Goal: Information Seeking & Learning: Learn about a topic

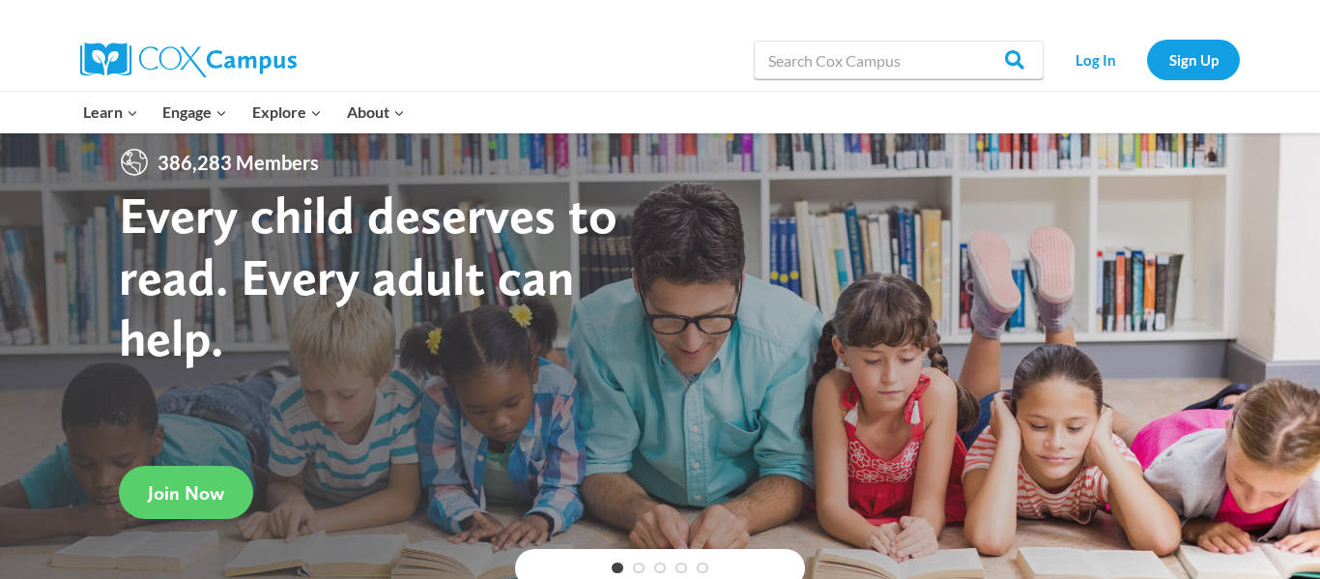
scroll to position [8, 0]
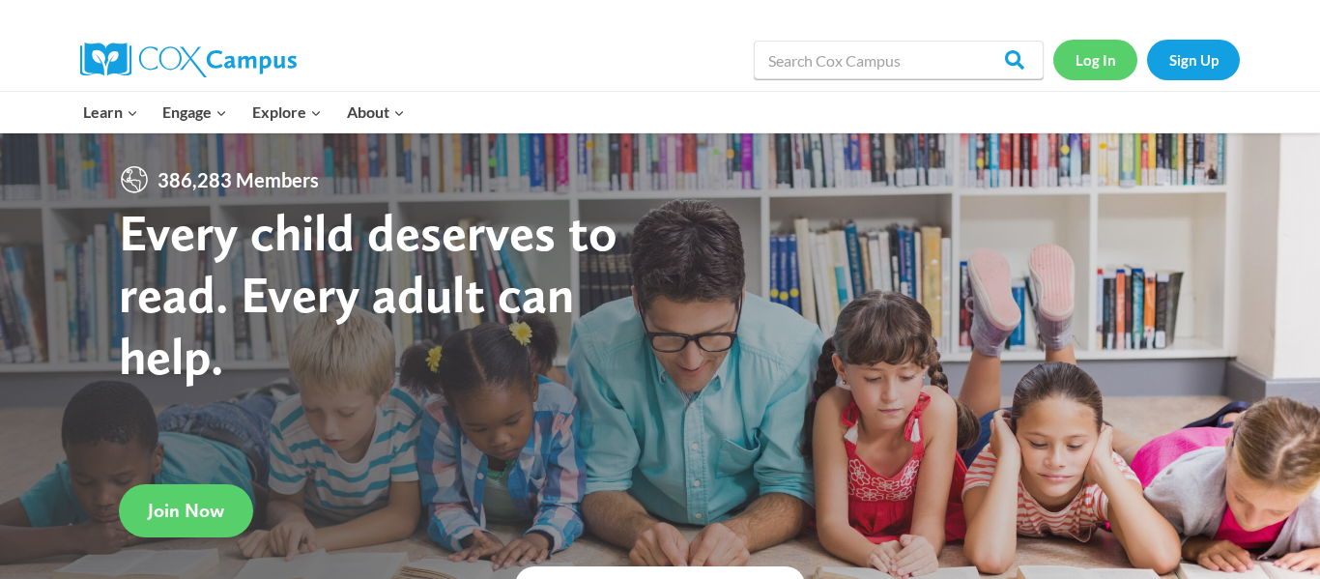
click at [1084, 54] on link "Log In" at bounding box center [1095, 60] width 84 height 40
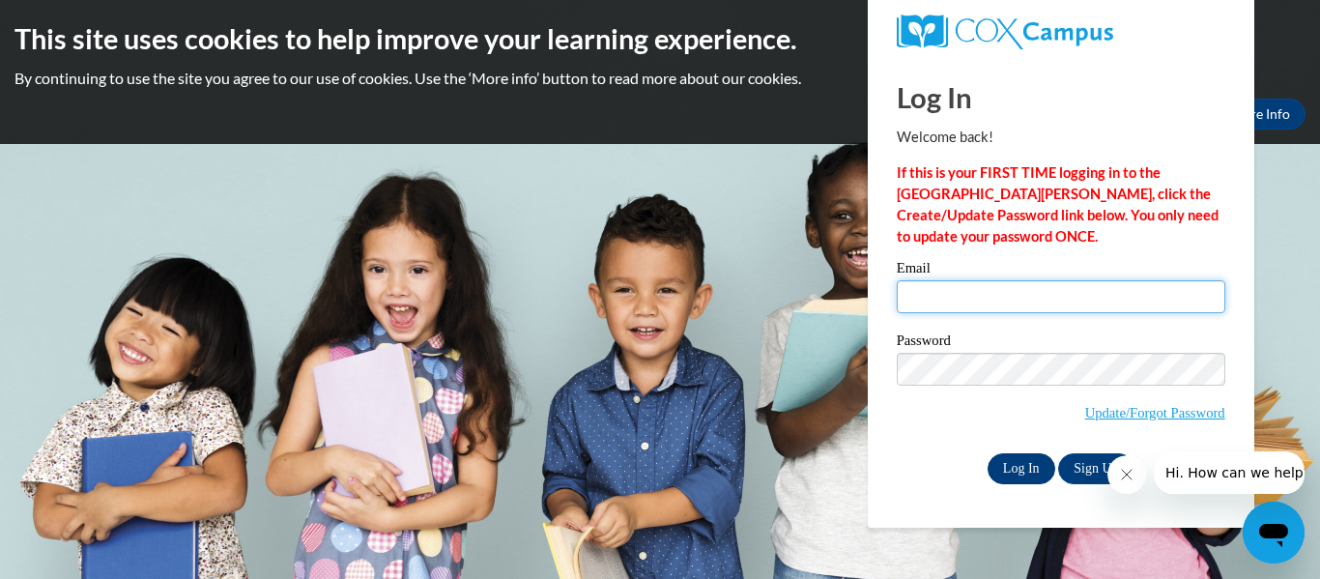
type input "amaya.jenkins27@buckeyehillscc.net"
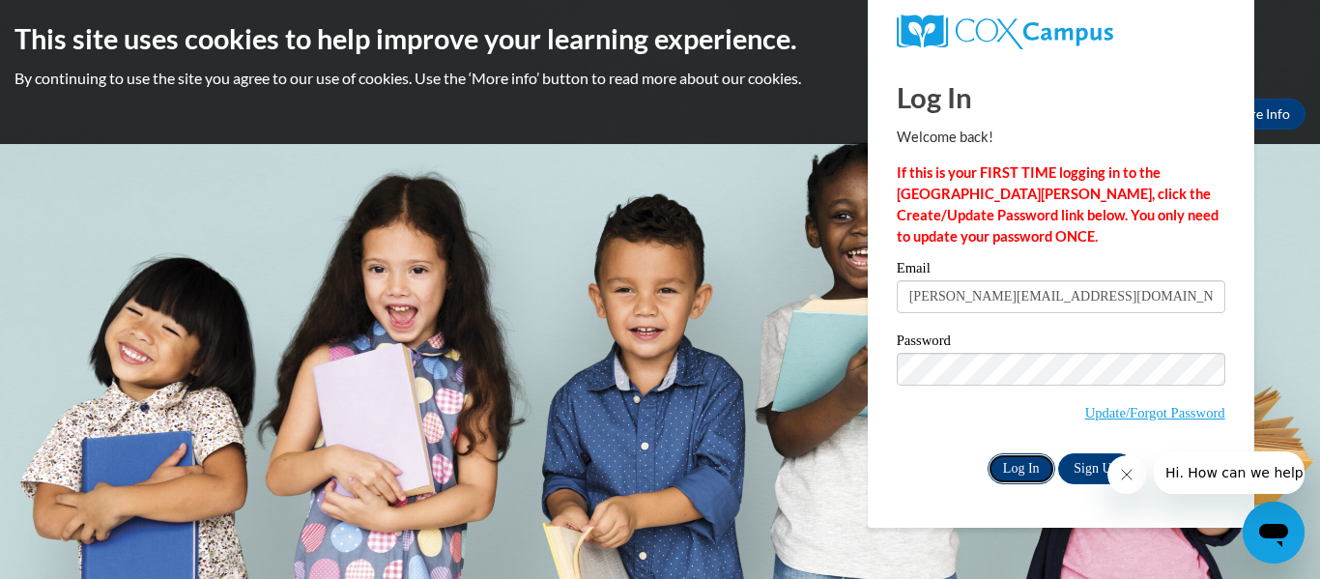
click at [1014, 468] on input "Log In" at bounding box center [1022, 468] width 68 height 31
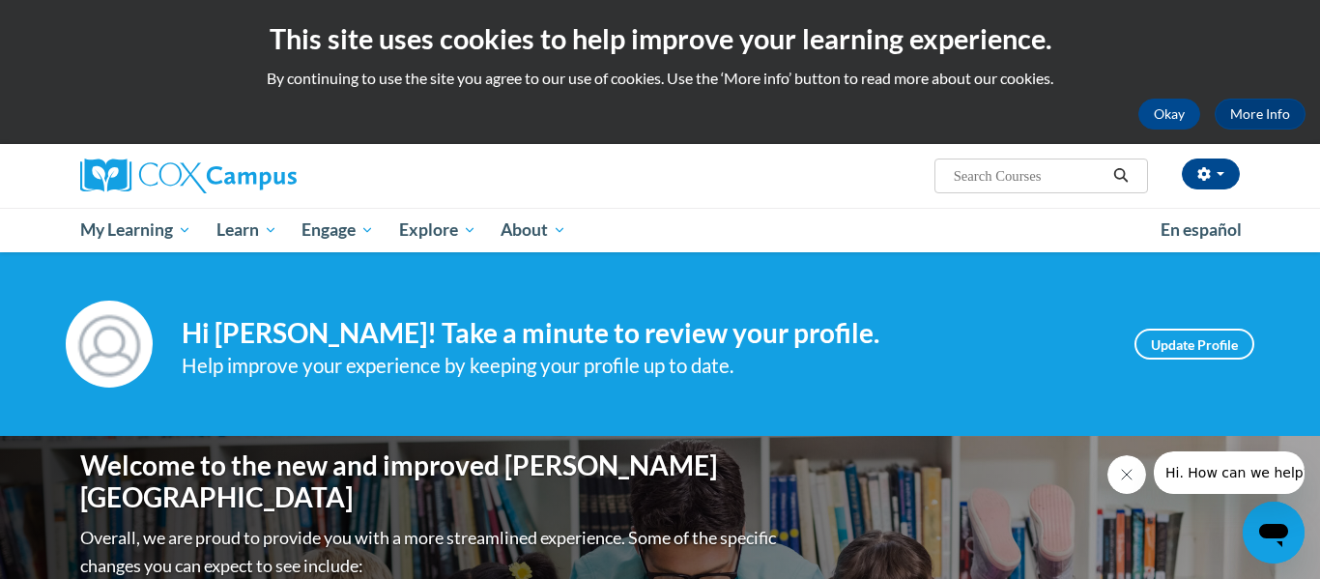
click at [1070, 173] on input "Search..." at bounding box center [1029, 175] width 155 height 23
type input "transforming storytime"
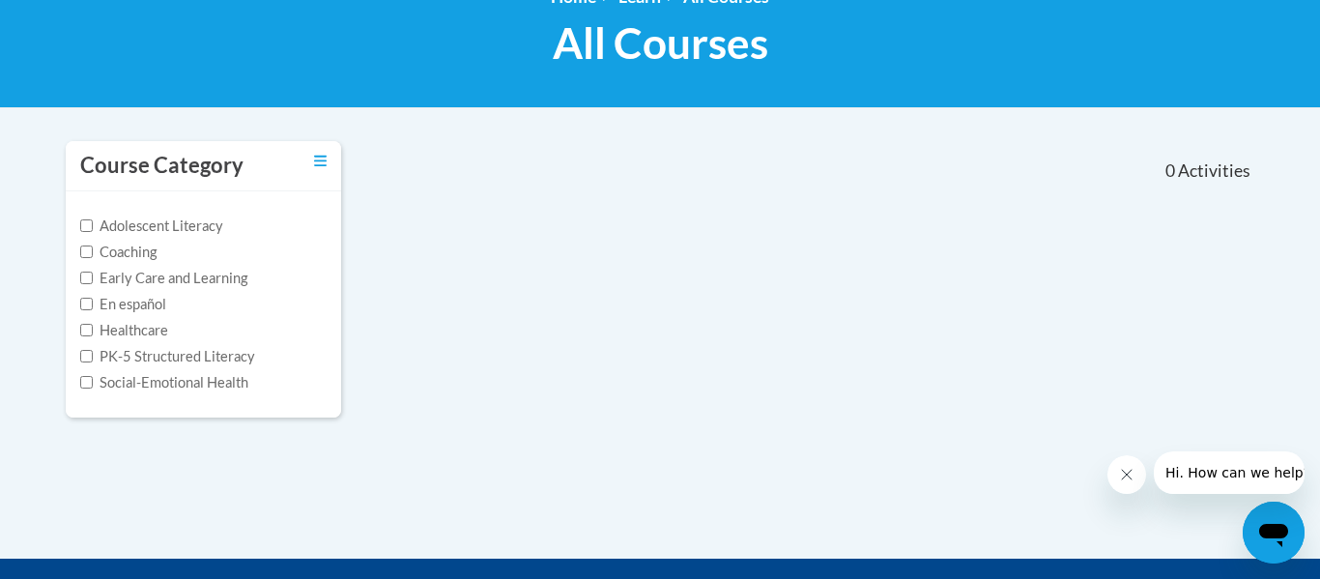
type input "transforming storytime"
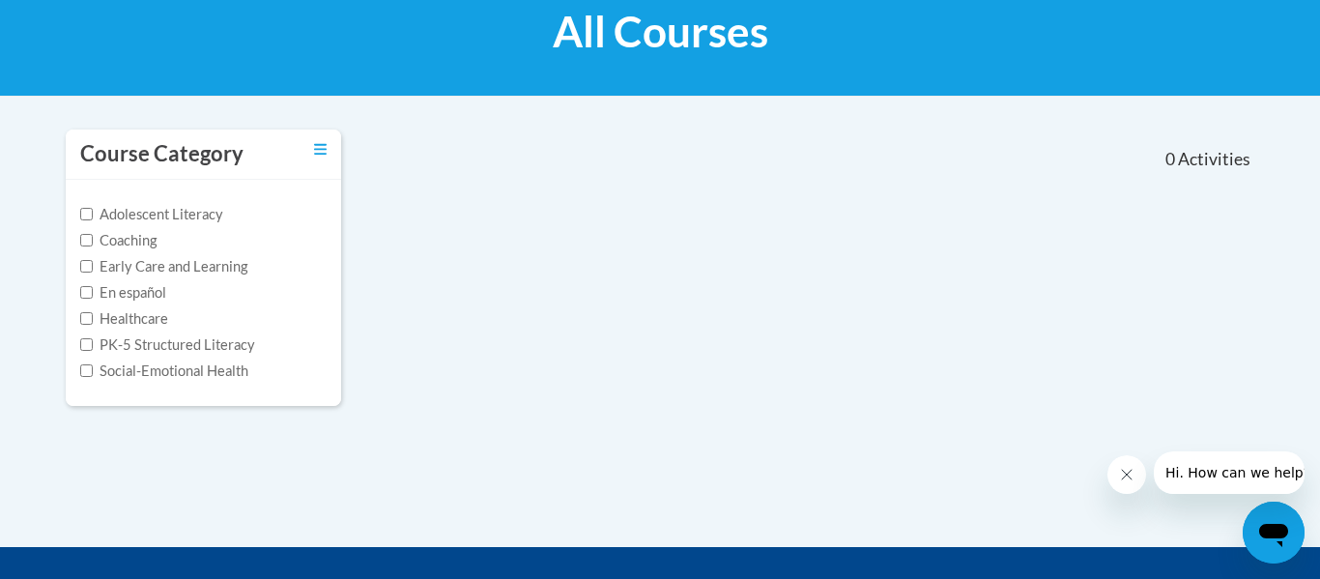
click at [220, 268] on label "Early Care and Learning" at bounding box center [163, 266] width 167 height 21
click at [93, 268] on input "Early Care and Learning" at bounding box center [86, 266] width 13 height 13
checkbox input "true"
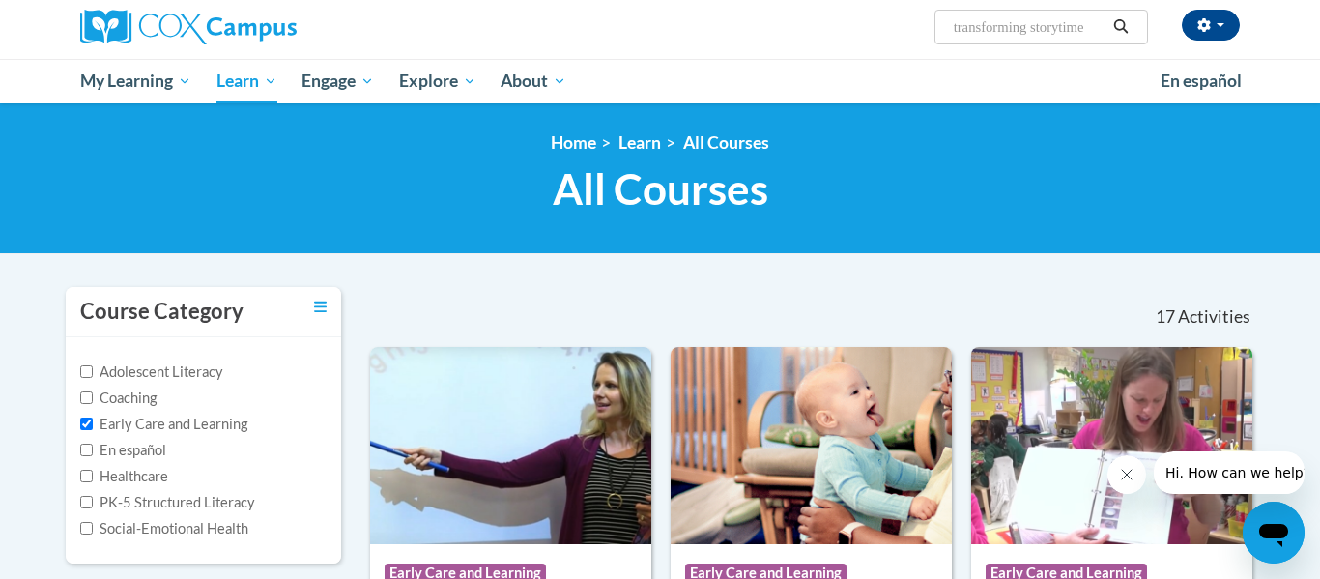
scroll to position [0, 0]
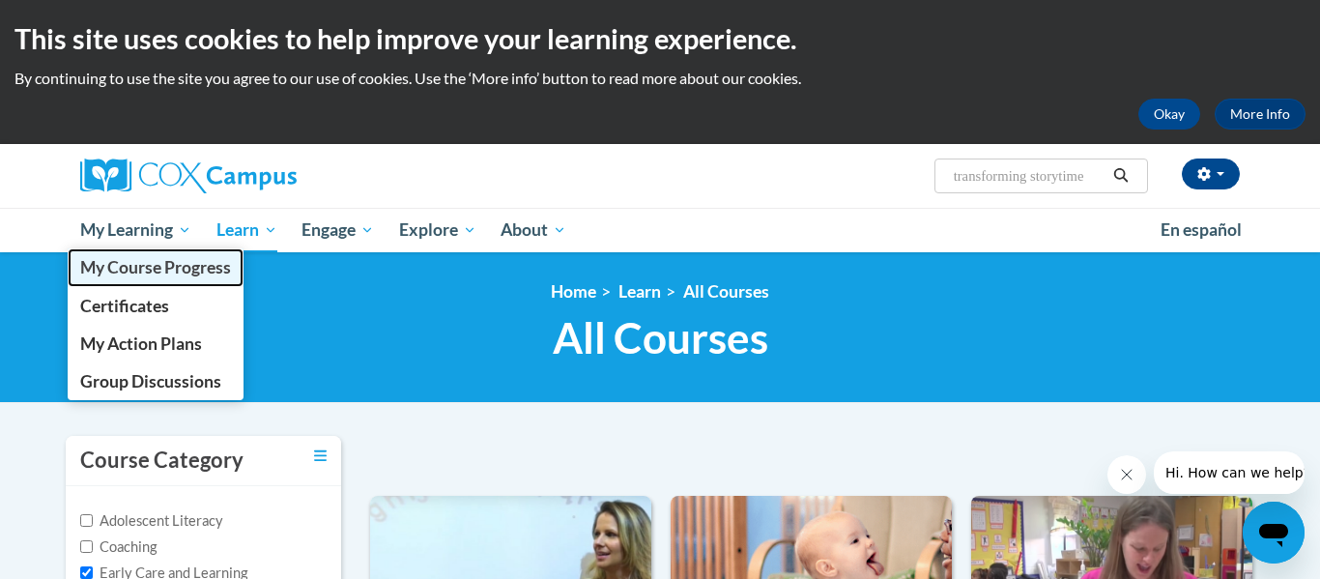
click at [160, 271] on span "My Course Progress" at bounding box center [155, 267] width 151 height 20
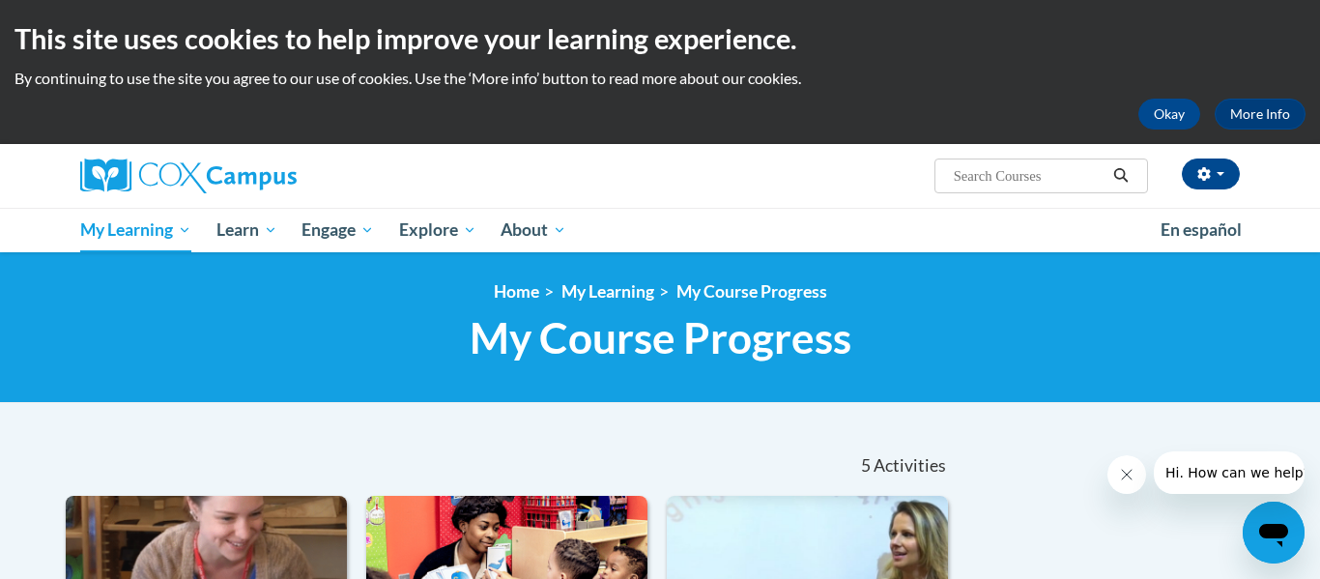
click at [1046, 180] on input "Search..." at bounding box center [1029, 175] width 155 height 23
type input "meaningful conversations"
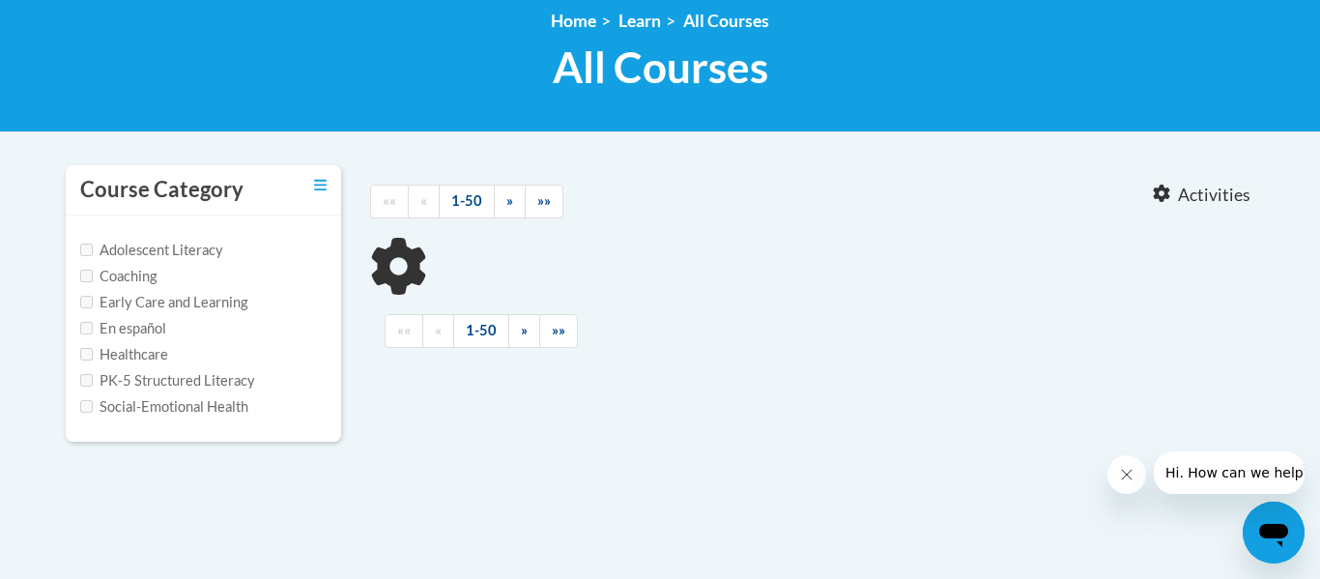
type input "meaningful conversations"
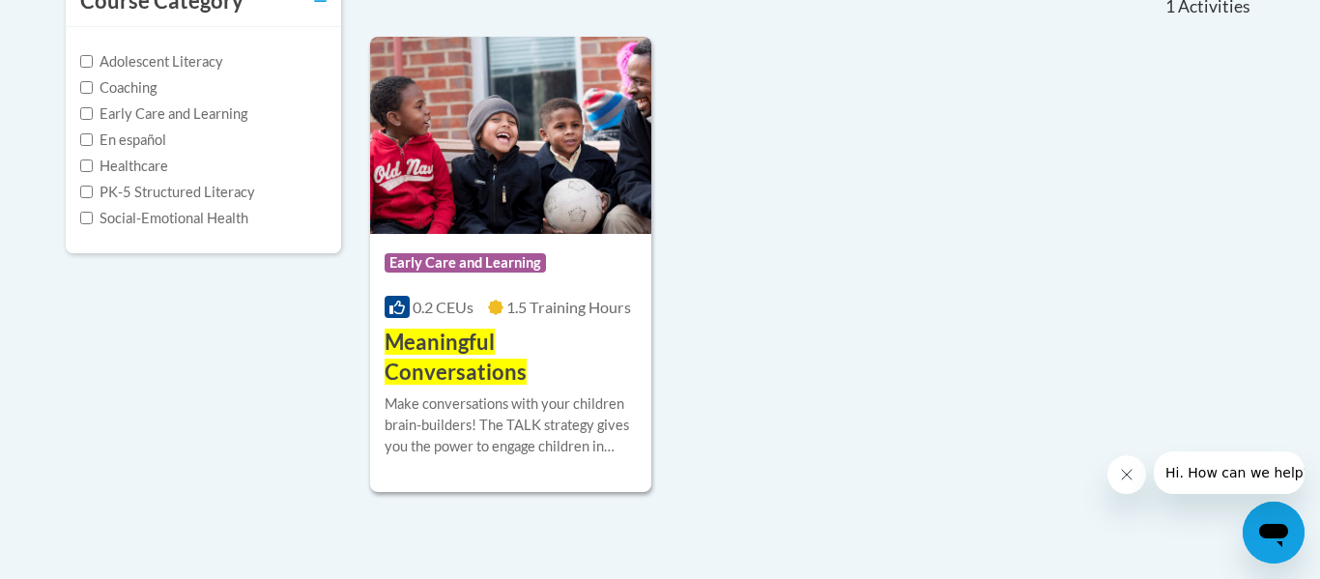
scroll to position [461, 0]
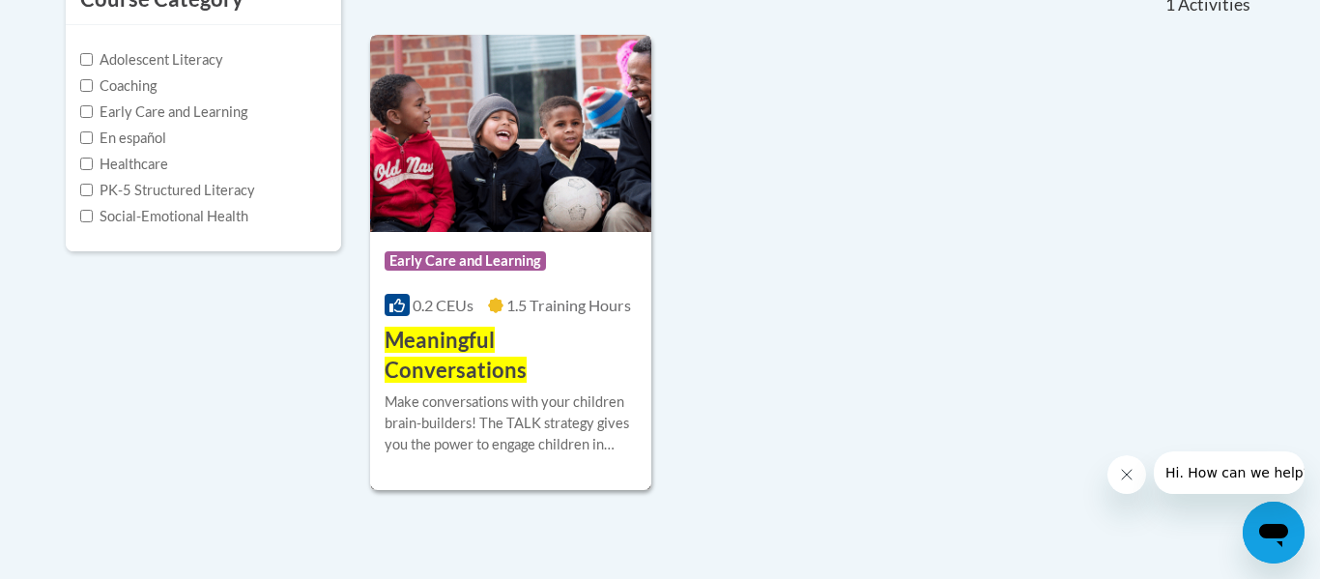
click at [561, 192] on img at bounding box center [510, 133] width 281 height 197
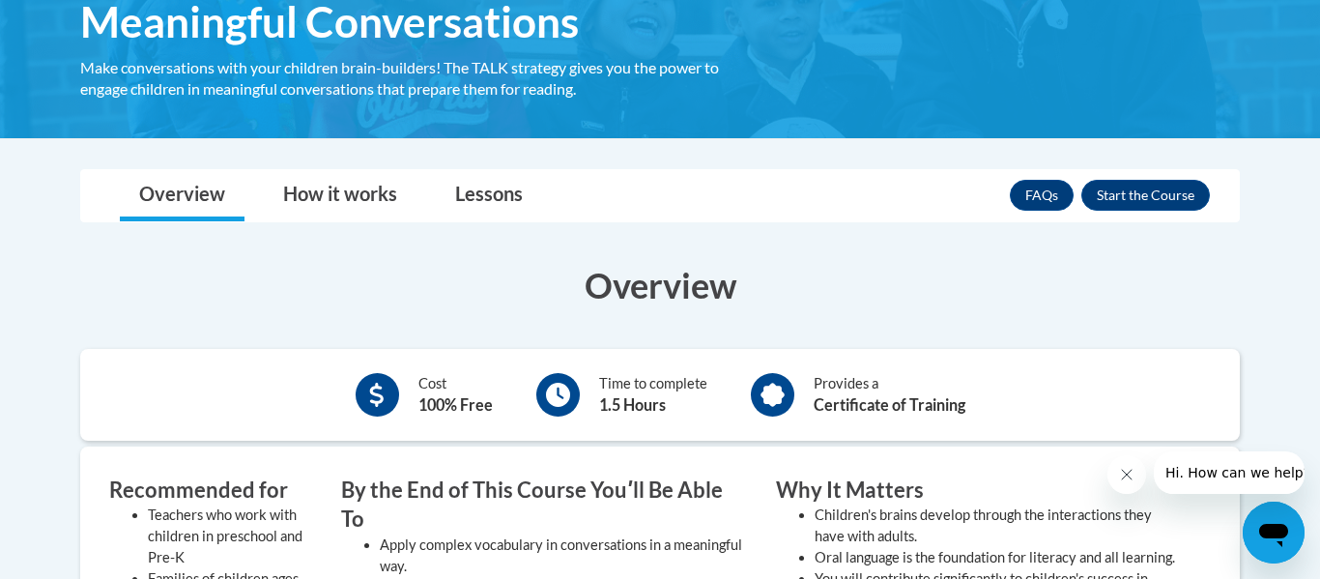
scroll to position [355, 0]
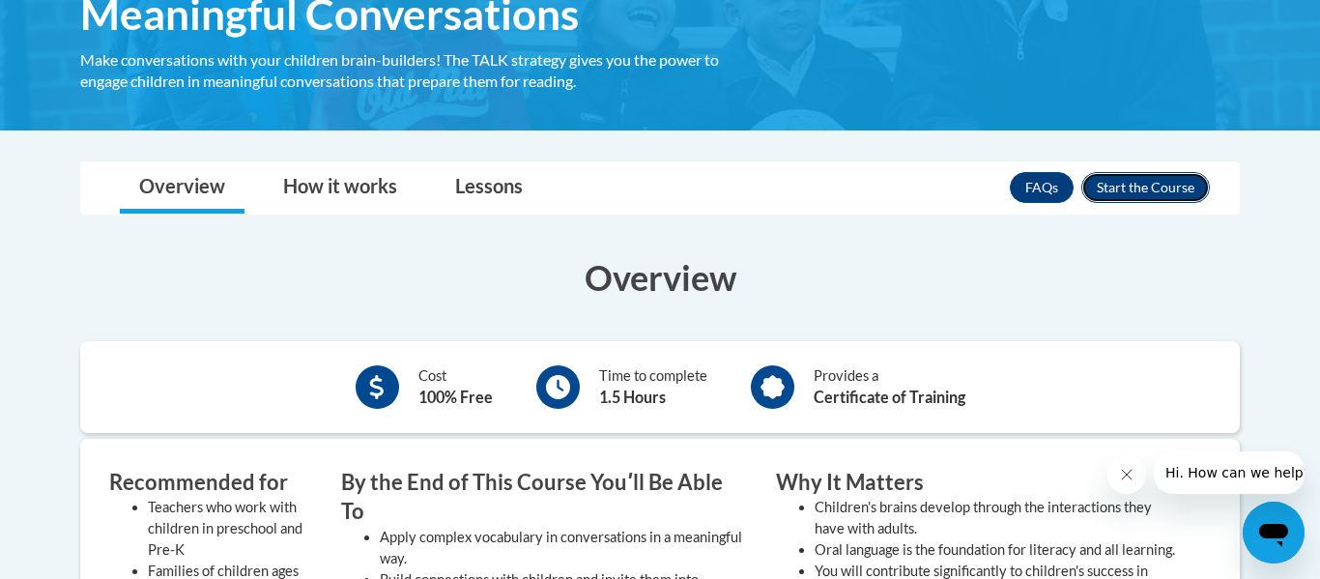
click at [1118, 190] on button "Enroll" at bounding box center [1145, 187] width 129 height 31
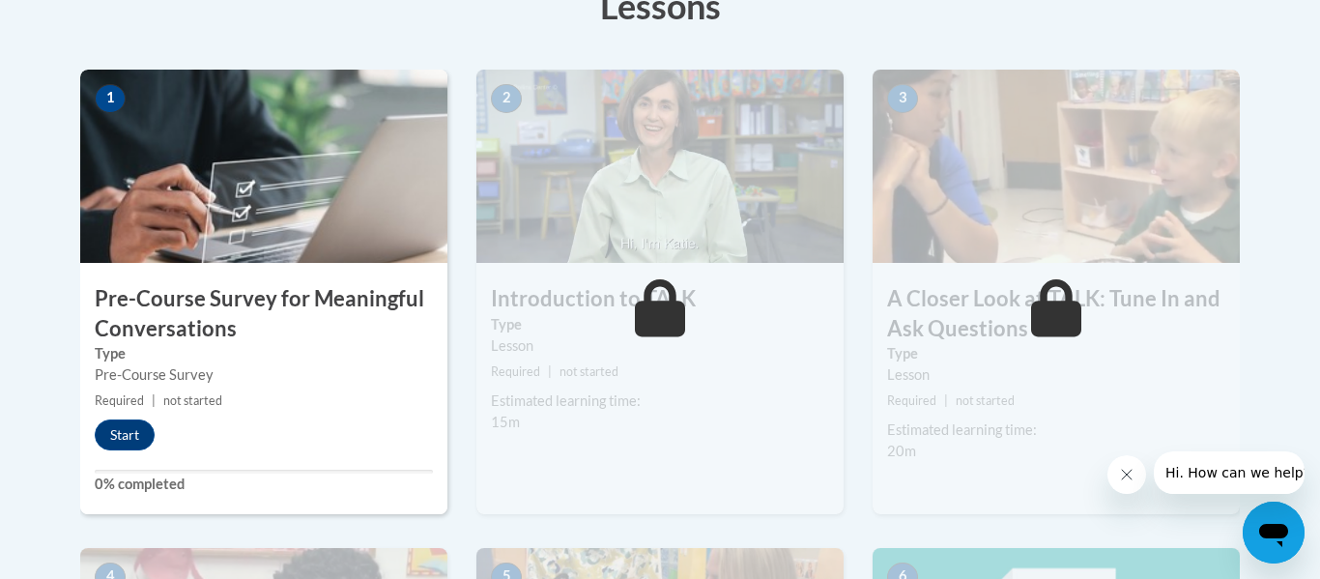
scroll to position [661, 0]
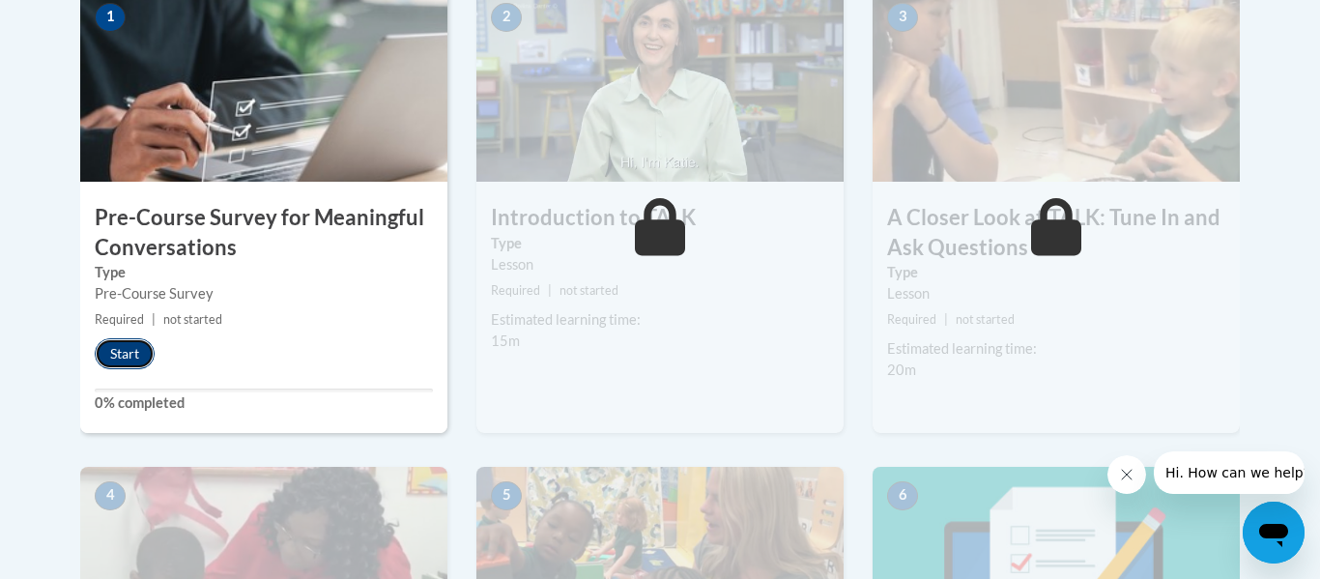
click at [121, 356] on button "Start" at bounding box center [125, 353] width 60 height 31
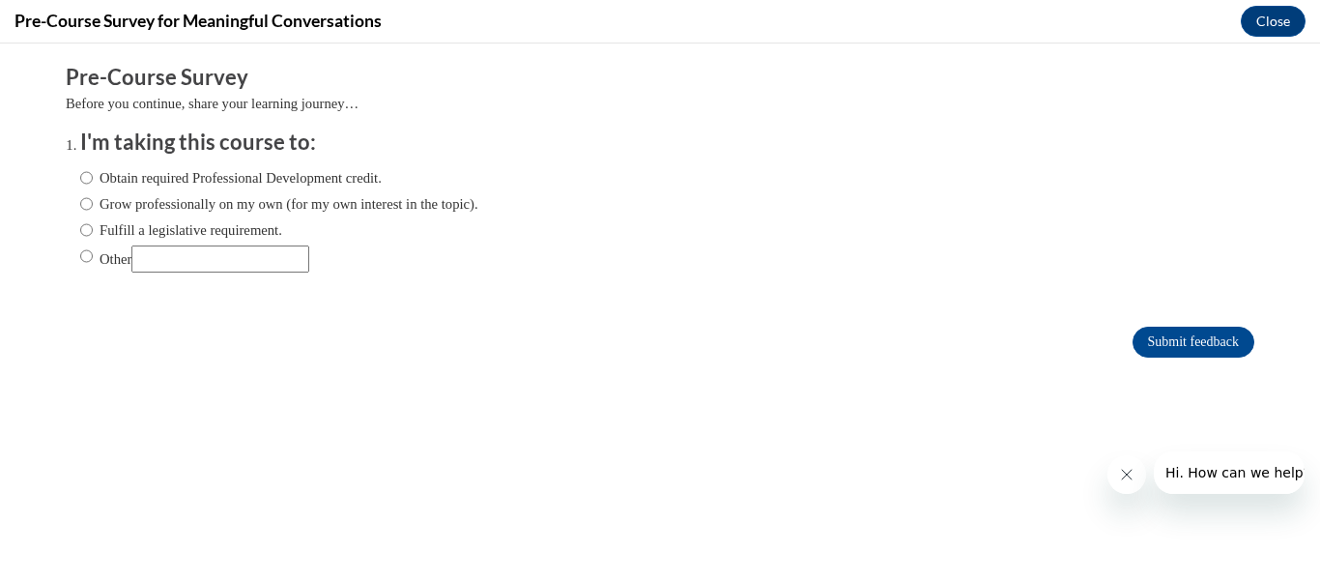
scroll to position [0, 0]
click at [292, 183] on label "Obtain required Professional Development credit." at bounding box center [230, 177] width 301 height 21
click at [93, 183] on input "Obtain required Professional Development credit." at bounding box center [86, 177] width 13 height 21
radio input "true"
click at [1140, 332] on input "Submit feedback" at bounding box center [1193, 342] width 122 height 31
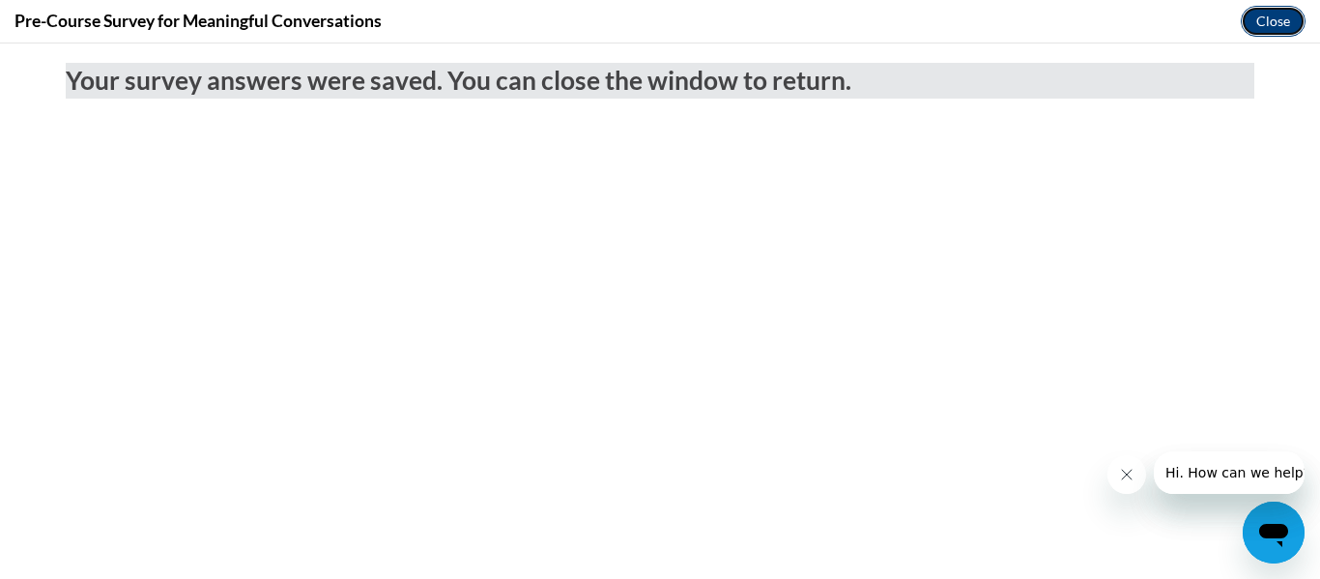
click at [1279, 16] on button "Close" at bounding box center [1273, 21] width 65 height 31
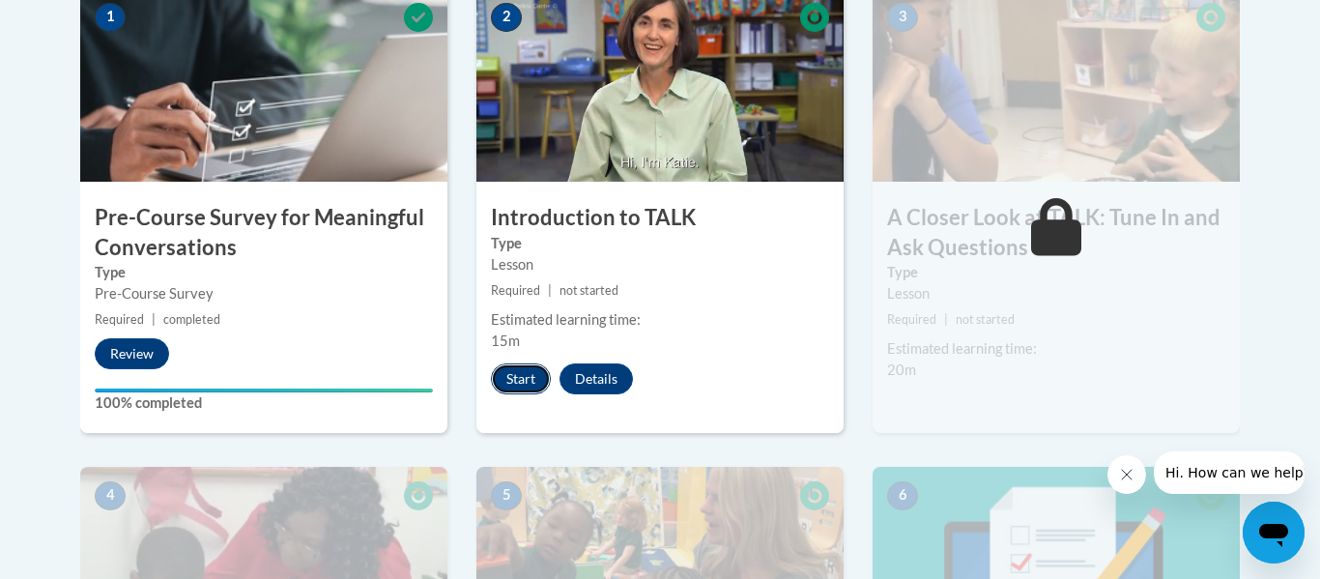
click at [499, 378] on button "Start" at bounding box center [521, 378] width 60 height 31
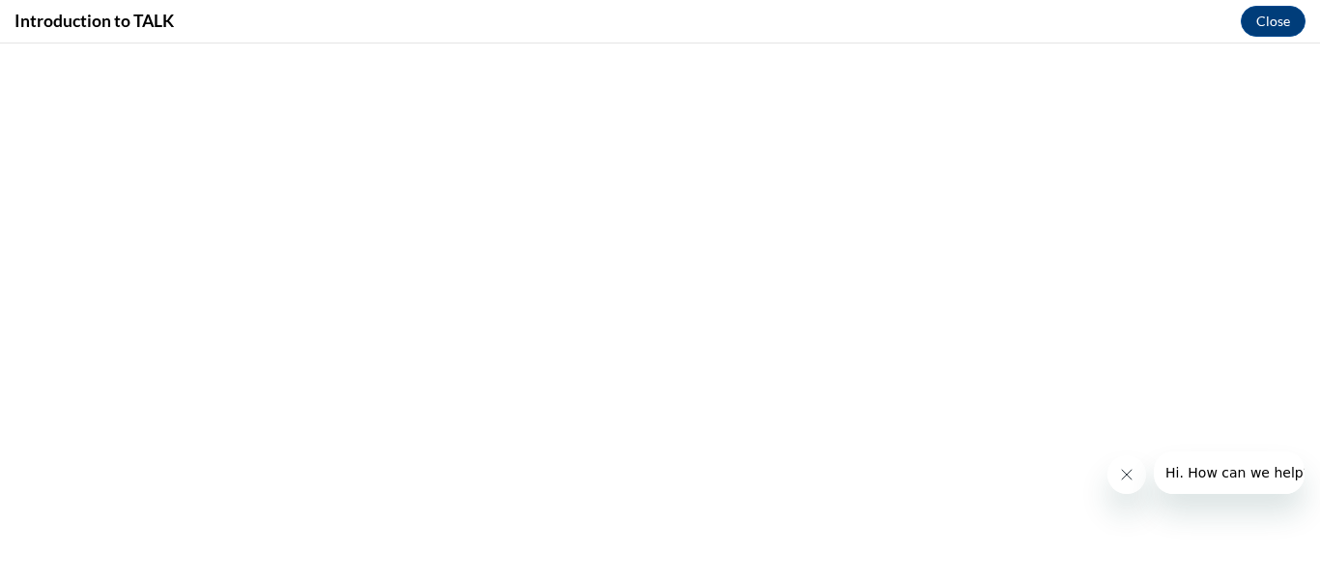
click at [1117, 473] on button "Close message from company" at bounding box center [1126, 474] width 39 height 39
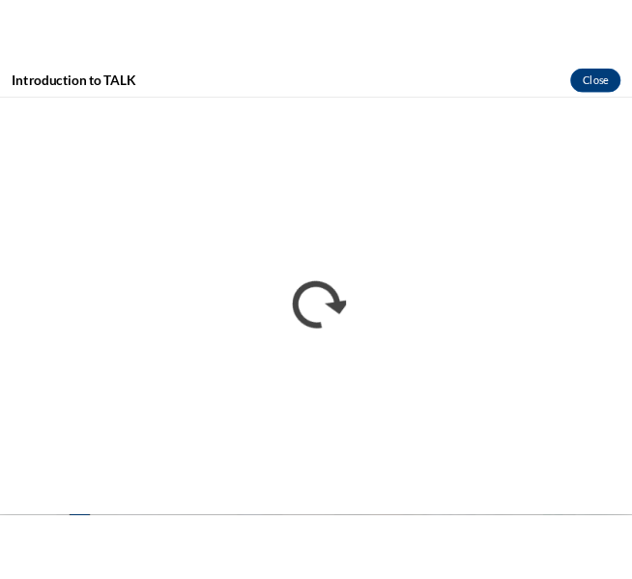
scroll to position [721, 0]
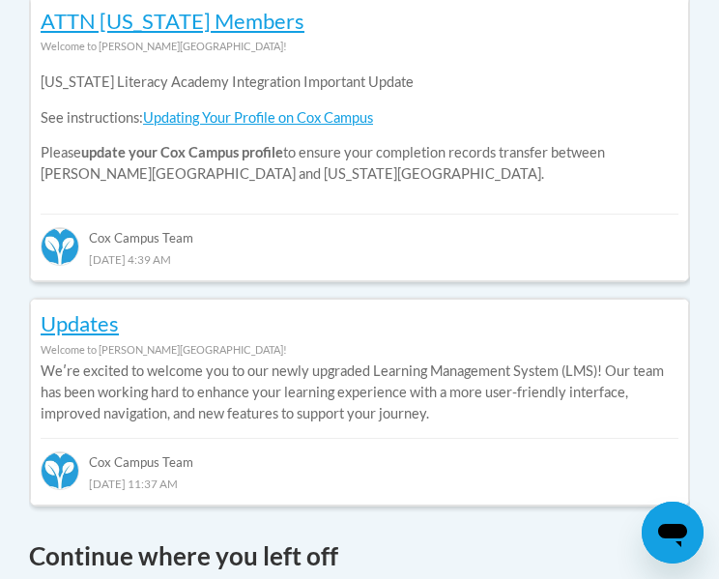
scroll to position [0, 11]
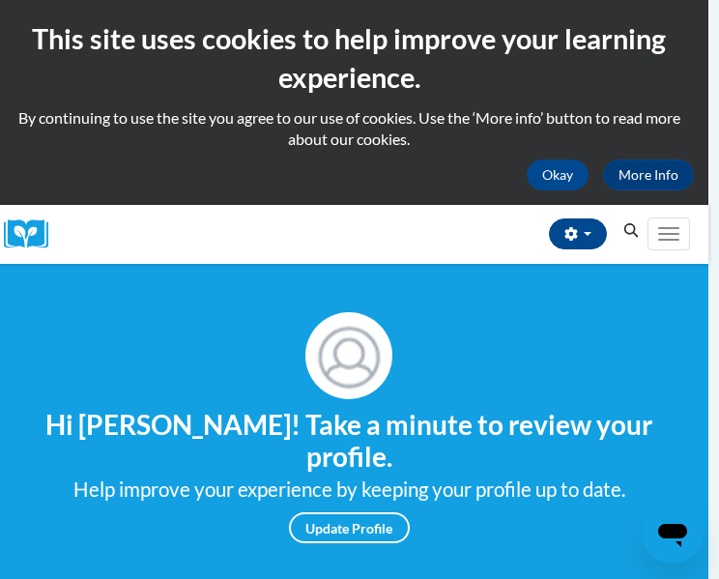
click at [628, 224] on icon "Search" at bounding box center [631, 230] width 14 height 14
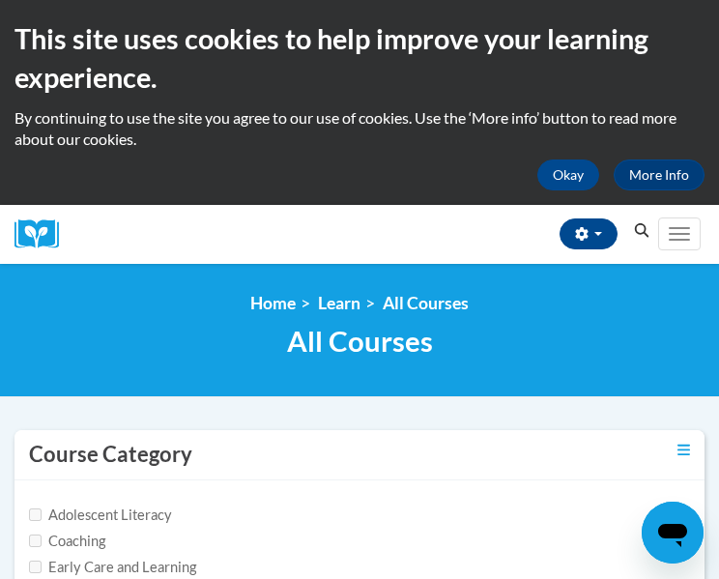
click at [638, 229] on icon "Search" at bounding box center [641, 230] width 17 height 14
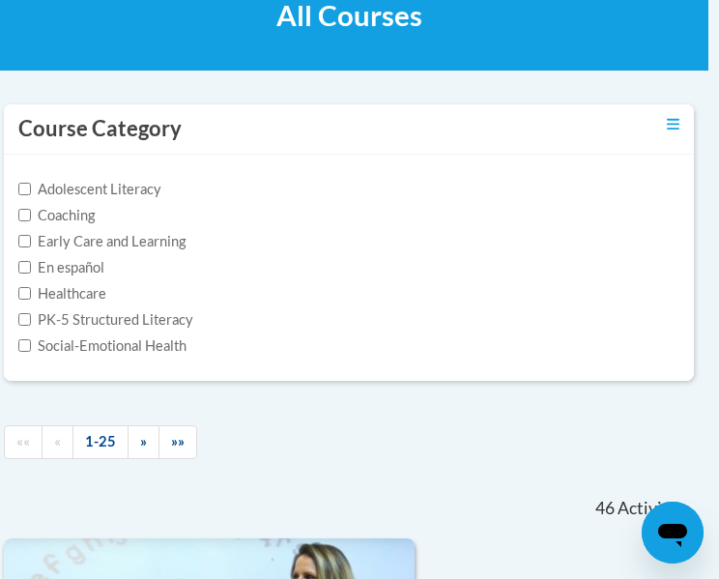
scroll to position [332, 11]
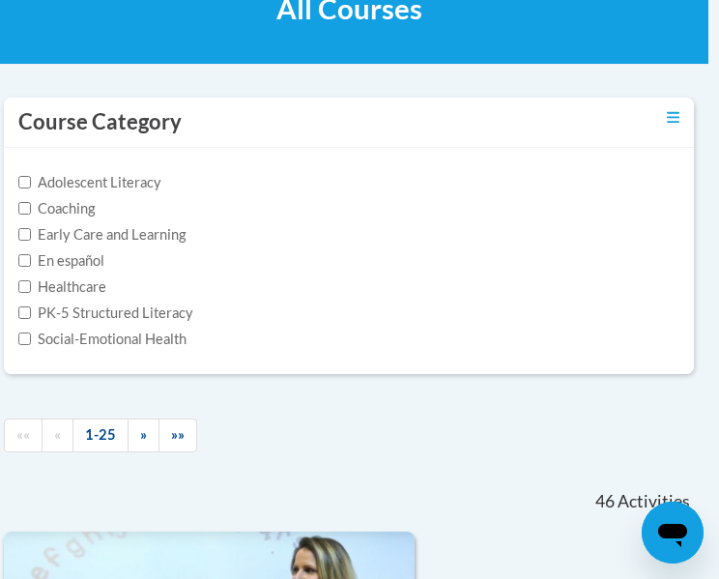
click at [168, 232] on label "Early Care and Learning" at bounding box center [101, 234] width 167 height 21
click at [31, 232] on input "Early Care and Learning" at bounding box center [24, 234] width 13 height 13
checkbox input "true"
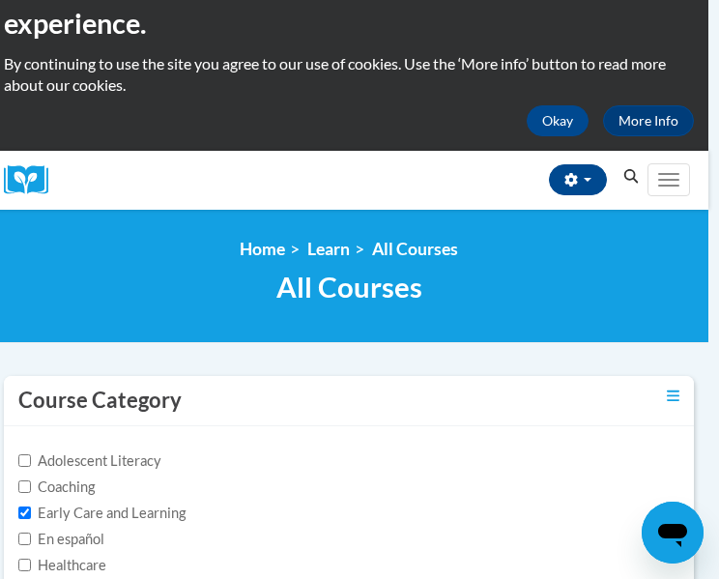
scroll to position [51, 11]
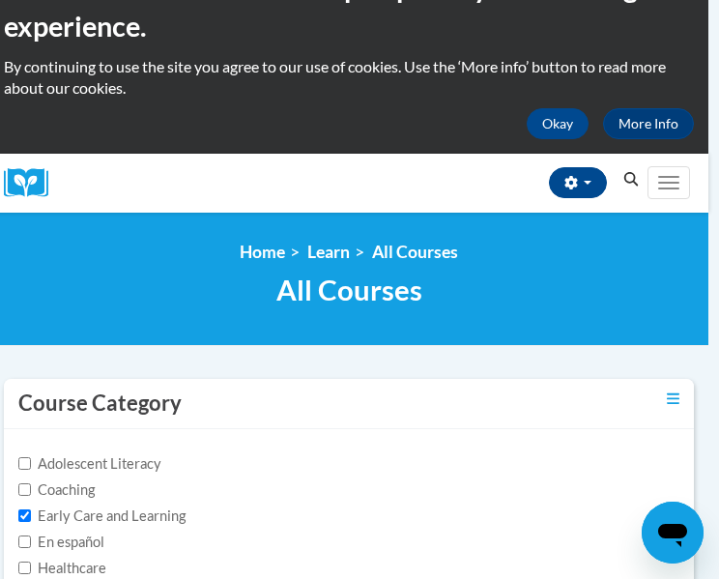
click at [628, 175] on icon "Search" at bounding box center [630, 179] width 17 height 14
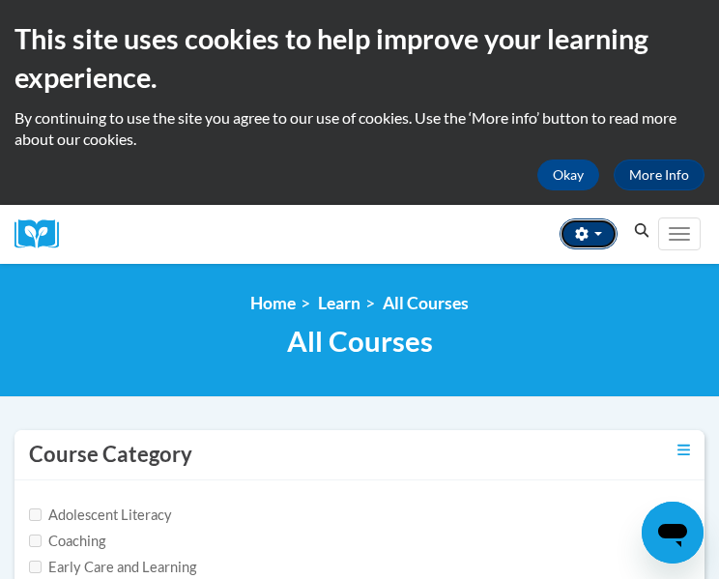
click at [599, 232] on span "button" at bounding box center [598, 234] width 8 height 4
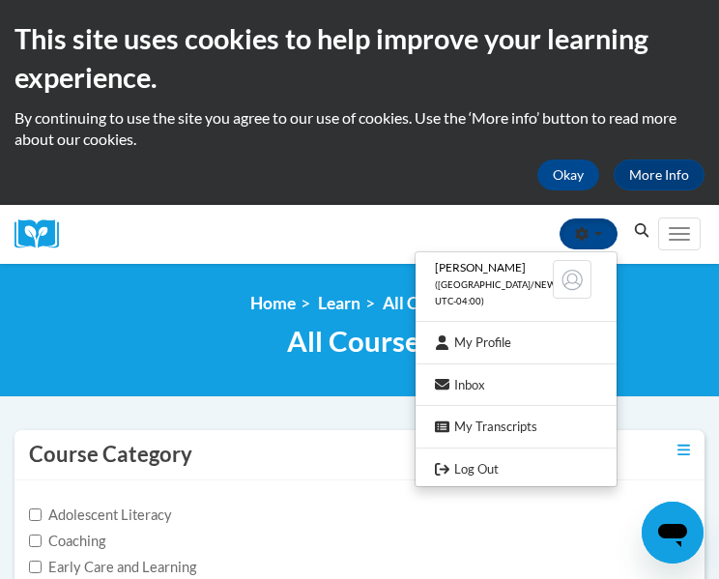
click at [412, 252] on div "Amaya Jenkins (America/New_York UTC-04:00) My Profile Inbox My Transcripts Log …" at bounding box center [364, 234] width 584 height 59
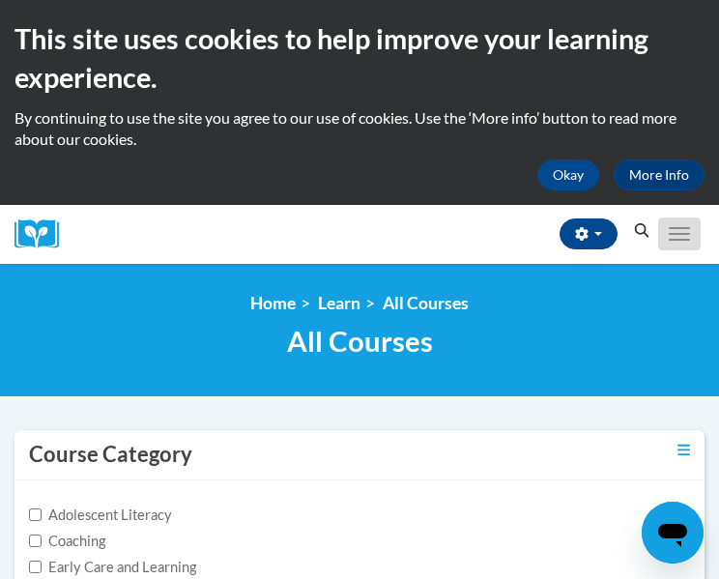
click at [667, 242] on button "Toggle navigation" at bounding box center [679, 233] width 43 height 33
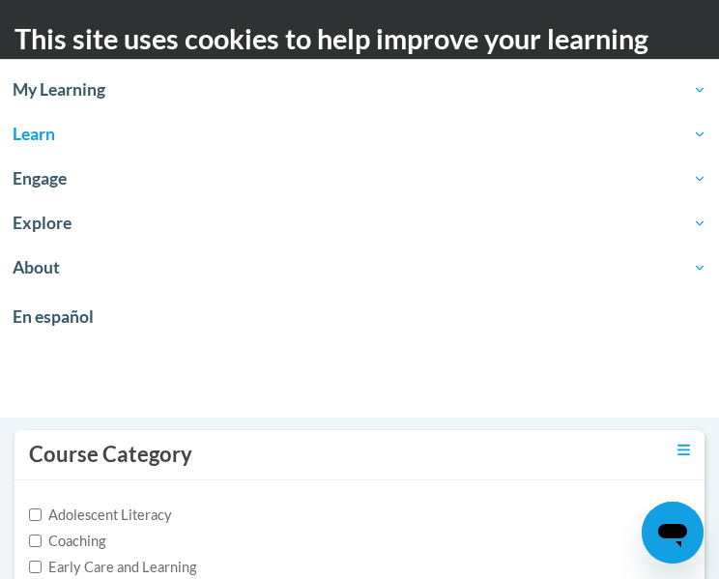
click at [277, 44] on h2 "This site uses cookies to help improve your learning experience." at bounding box center [359, 58] width 690 height 78
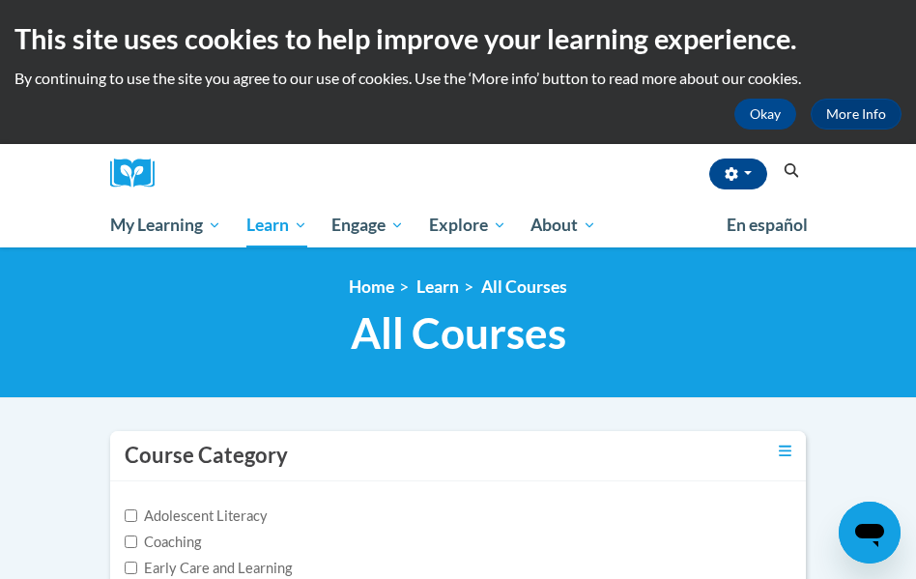
click at [718, 173] on icon "Search" at bounding box center [791, 170] width 17 height 14
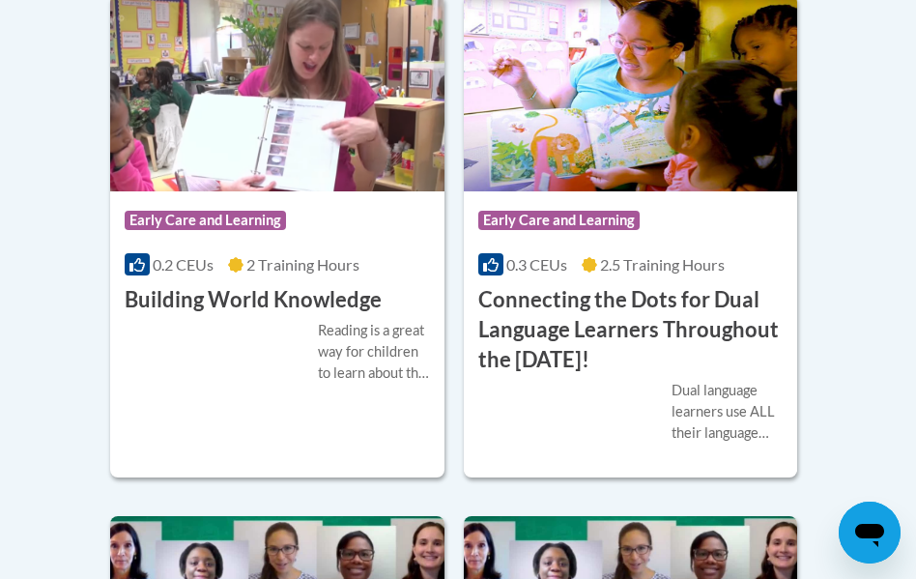
scroll to position [1399, 0]
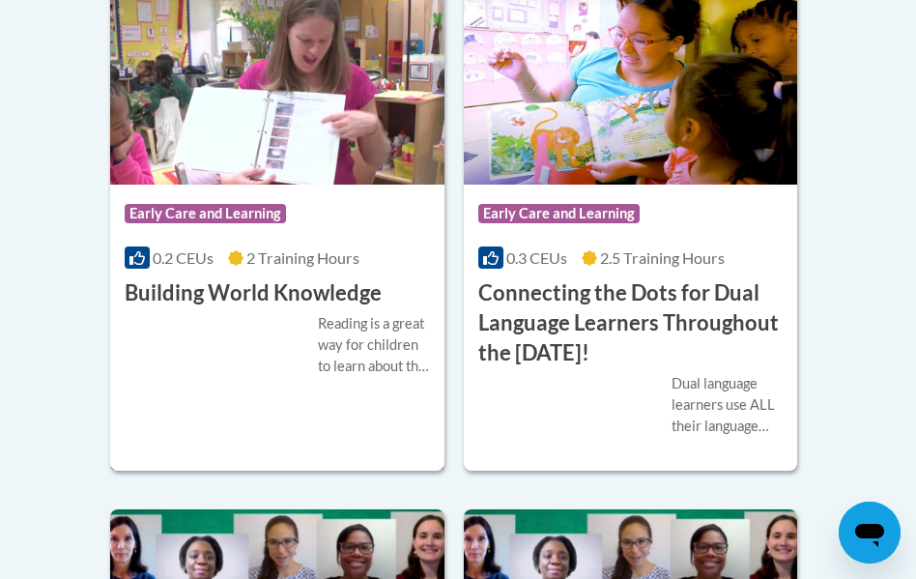
click at [250, 280] on h3 "Building World Knowledge" at bounding box center [253, 293] width 257 height 30
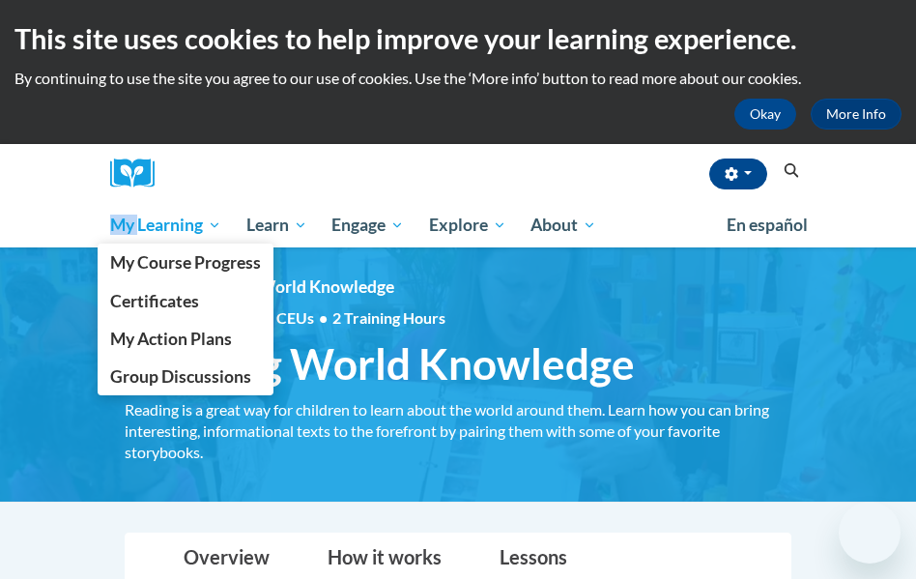
click at [137, 236] on div "Amaya Jenkins (America/New_York UTC-04:00) My Profile Inbox My Transcripts Log …" at bounding box center [458, 195] width 916 height 103
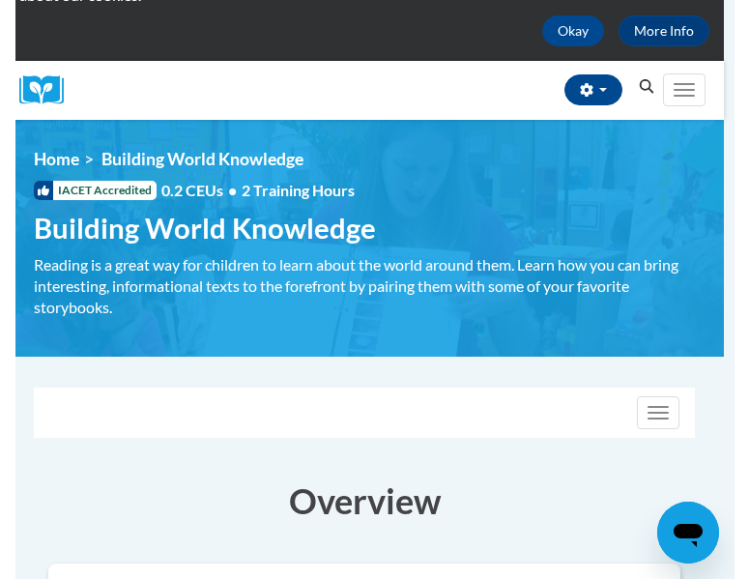
scroll to position [140, 11]
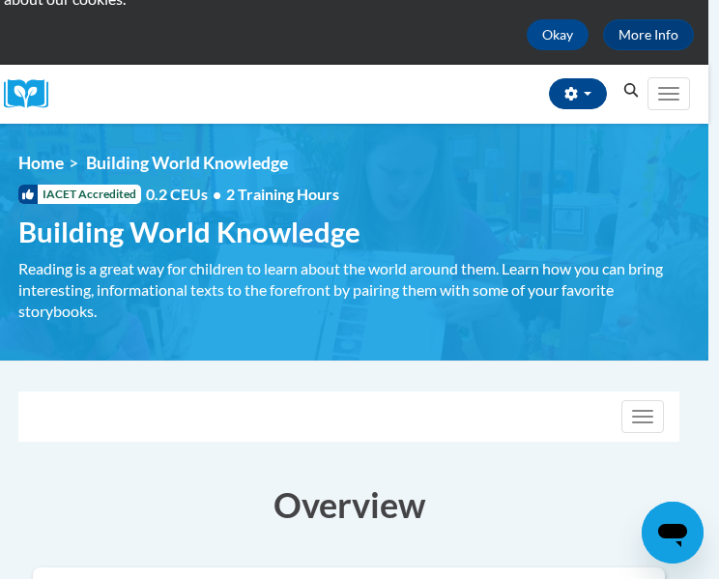
drag, startPoint x: 3, startPoint y: 181, endPoint x: -17, endPoint y: 184, distance: 20.5
click at [0, 184] on html "This site uses cookies to help improve your learning experience. By continuing …" at bounding box center [348, 149] width 719 height 579
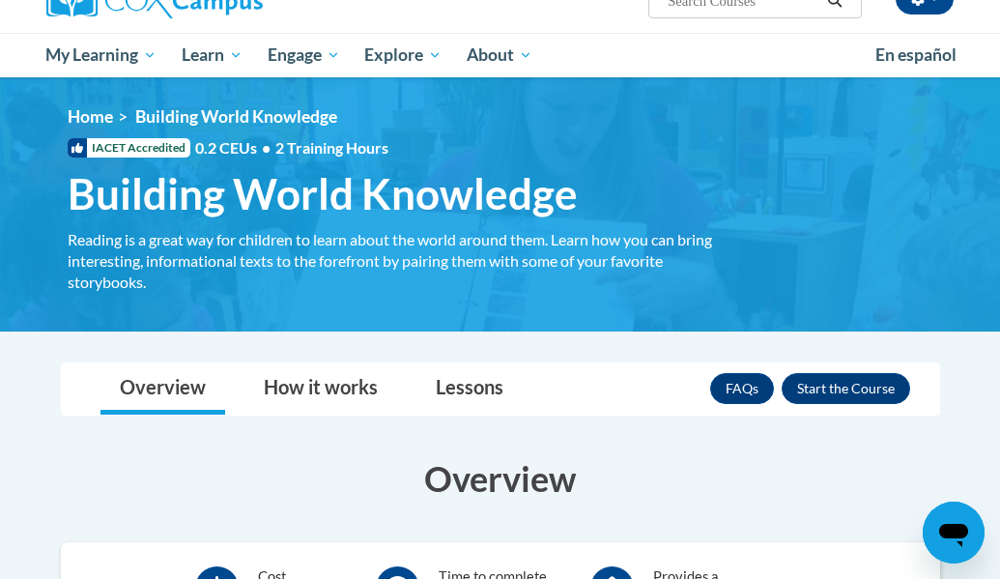
scroll to position [224, 0]
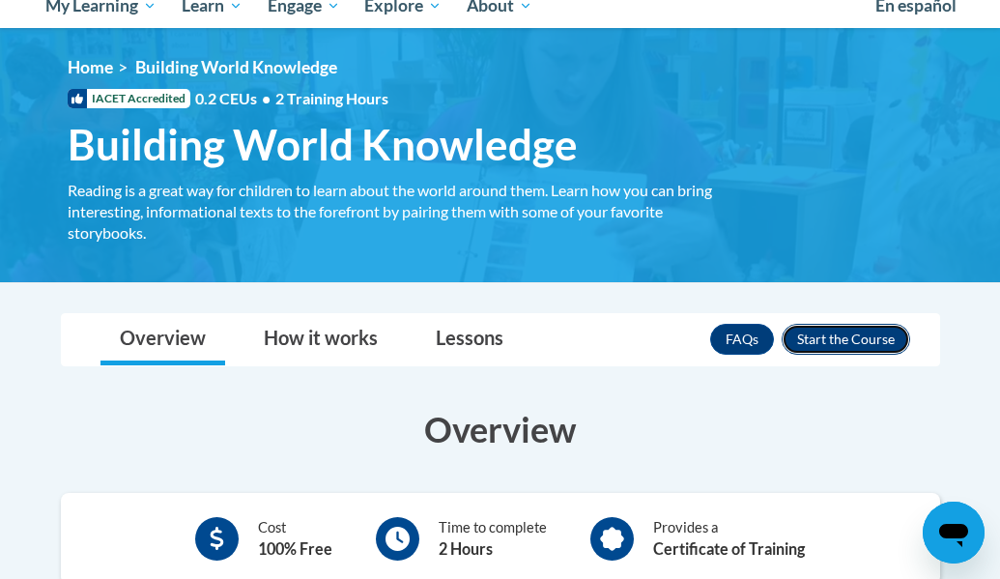
click at [833, 332] on button "Enroll" at bounding box center [846, 339] width 129 height 31
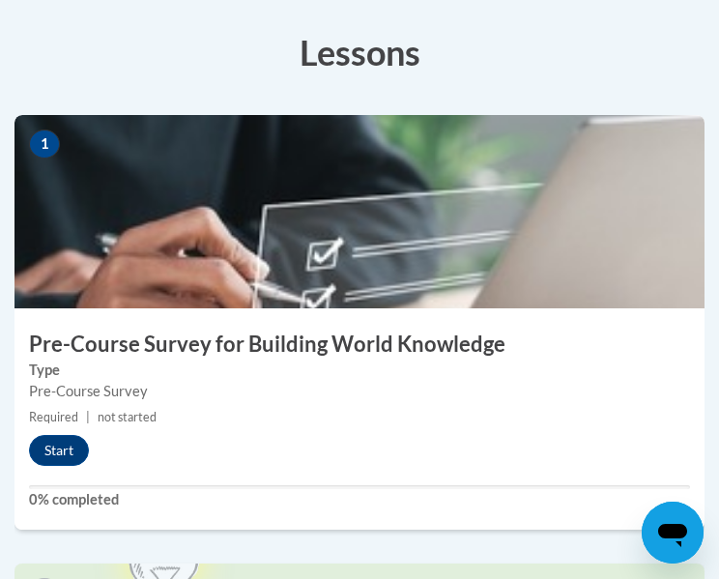
scroll to position [581, 0]
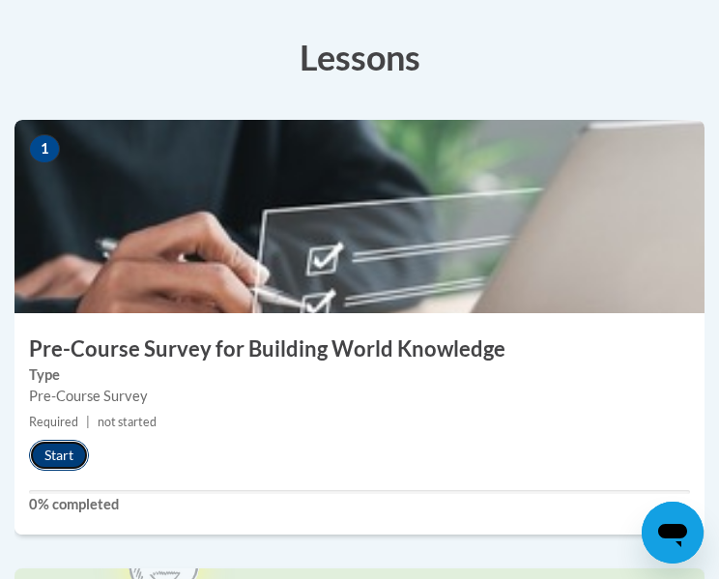
click at [64, 444] on button "Start" at bounding box center [59, 455] width 60 height 31
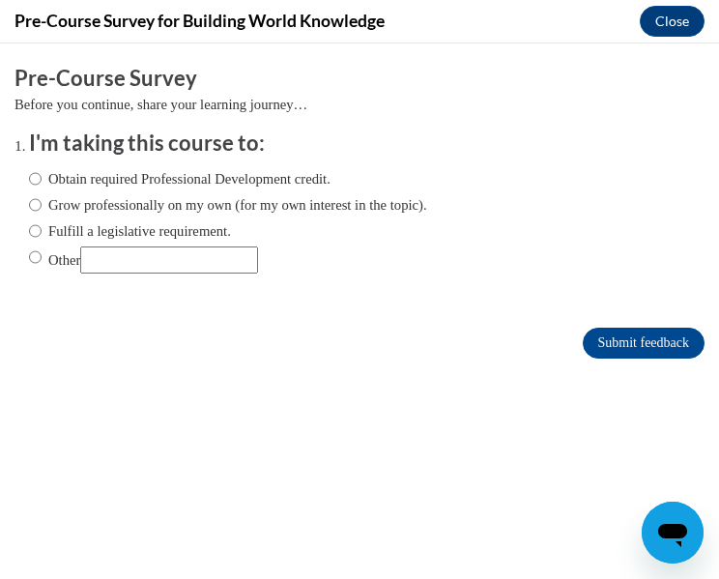
scroll to position [0, 0]
click at [123, 178] on label "Obtain required Professional Development credit." at bounding box center [179, 178] width 301 height 21
click at [42, 178] on input "Obtain required Professional Development credit." at bounding box center [35, 178] width 13 height 21
radio input "true"
click at [629, 339] on input "Submit feedback" at bounding box center [644, 343] width 122 height 31
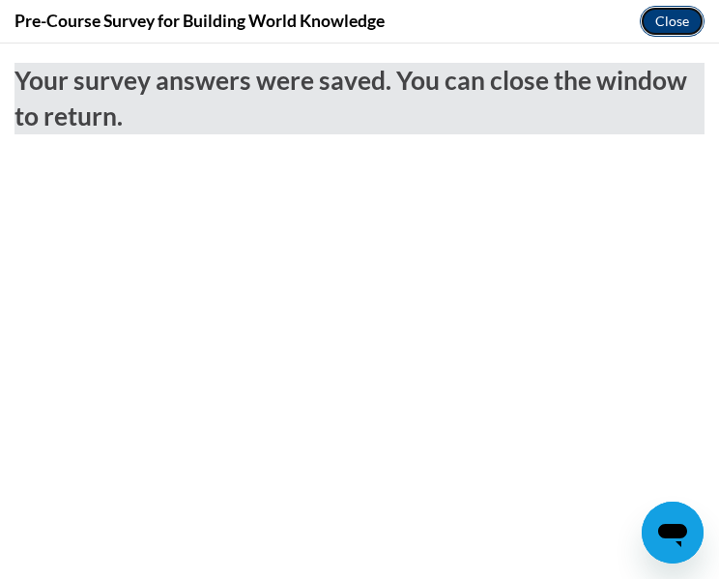
click at [663, 19] on button "Close" at bounding box center [672, 21] width 65 height 31
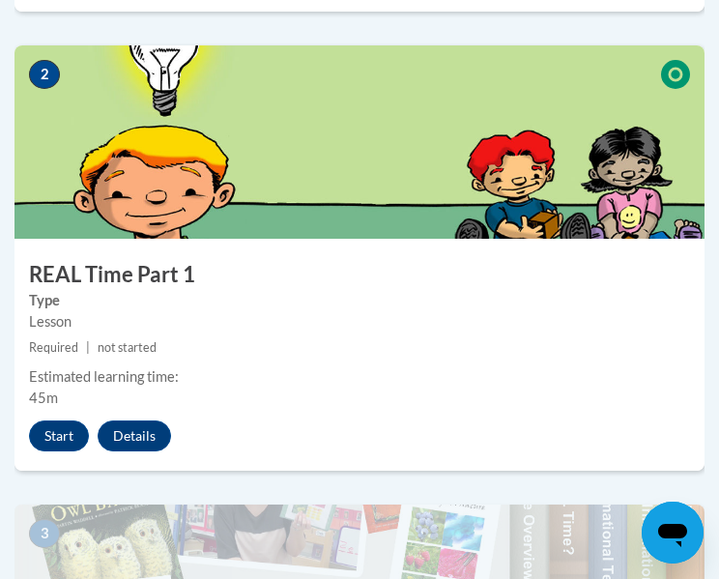
scroll to position [1104, 0]
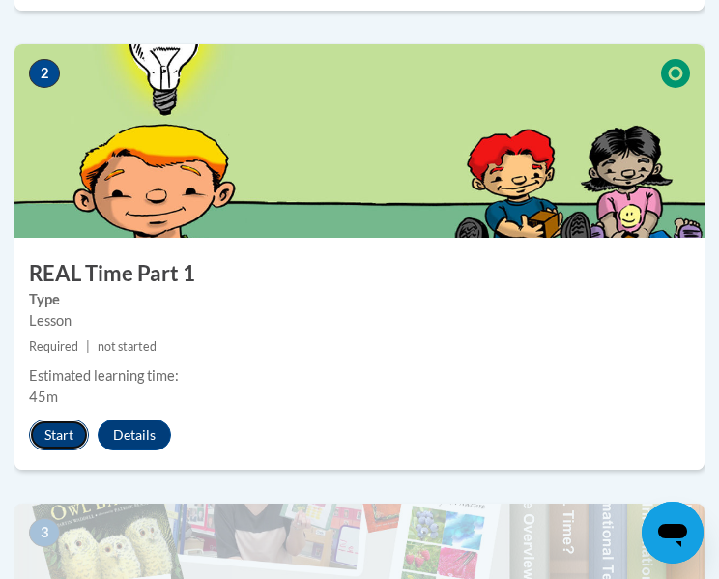
click at [54, 435] on button "Start" at bounding box center [59, 434] width 60 height 31
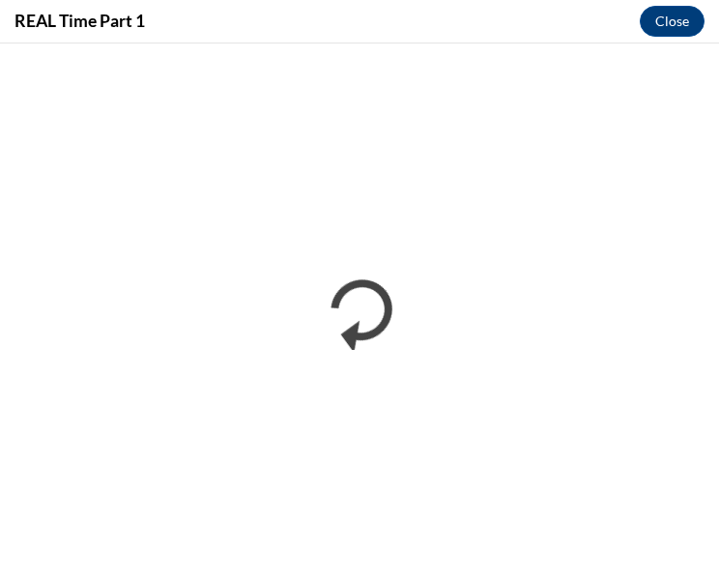
scroll to position [0, 0]
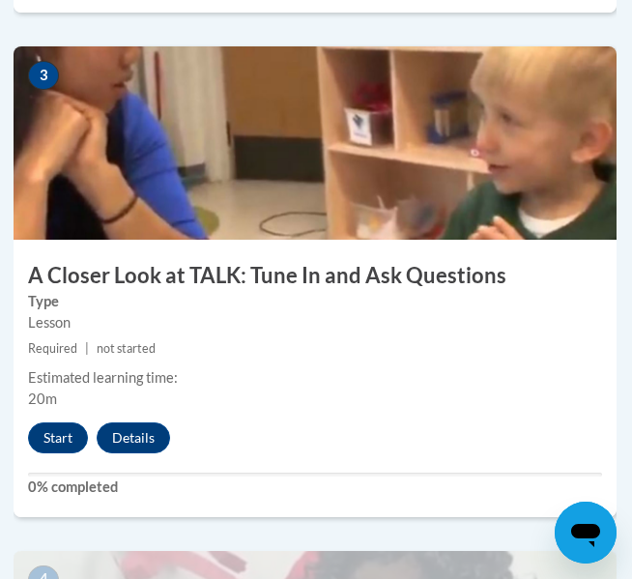
scroll to position [1608, 1]
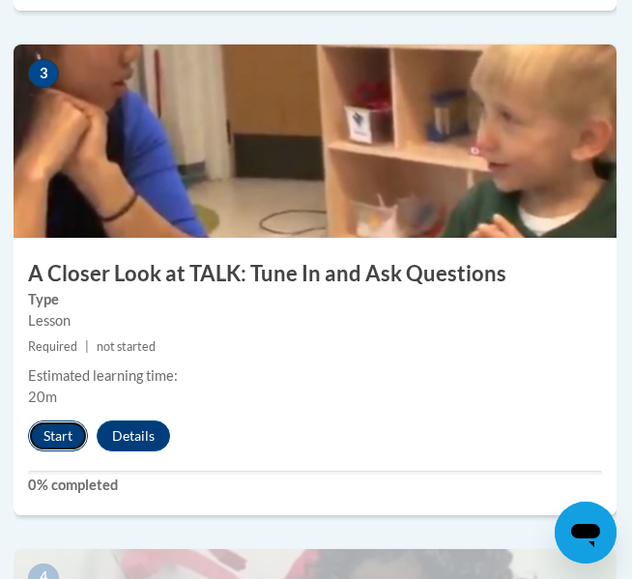
click at [56, 427] on button "Start" at bounding box center [58, 435] width 60 height 31
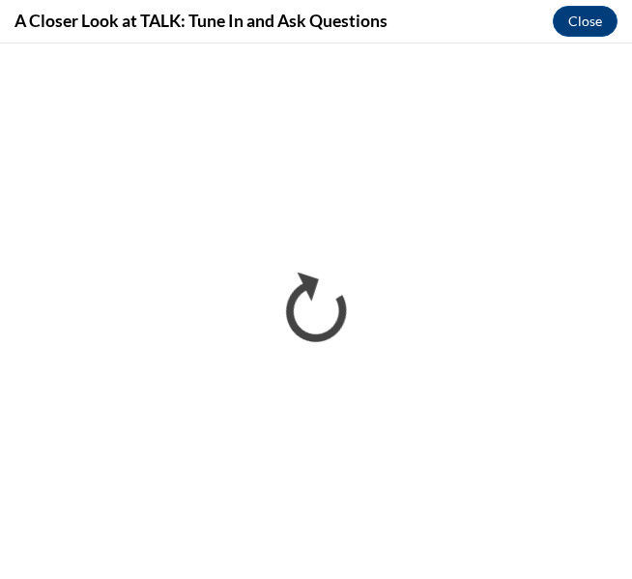
scroll to position [0, 0]
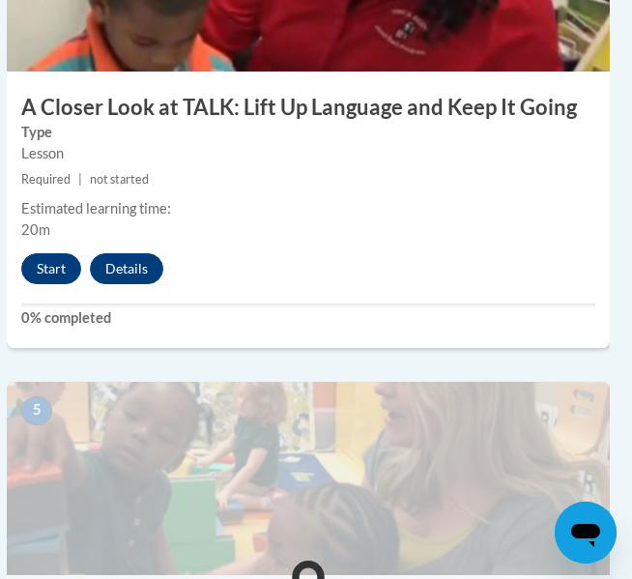
scroll to position [2277, 7]
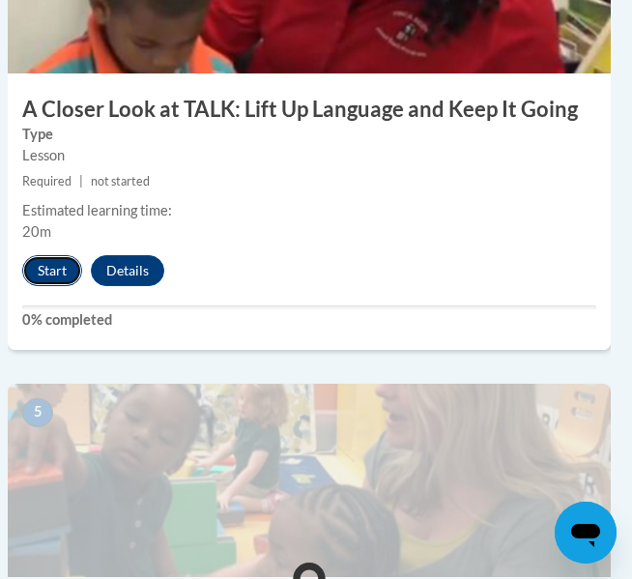
click at [64, 279] on button "Start" at bounding box center [52, 270] width 60 height 31
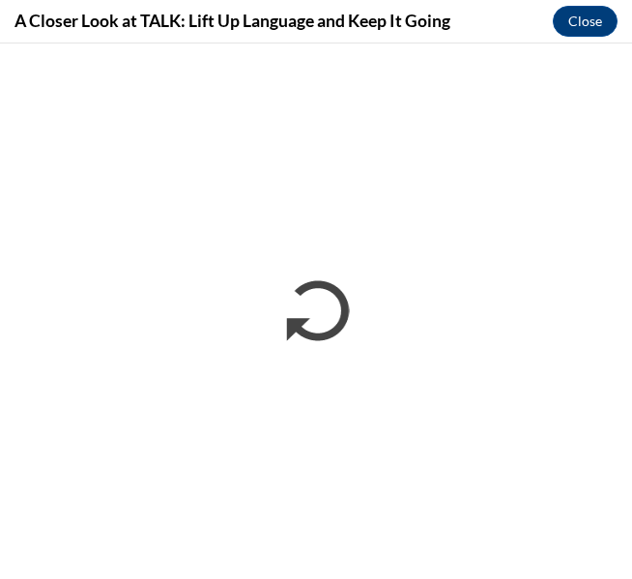
scroll to position [0, 0]
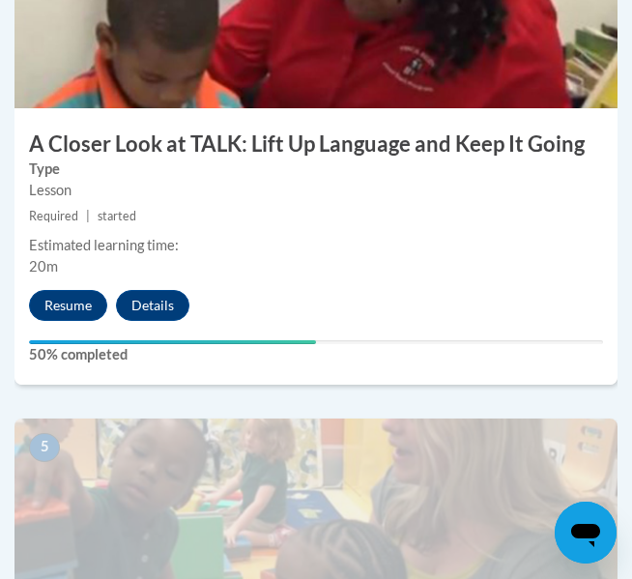
scroll to position [2230, 0]
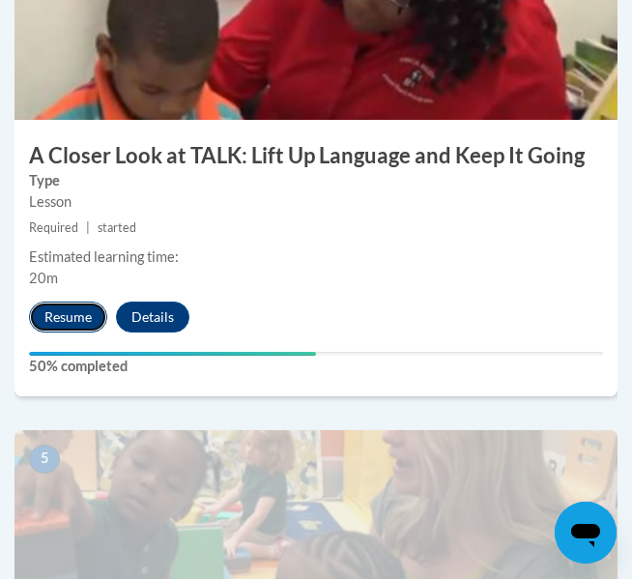
click at [76, 307] on button "Resume" at bounding box center [68, 316] width 78 height 31
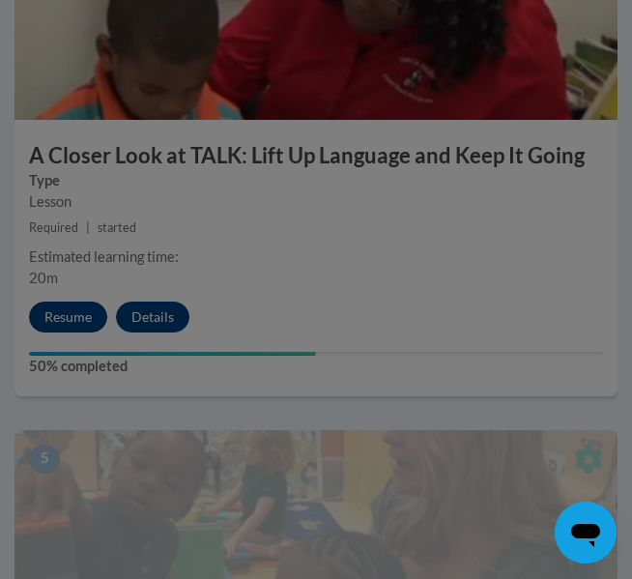
scroll to position [2259, 0]
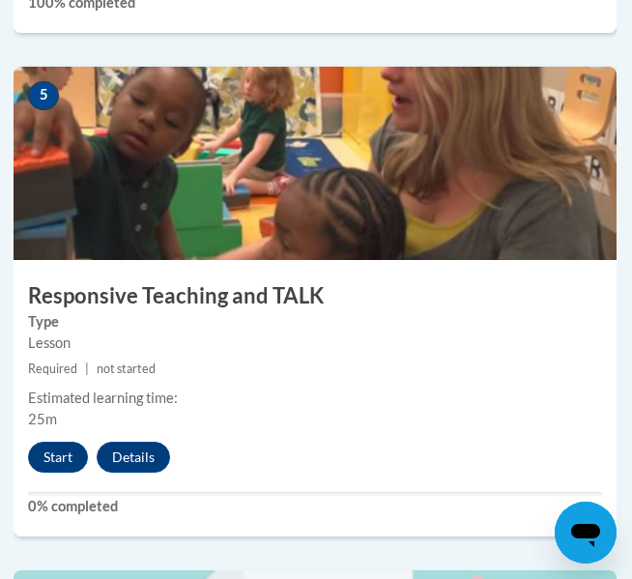
scroll to position [2596, 1]
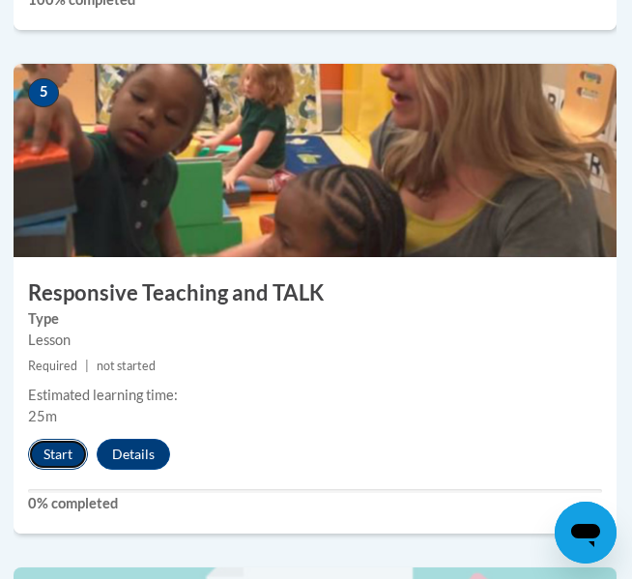
click at [51, 452] on button "Start" at bounding box center [58, 454] width 60 height 31
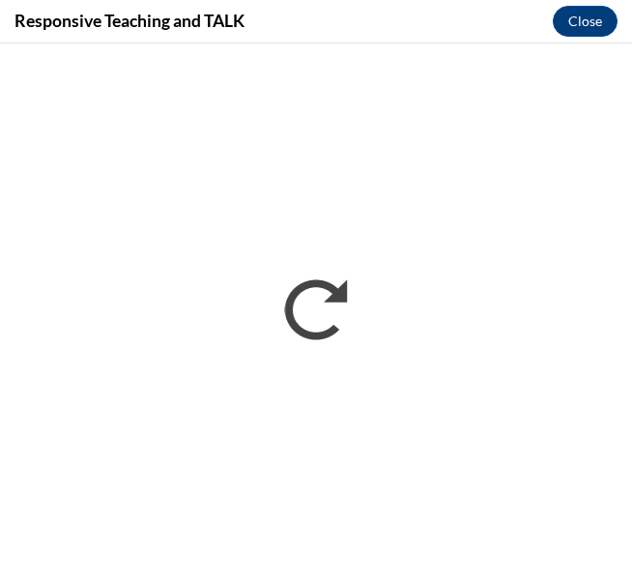
scroll to position [0, 0]
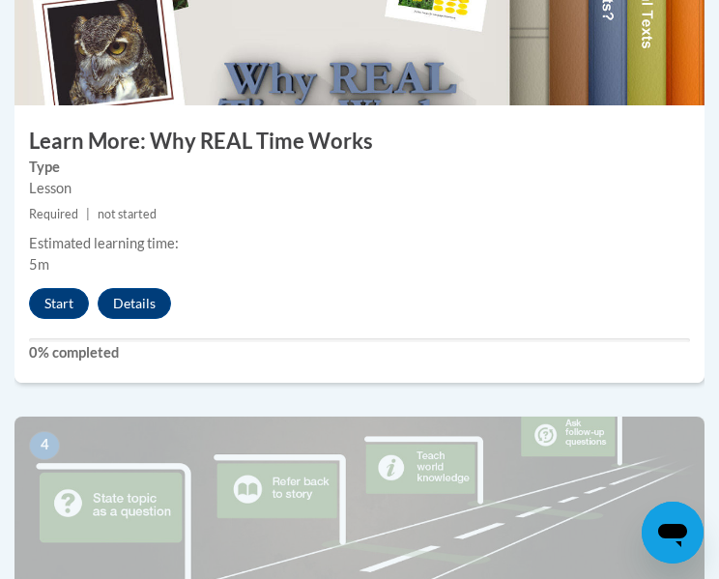
scroll to position [1741, 0]
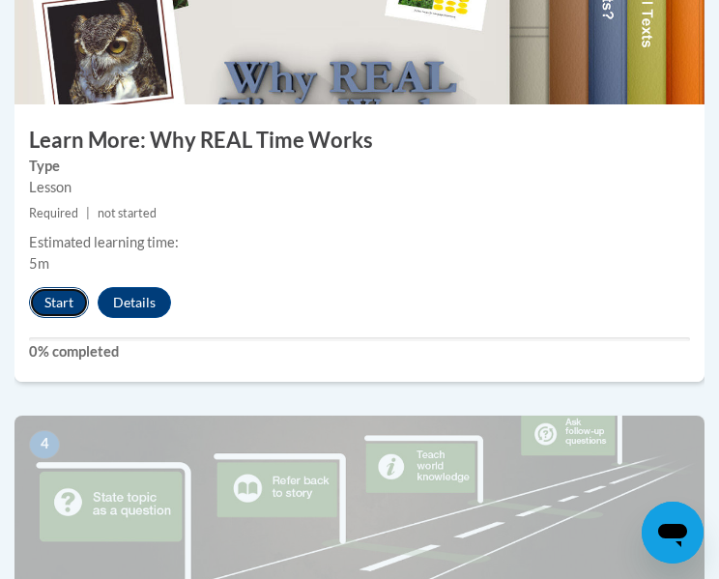
click at [53, 295] on button "Start" at bounding box center [59, 302] width 60 height 31
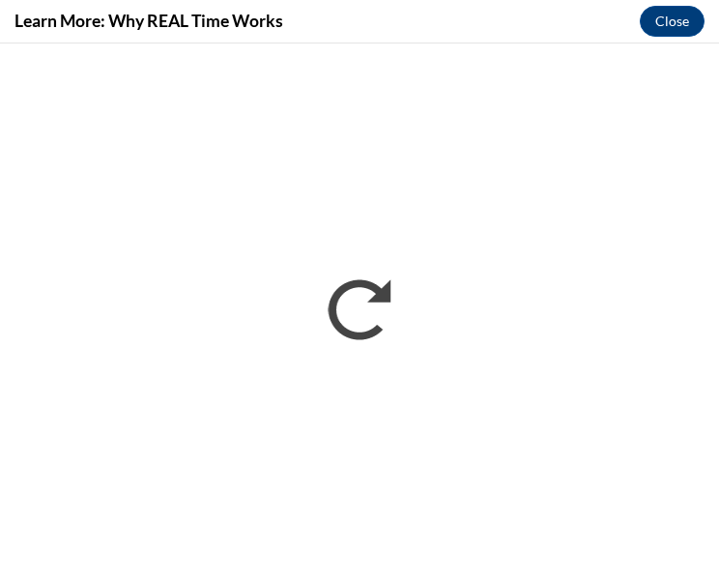
scroll to position [0, 0]
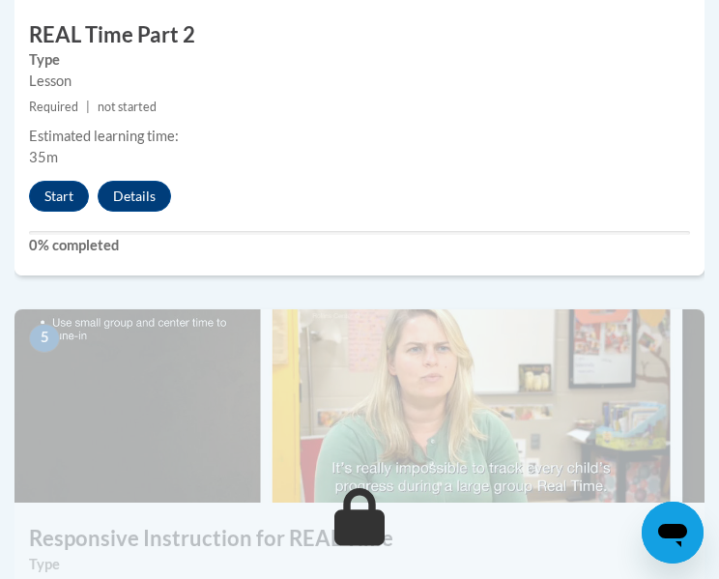
scroll to position [2347, 0]
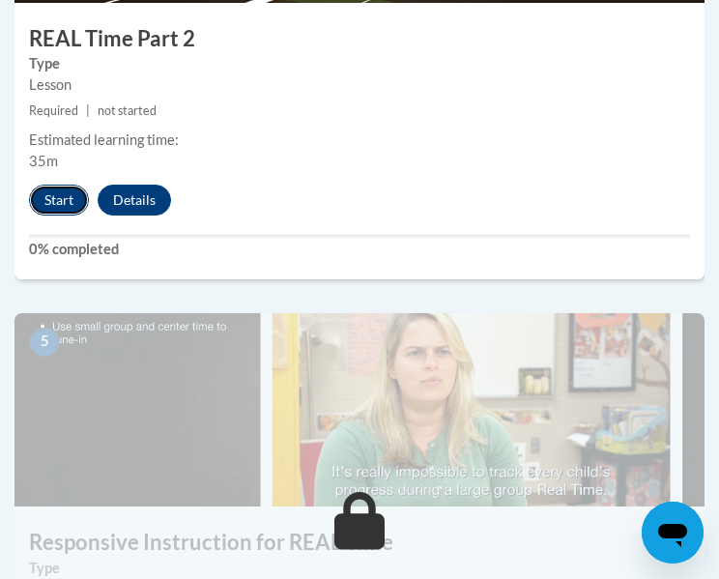
click at [75, 188] on button "Start" at bounding box center [59, 200] width 60 height 31
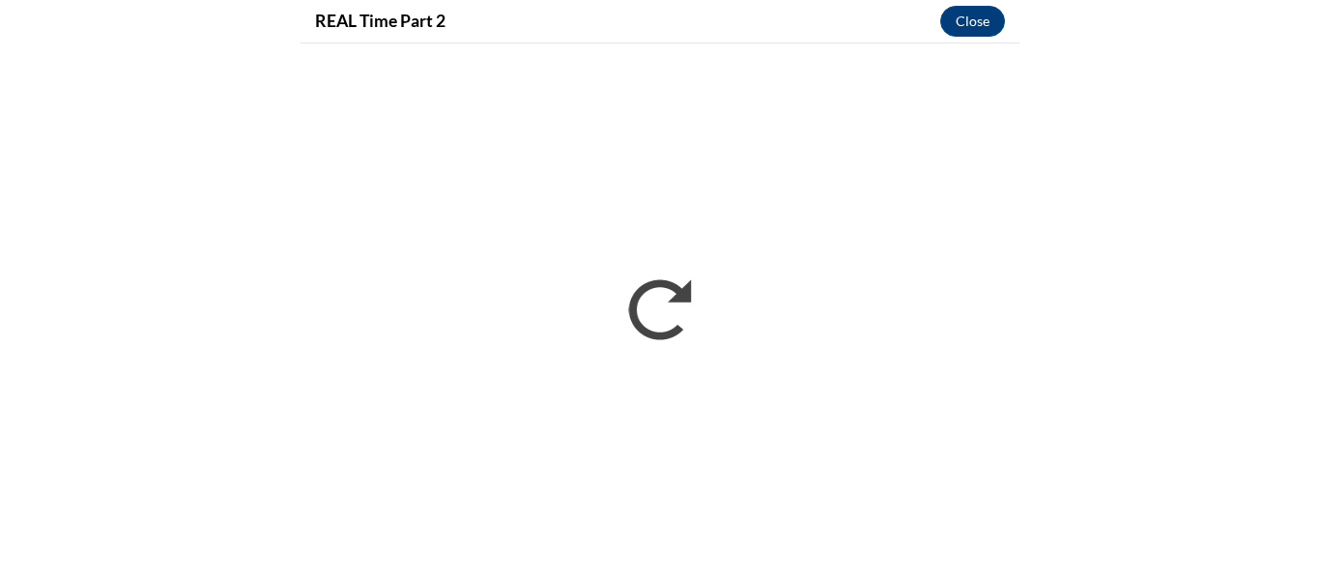
scroll to position [2014, 0]
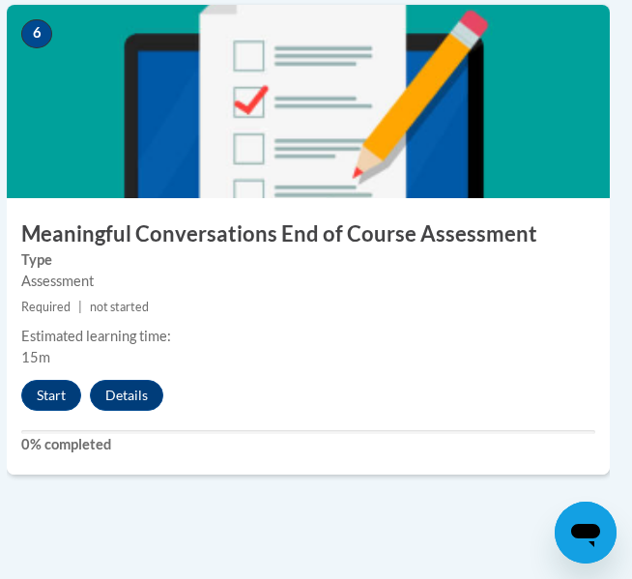
scroll to position [3167, 8]
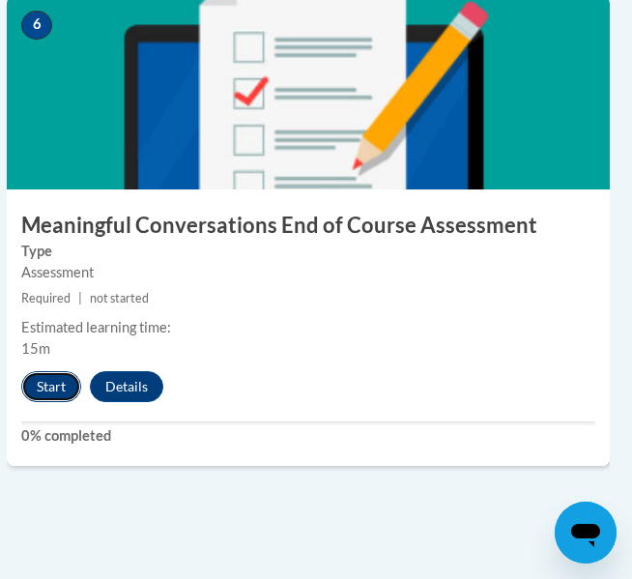
click at [36, 388] on button "Start" at bounding box center [51, 386] width 60 height 31
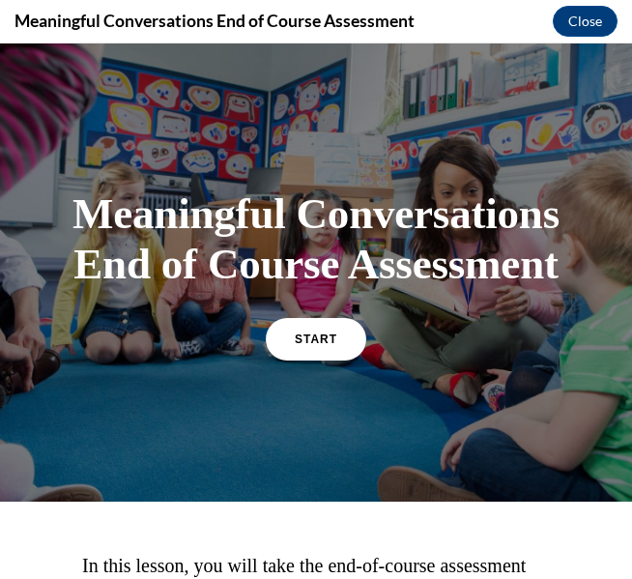
scroll to position [0, 0]
click at [321, 327] on link "START" at bounding box center [315, 338] width 105 height 44
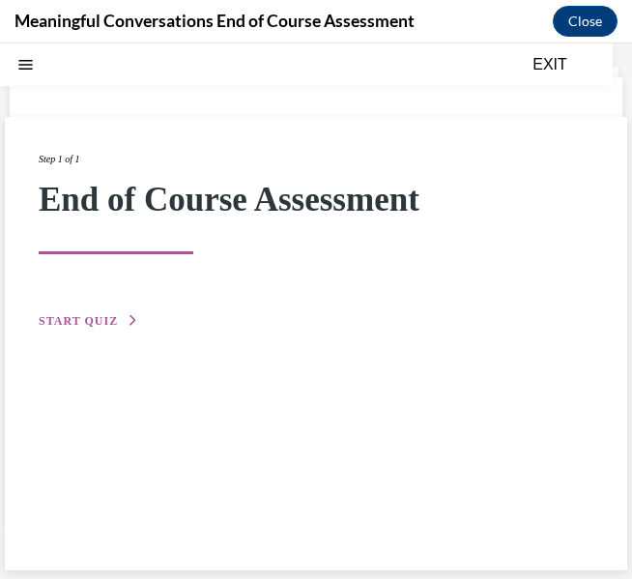
scroll to position [61, 0]
click at [56, 328] on div "Step 1 of 1 End of Course Assessment START QUIZ" at bounding box center [316, 240] width 555 height 181
click at [96, 316] on span "START QUIZ" at bounding box center [78, 320] width 79 height 14
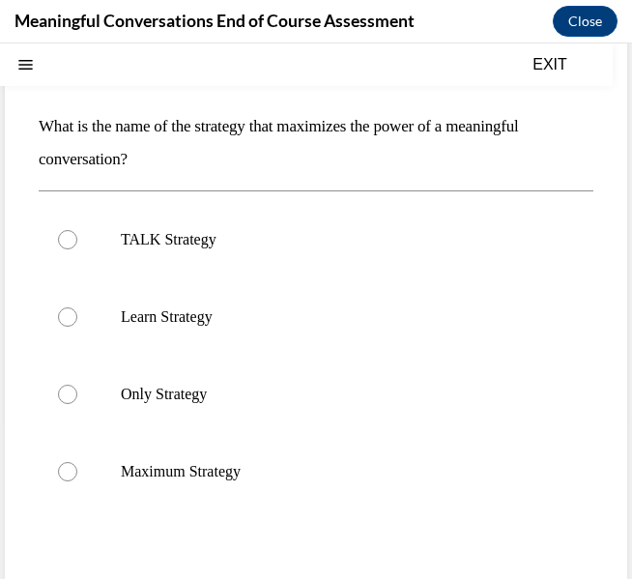
scroll to position [168, 0]
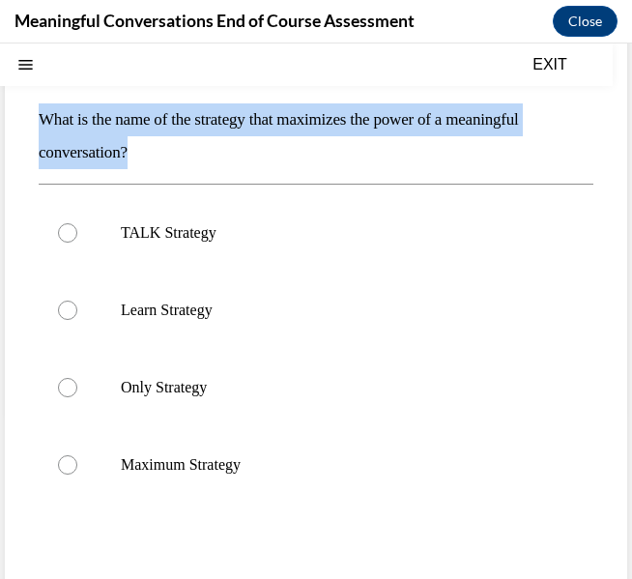
drag, startPoint x: 41, startPoint y: 116, endPoint x: 168, endPoint y: 156, distance: 133.6
click at [168, 156] on p "What is the name of the strategy that maximizes the power of a meaningful conve…" at bounding box center [316, 136] width 555 height 66
copy p "What is the name of the strategy that maximizes the power of a meaningful conve…"
click at [228, 243] on label "TALK Strategy" at bounding box center [316, 232] width 555 height 77
click at [77, 243] on input "TALK Strategy" at bounding box center [67, 232] width 19 height 19
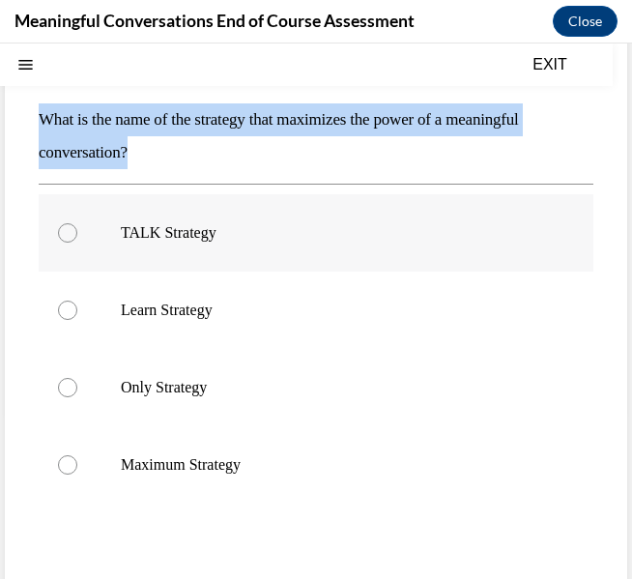
radio input "true"
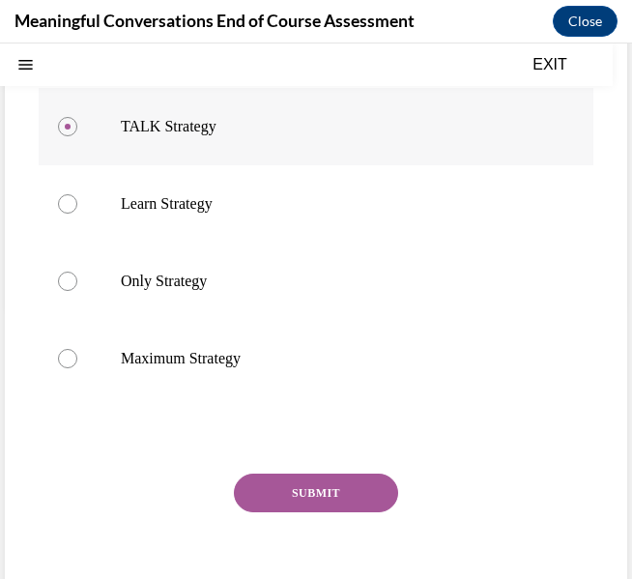
scroll to position [347, 0]
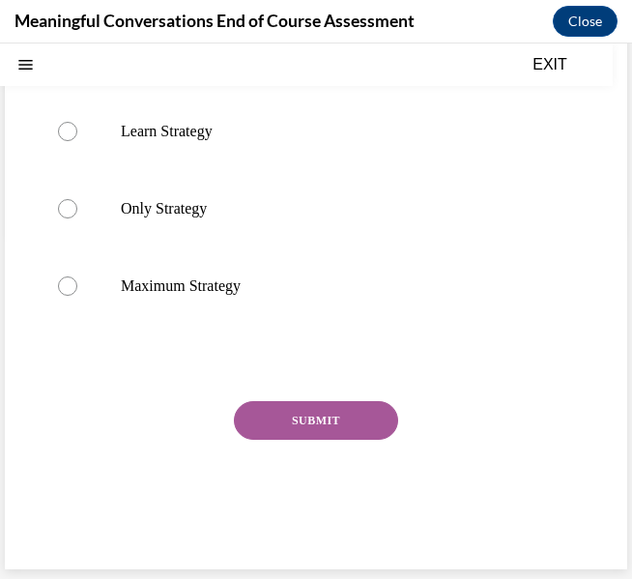
click at [312, 402] on button "SUBMIT" at bounding box center [316, 420] width 164 height 39
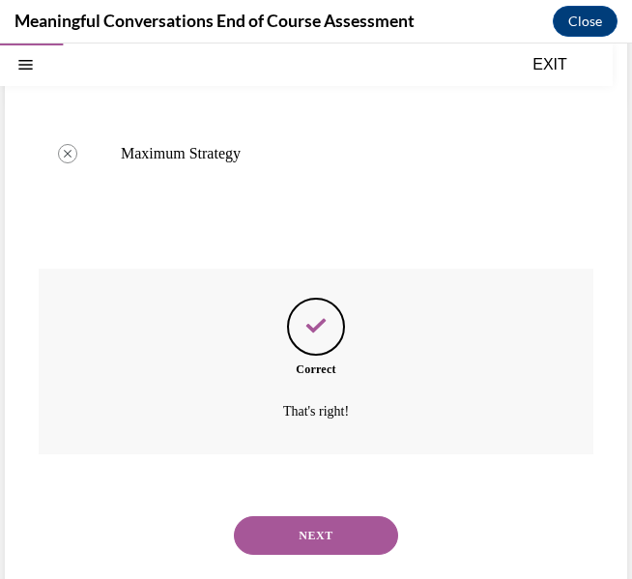
scroll to position [503, 0]
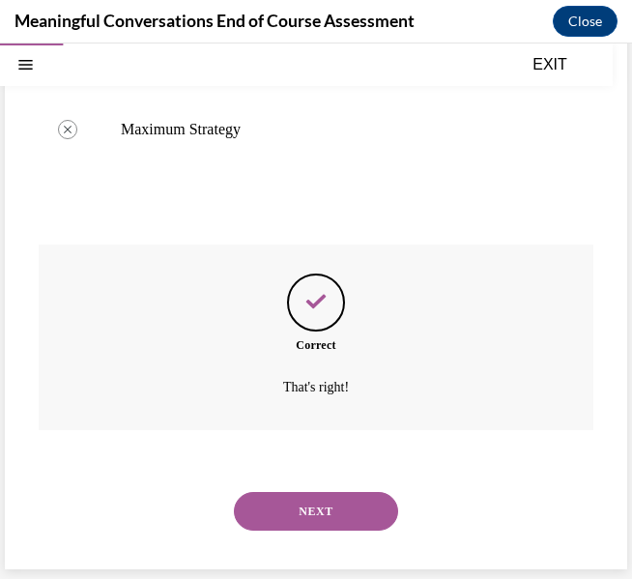
click at [357, 514] on button "NEXT" at bounding box center [316, 511] width 164 height 39
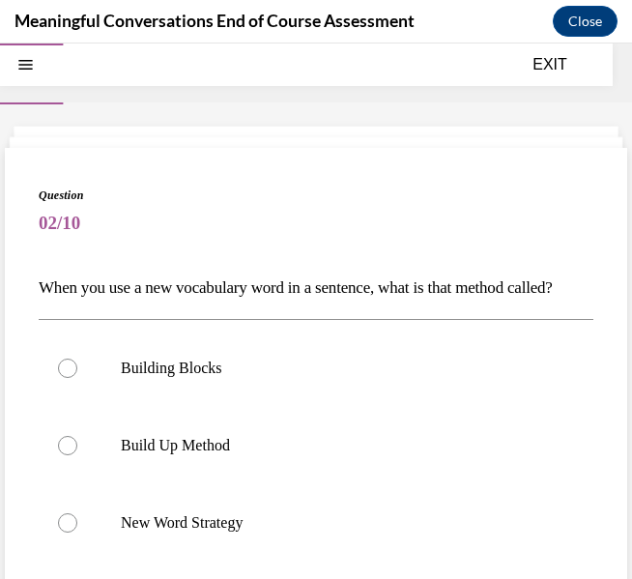
scroll to position [230, 0]
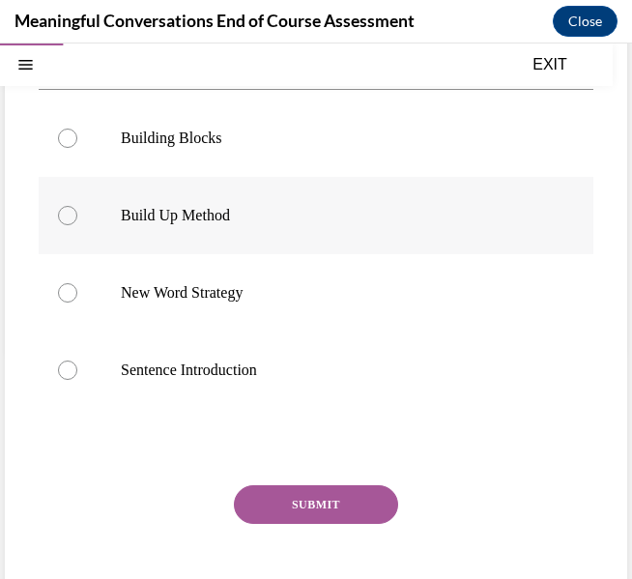
click at [277, 254] on label "Build Up Method" at bounding box center [316, 215] width 555 height 77
click at [77, 225] on input "Build Up Method" at bounding box center [67, 215] width 19 height 19
radio input "true"
click at [202, 236] on label "Build Up Method" at bounding box center [316, 215] width 555 height 77
click at [77, 225] on input "Build Up Method" at bounding box center [67, 215] width 19 height 19
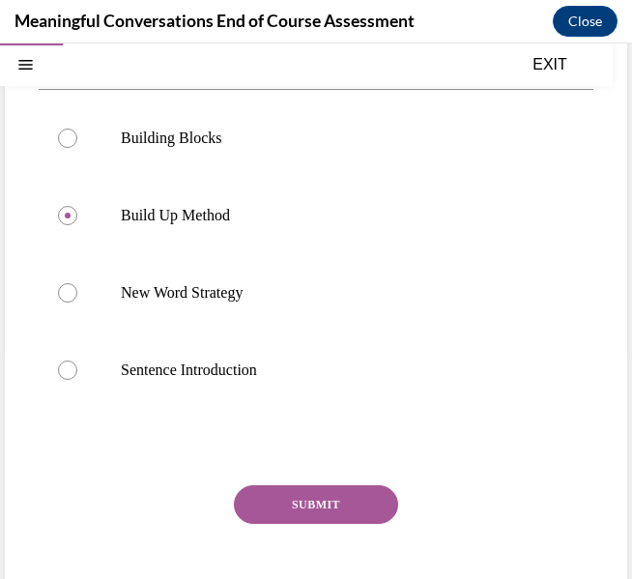
click at [336, 524] on button "SUBMIT" at bounding box center [316, 504] width 164 height 39
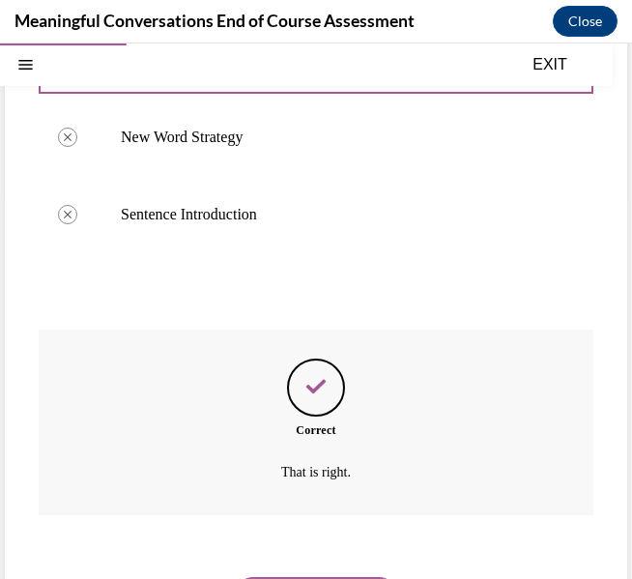
scroll to position [503, 0]
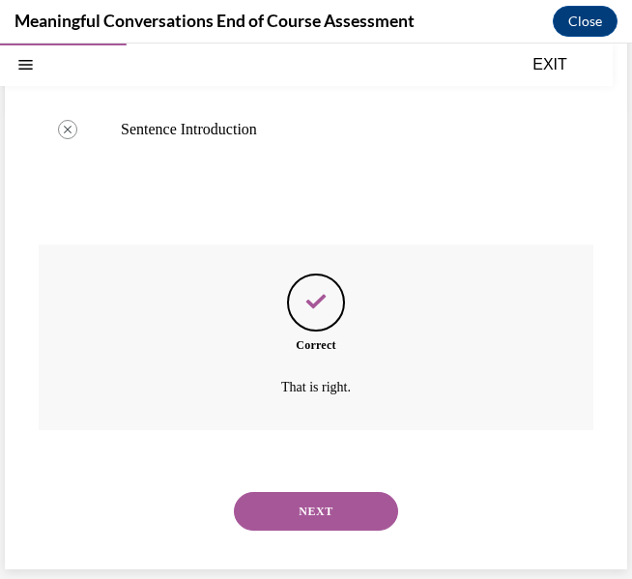
click at [361, 512] on button "NEXT" at bounding box center [316, 511] width 164 height 39
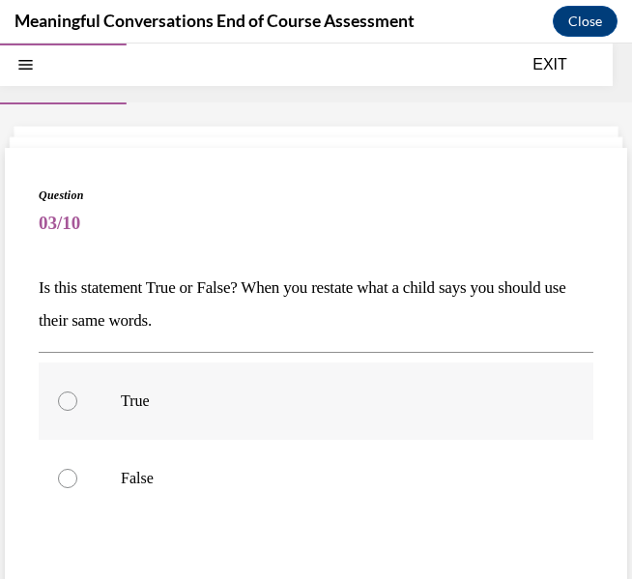
scroll to position [88, 0]
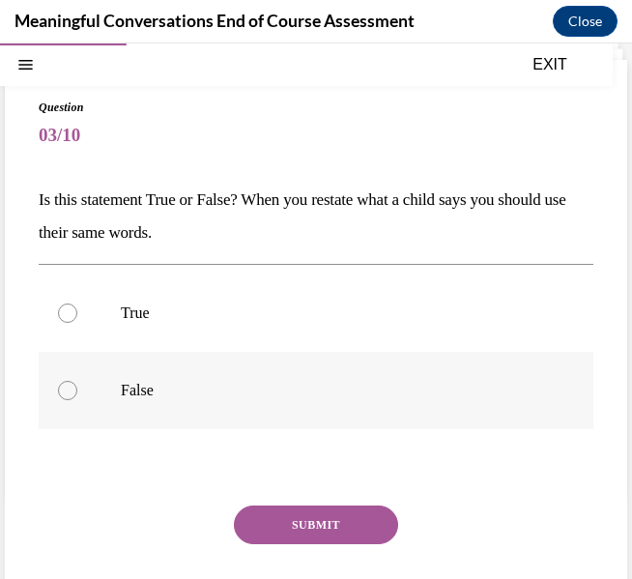
click at [139, 394] on p "False" at bounding box center [333, 390] width 424 height 19
click at [77, 394] on input "False" at bounding box center [67, 390] width 19 height 19
radio input "true"
click at [278, 514] on button "SUBMIT" at bounding box center [316, 524] width 164 height 39
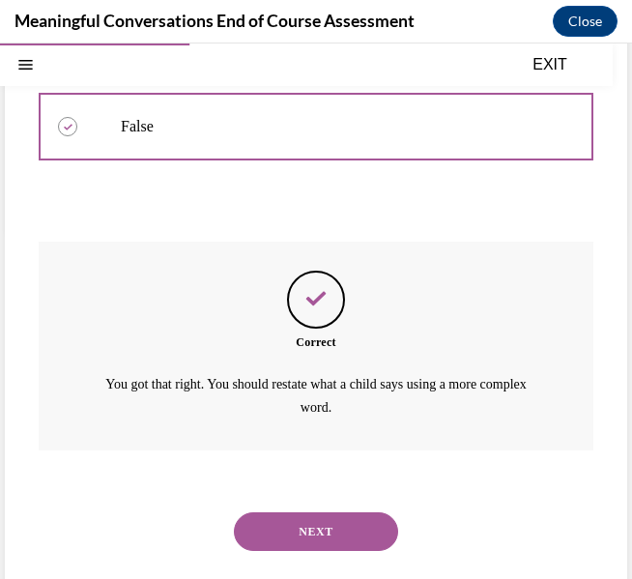
scroll to position [372, 0]
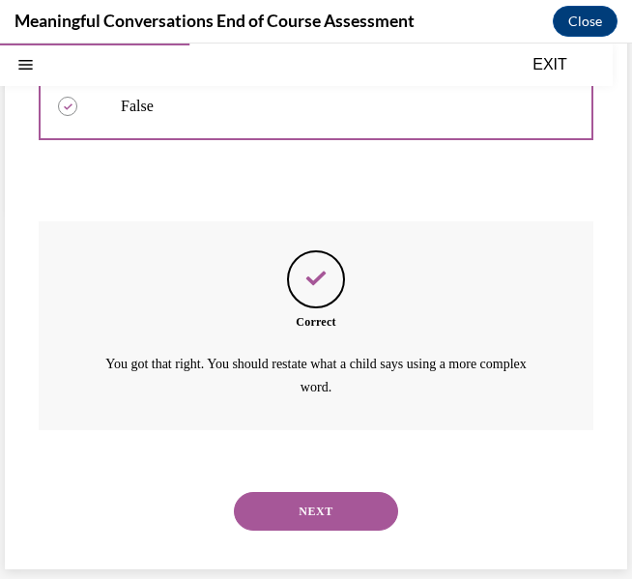
click at [325, 510] on button "NEXT" at bounding box center [316, 511] width 164 height 39
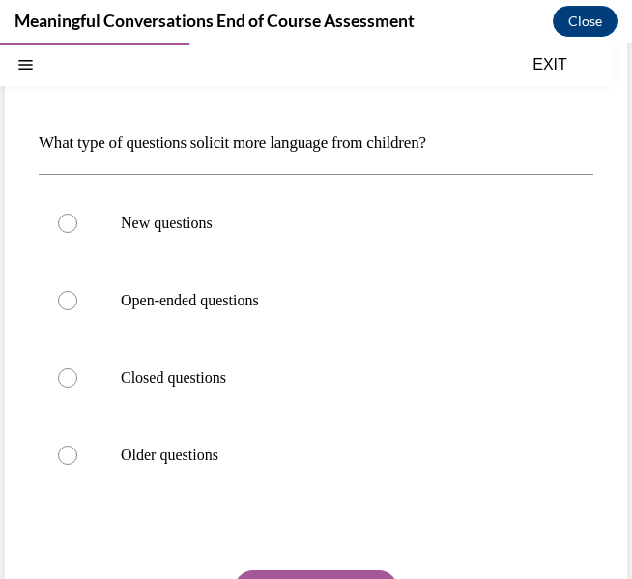
scroll to position [149, 0]
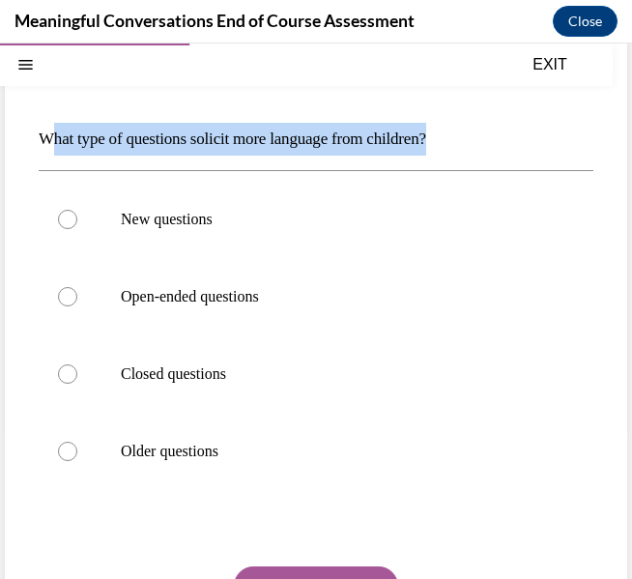
drag, startPoint x: 48, startPoint y: 143, endPoint x: 483, endPoint y: 146, distance: 434.8
click at [483, 146] on p "What type of questions solicit more language from children?" at bounding box center [316, 139] width 555 height 33
copy p "hat type of questions solicit more language from children?"
click at [248, 288] on p "Open-ended questions" at bounding box center [333, 296] width 424 height 19
click at [77, 288] on input "Open-ended questions" at bounding box center [67, 296] width 19 height 19
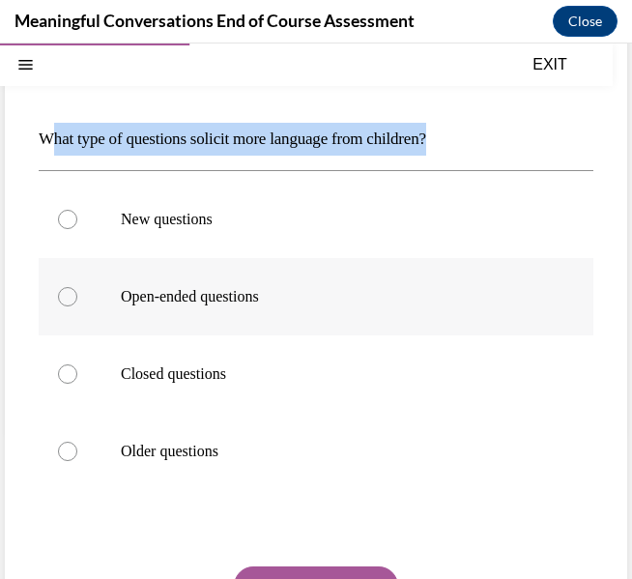
radio input "true"
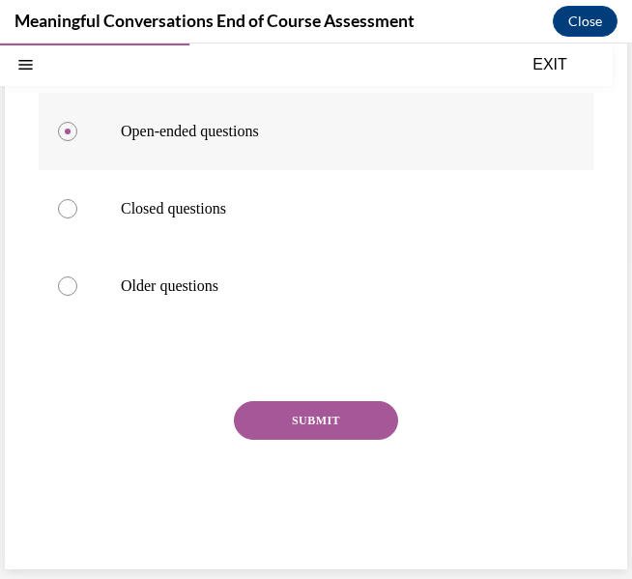
scroll to position [313, 0]
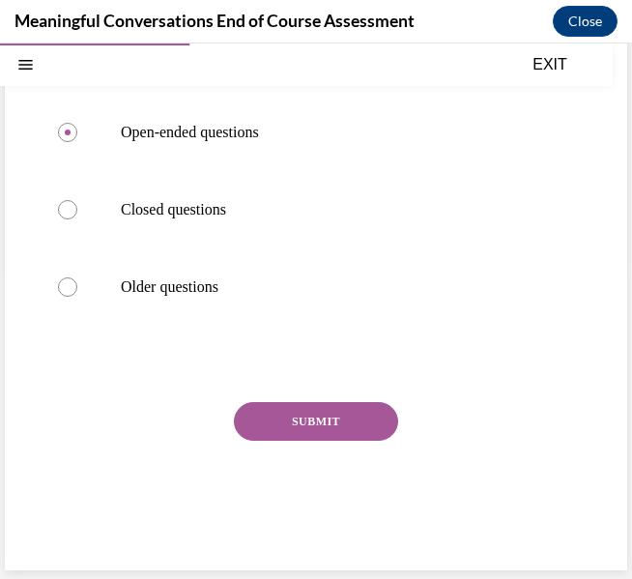
click at [315, 412] on button "SUBMIT" at bounding box center [316, 421] width 164 height 39
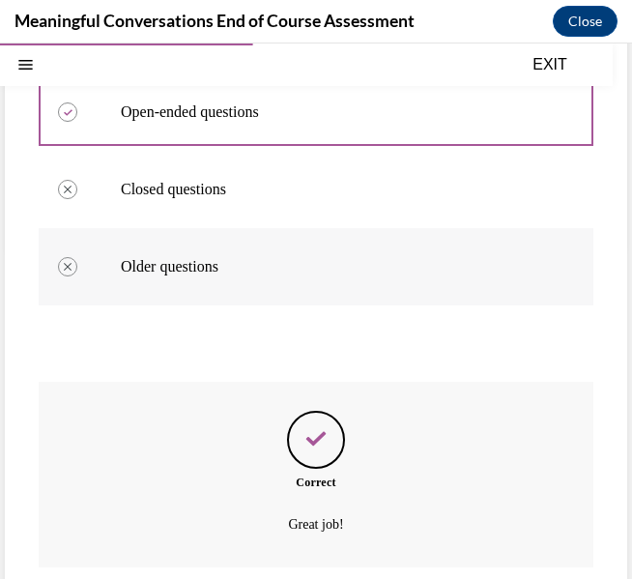
scroll to position [471, 0]
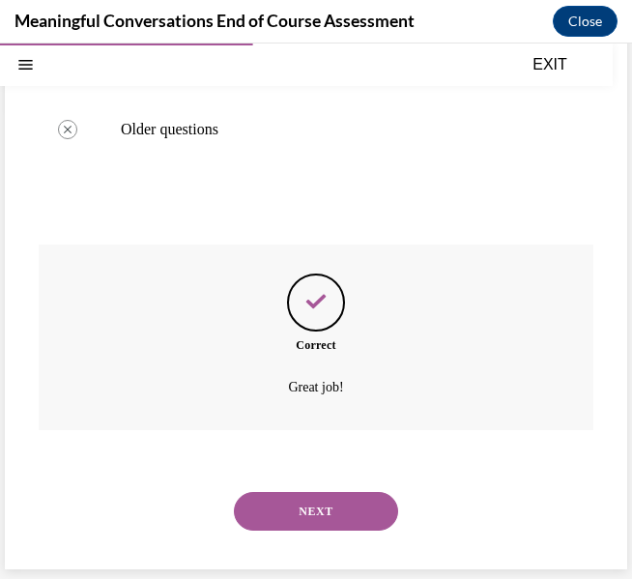
click at [375, 505] on button "NEXT" at bounding box center [316, 511] width 164 height 39
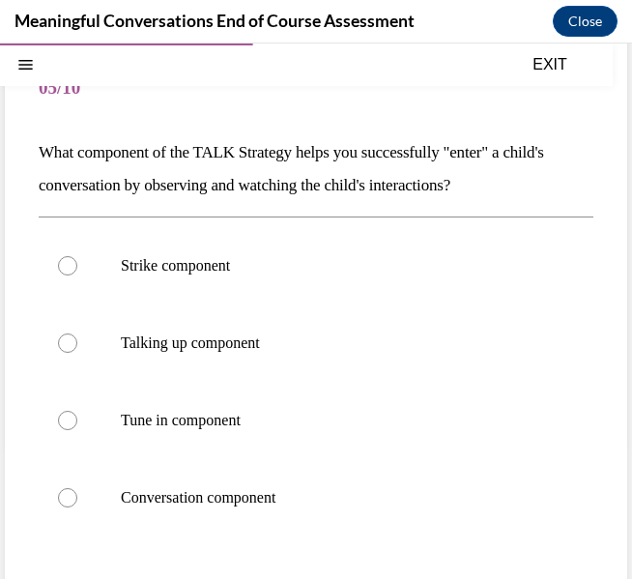
scroll to position [141, 0]
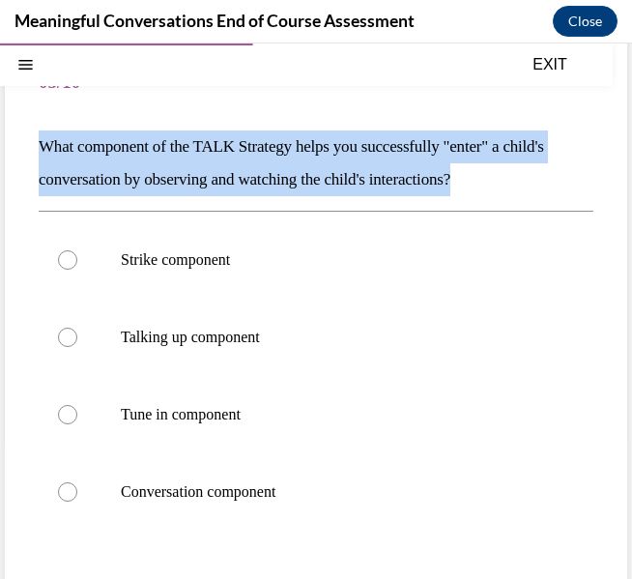
drag, startPoint x: 40, startPoint y: 143, endPoint x: 497, endPoint y: 178, distance: 458.4
click at [497, 178] on p "What component of the TALK Strategy helps you successfully "enter" a child's co…" at bounding box center [316, 163] width 555 height 66
copy p "What component of the TALK Strategy helps you successfully "enter" a child's co…"
click at [240, 417] on p "Tune in component" at bounding box center [333, 414] width 424 height 19
click at [77, 417] on input "Tune in component" at bounding box center [67, 414] width 19 height 19
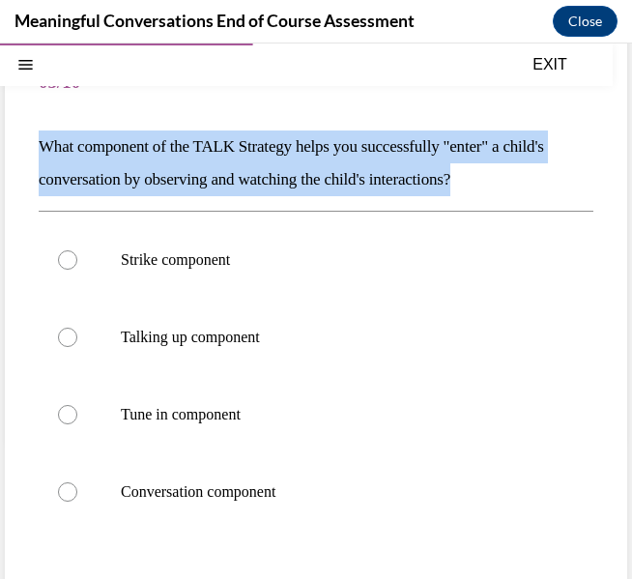
radio input "true"
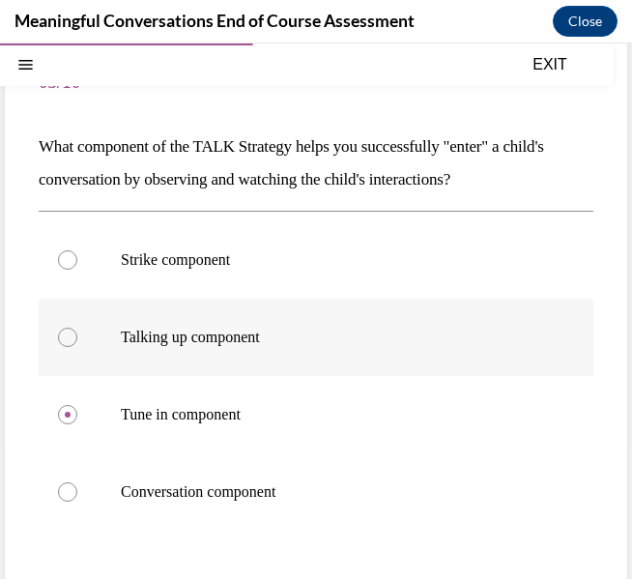
scroll to position [347, 0]
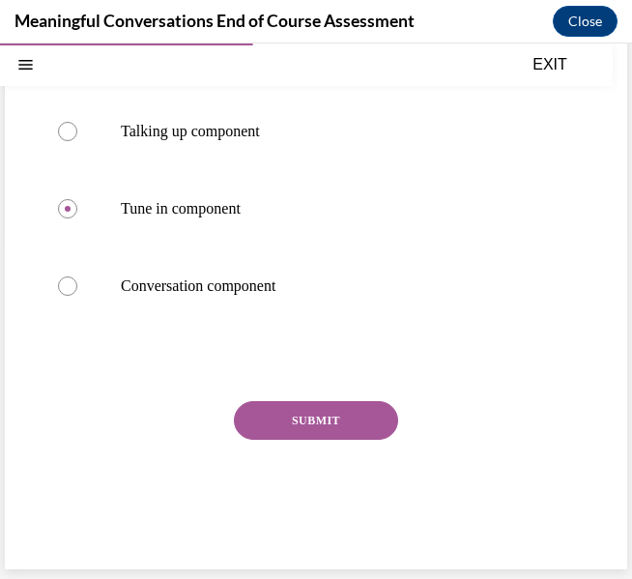
click at [376, 417] on button "SUBMIT" at bounding box center [316, 420] width 164 height 39
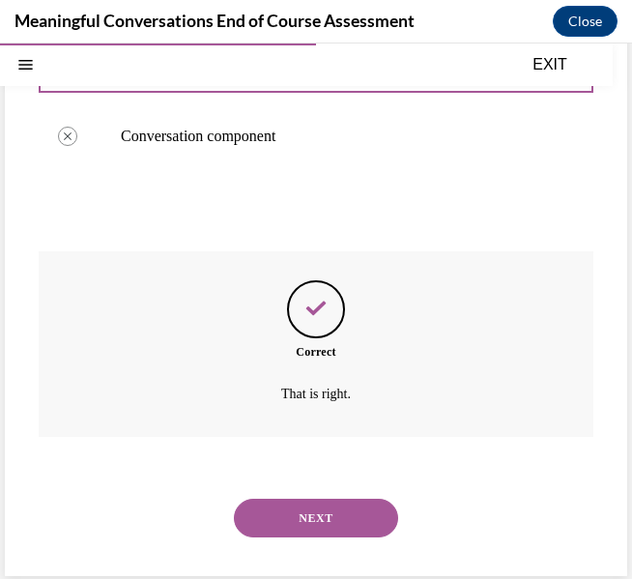
scroll to position [503, 0]
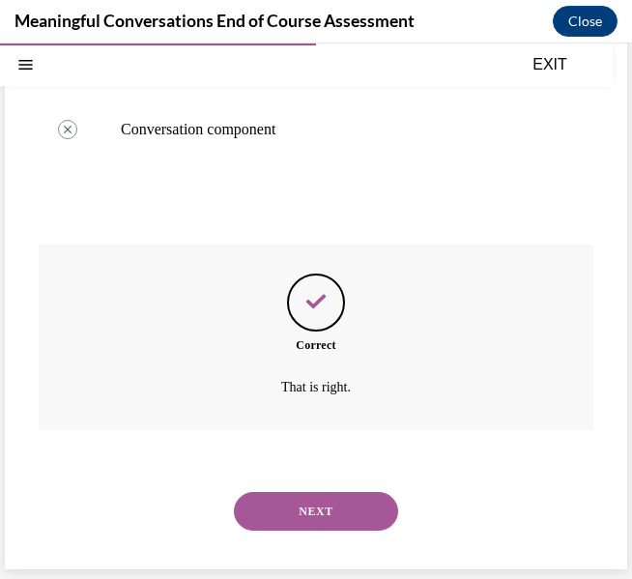
click at [358, 502] on button "NEXT" at bounding box center [316, 511] width 164 height 39
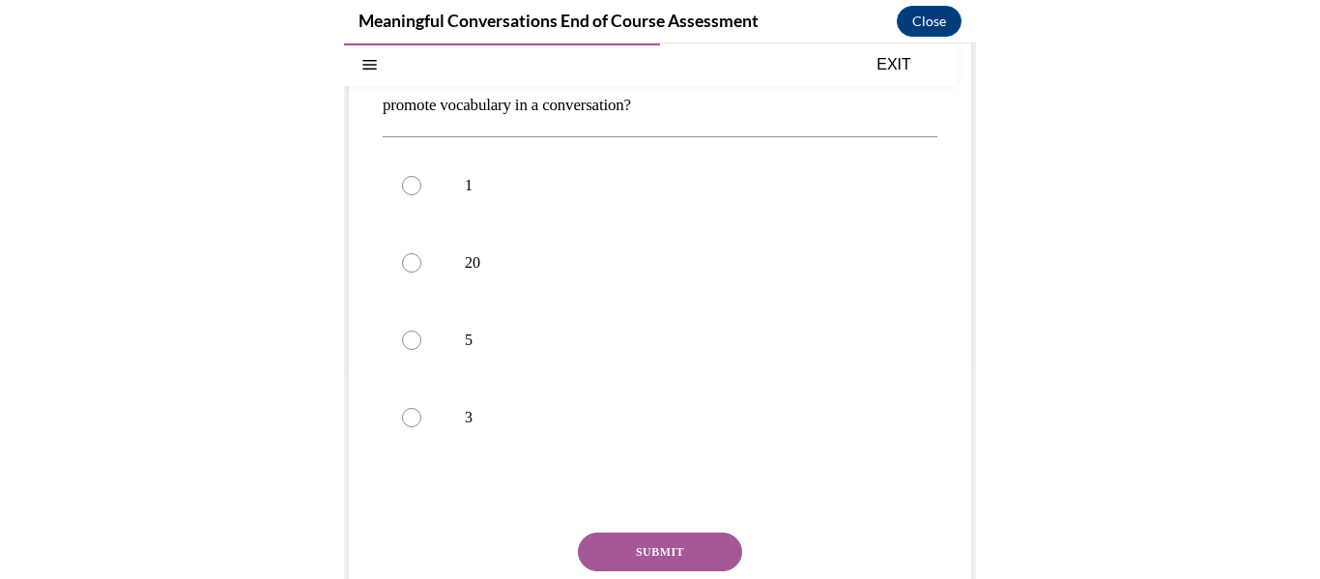
scroll to position [129, 0]
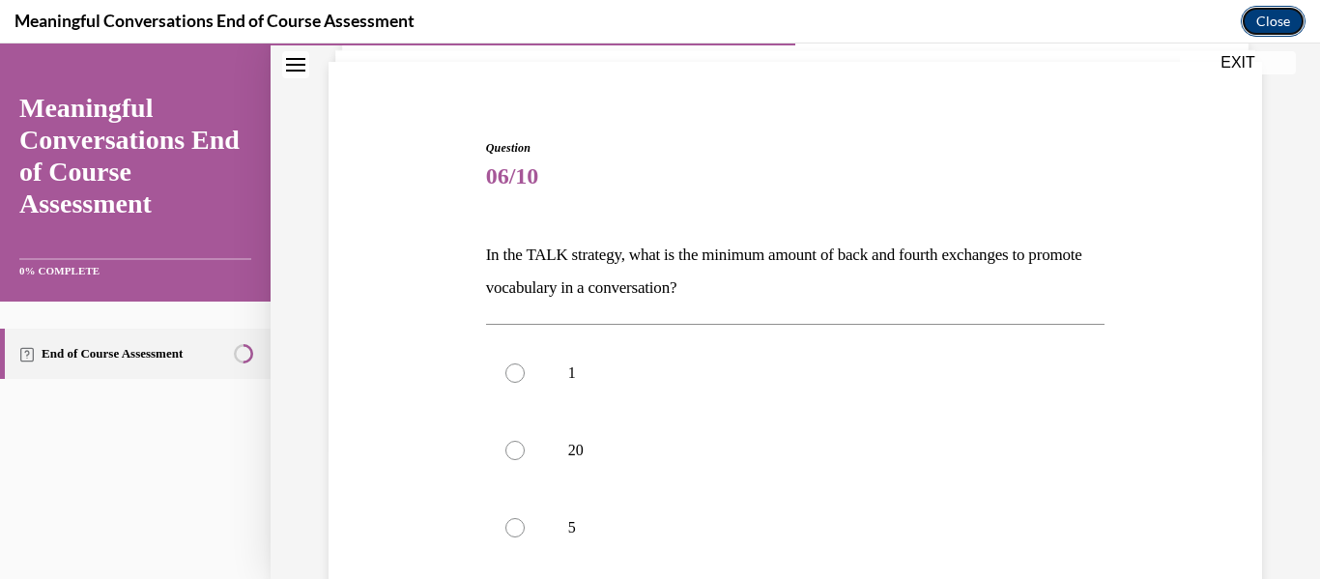
click at [631, 23] on button "Close" at bounding box center [1273, 21] width 65 height 31
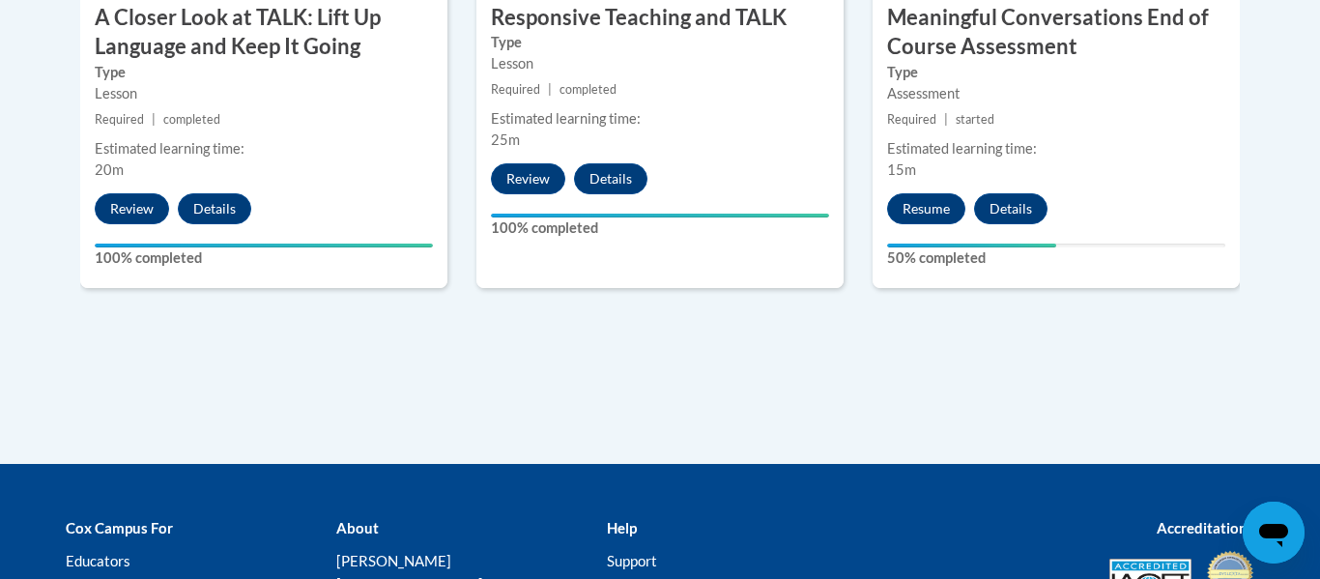
scroll to position [1432, 0]
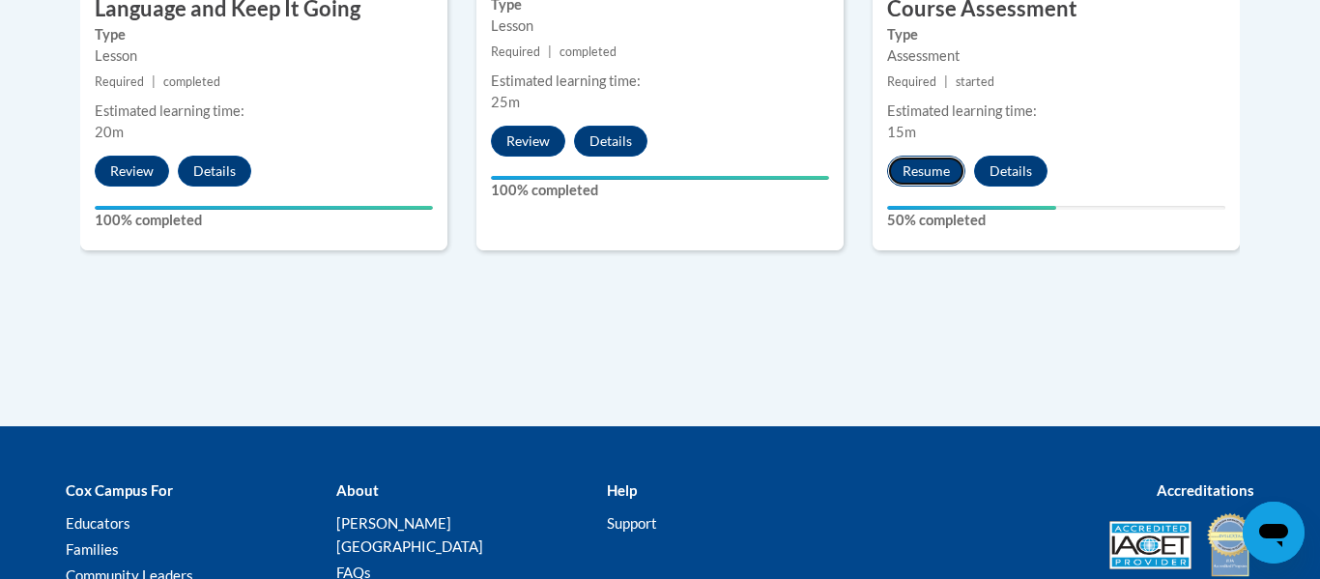
click at [631, 180] on button "Resume" at bounding box center [926, 171] width 78 height 31
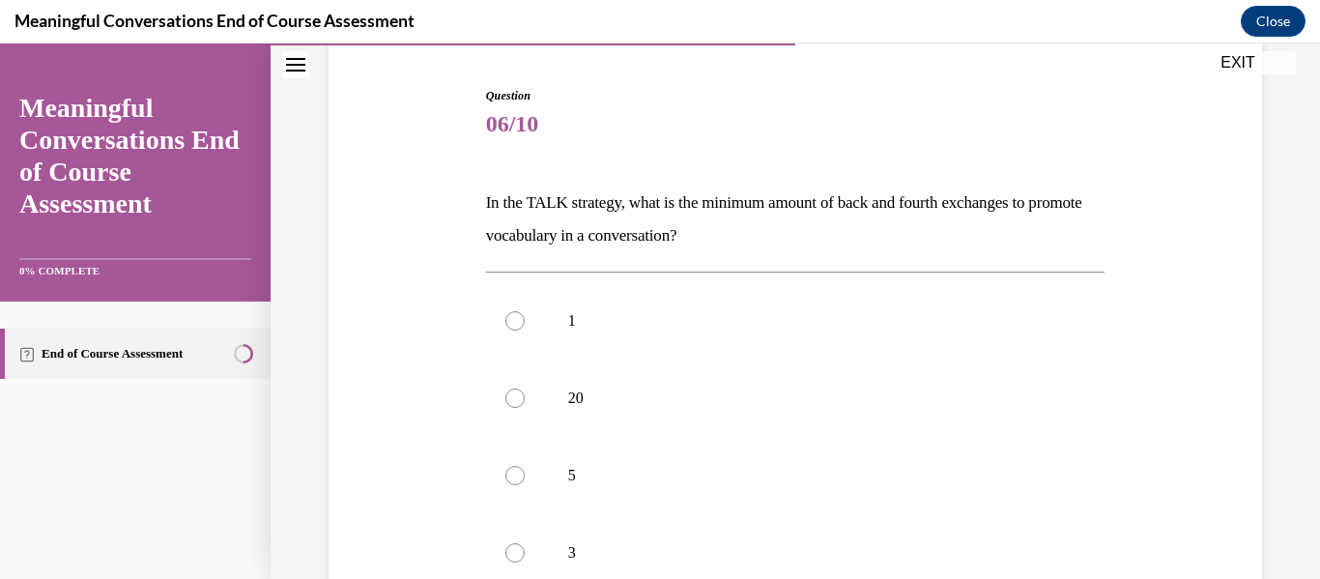
scroll to position [199, 0]
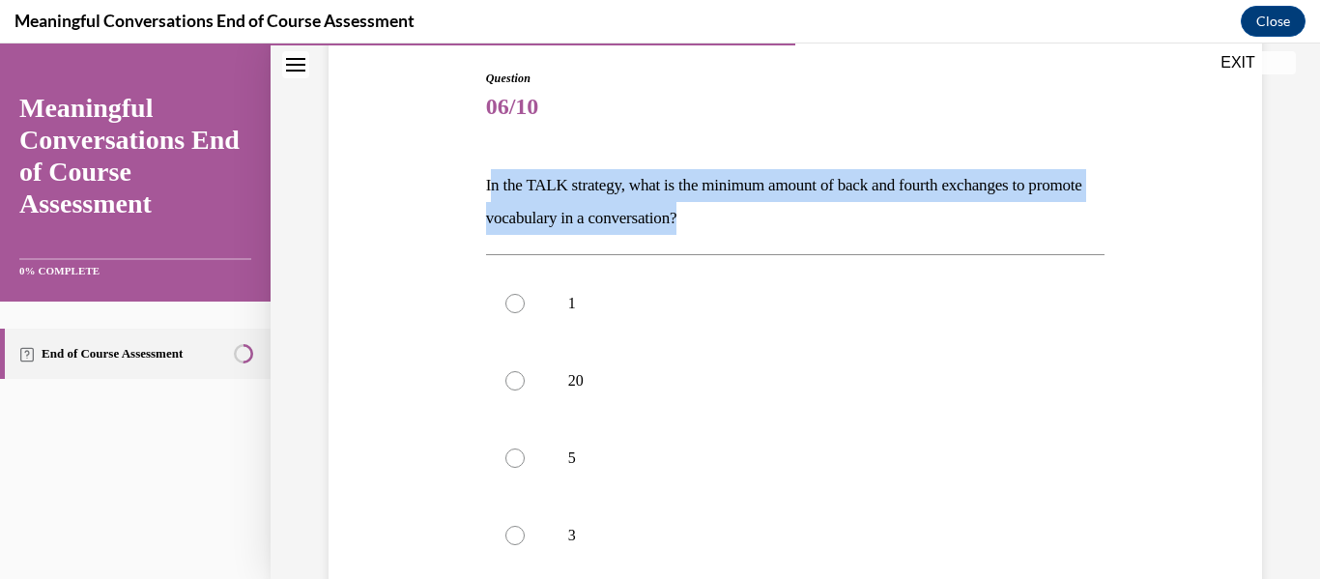
drag, startPoint x: 489, startPoint y: 181, endPoint x: 803, endPoint y: 209, distance: 315.3
click at [631, 209] on p "In the TALK strategy, what is the minimum amount of back and fourth exchanges t…" at bounding box center [795, 202] width 619 height 66
copy p "n the TALK strategy, what is the minimum amount of back and fourth exchanges to…"
click at [631, 172] on p "In the TALK strategy, what is the minimum amount of back and fourth exchanges t…" at bounding box center [795, 202] width 619 height 66
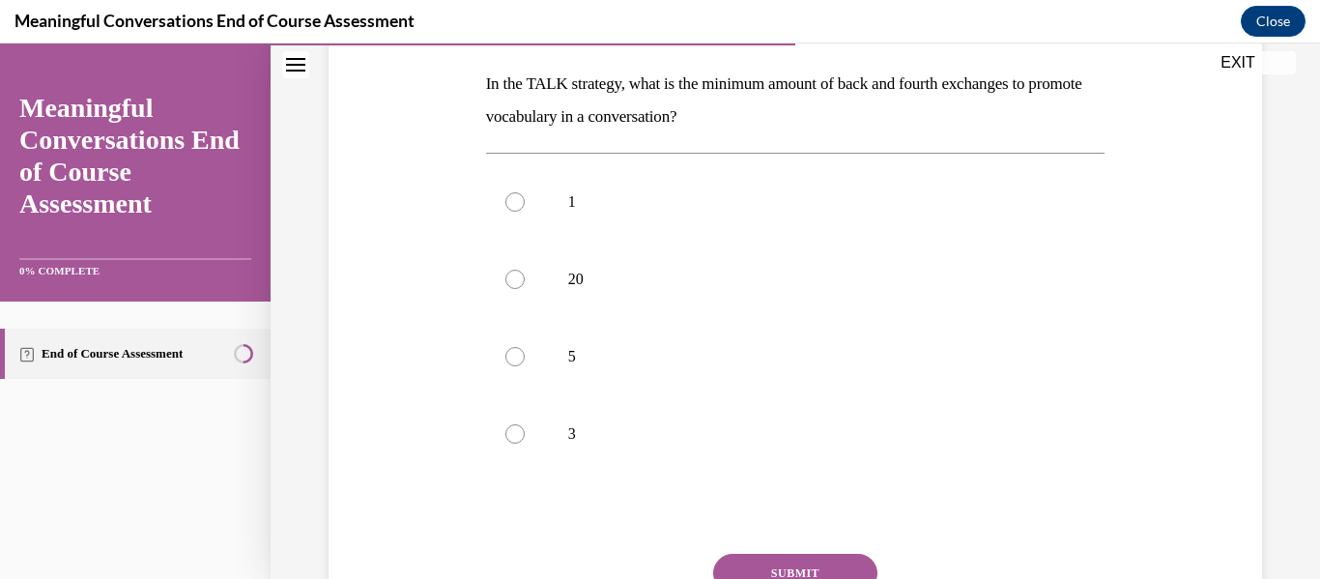
scroll to position [301, 0]
click at [508, 358] on div at bounding box center [514, 355] width 19 height 19
click at [508, 358] on input "5" at bounding box center [514, 355] width 19 height 19
radio input "true"
click at [544, 357] on label "5" at bounding box center [795, 355] width 619 height 77
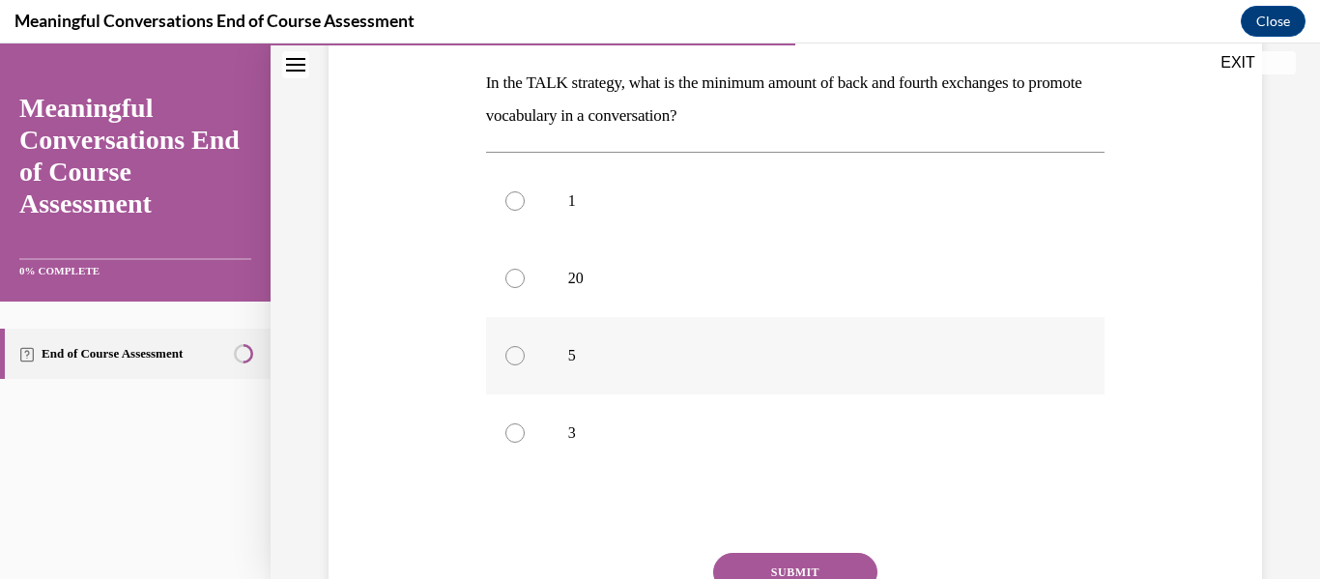
click at [525, 357] on input "5" at bounding box center [514, 355] width 19 height 19
click at [544, 357] on label "5" at bounding box center [795, 355] width 619 height 77
click at [525, 357] on input "5" at bounding box center [514, 355] width 19 height 19
click at [525, 353] on label "5" at bounding box center [795, 355] width 619 height 77
click at [525, 353] on input "5" at bounding box center [514, 355] width 19 height 19
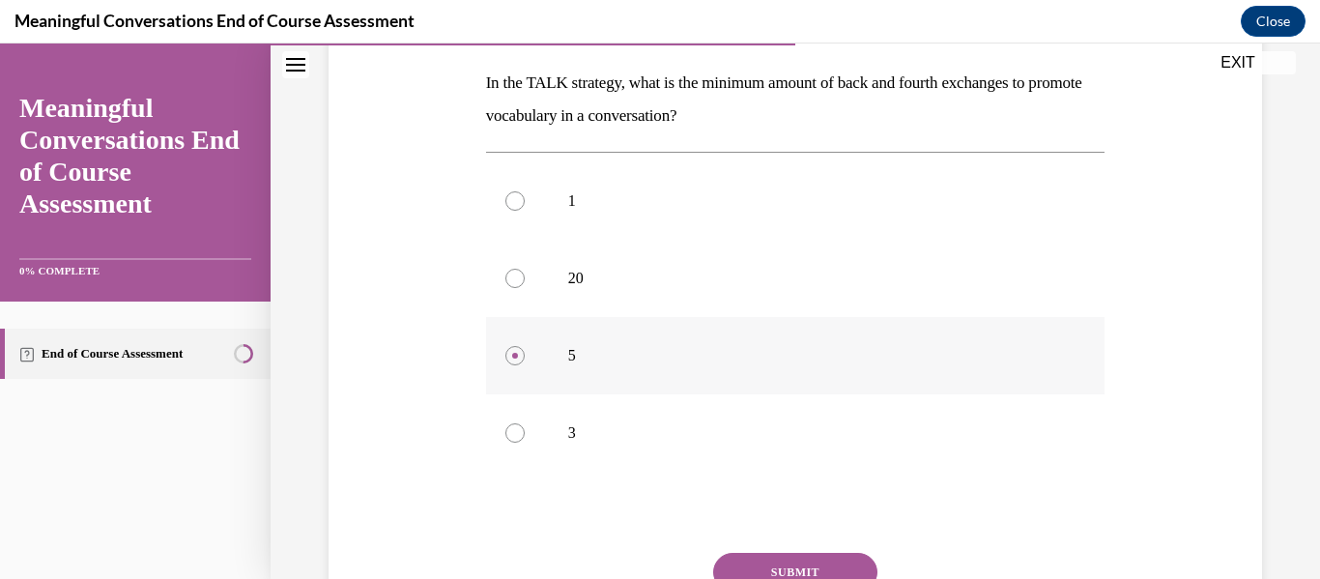
click at [525, 353] on label "5" at bounding box center [795, 355] width 619 height 77
click at [525, 353] on input "5" at bounding box center [514, 355] width 19 height 19
click at [525, 353] on label "5" at bounding box center [795, 355] width 619 height 77
click at [525, 353] on input "5" at bounding box center [514, 355] width 19 height 19
click at [525, 353] on label "5" at bounding box center [795, 355] width 619 height 77
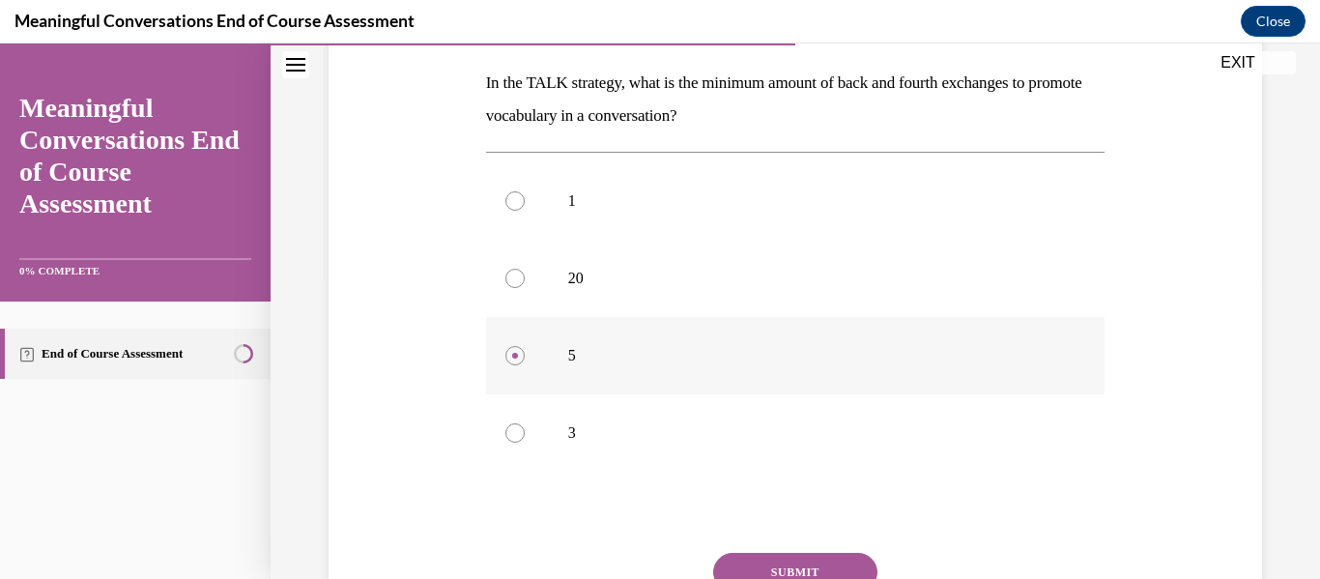
click at [525, 353] on input "5" at bounding box center [514, 355] width 19 height 19
click at [525, 353] on label "5" at bounding box center [795, 355] width 619 height 77
click at [525, 353] on input "5" at bounding box center [514, 355] width 19 height 19
drag, startPoint x: 525, startPoint y: 353, endPoint x: 508, endPoint y: 359, distance: 17.8
click at [525, 356] on label "5" at bounding box center [795, 355] width 619 height 77
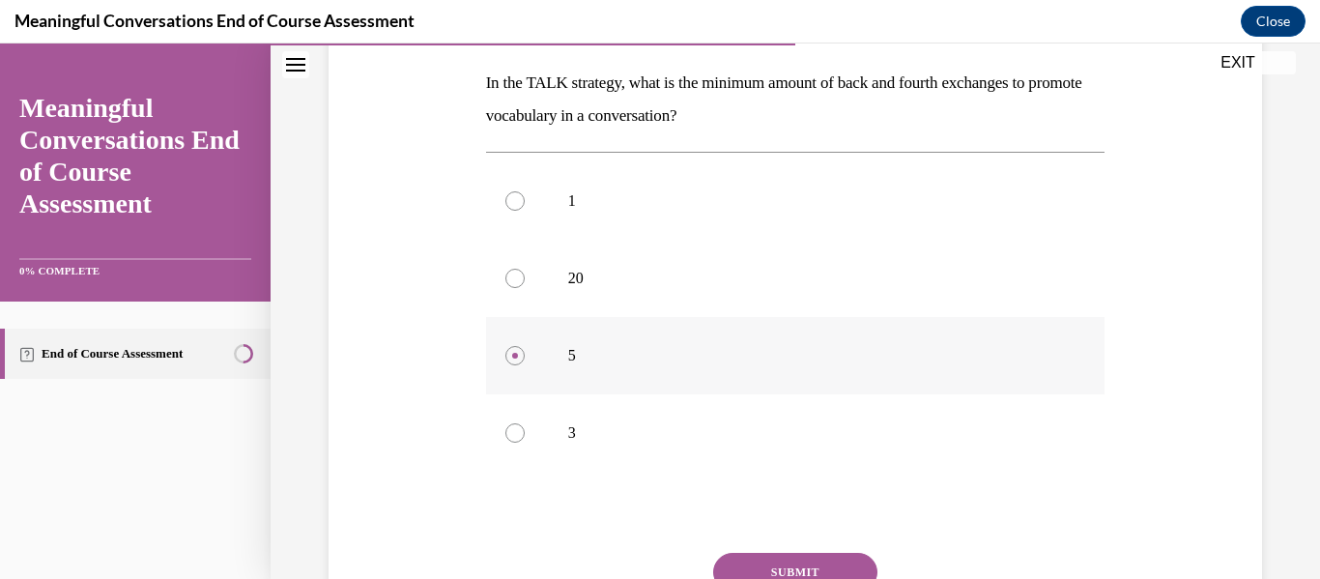
click at [525, 356] on input "5" at bounding box center [514, 355] width 19 height 19
click at [525, 356] on label "5" at bounding box center [795, 355] width 619 height 77
click at [525, 356] on input "5" at bounding box center [514, 355] width 19 height 19
click at [515, 352] on div at bounding box center [514, 355] width 19 height 19
click at [515, 352] on input "5" at bounding box center [514, 355] width 19 height 19
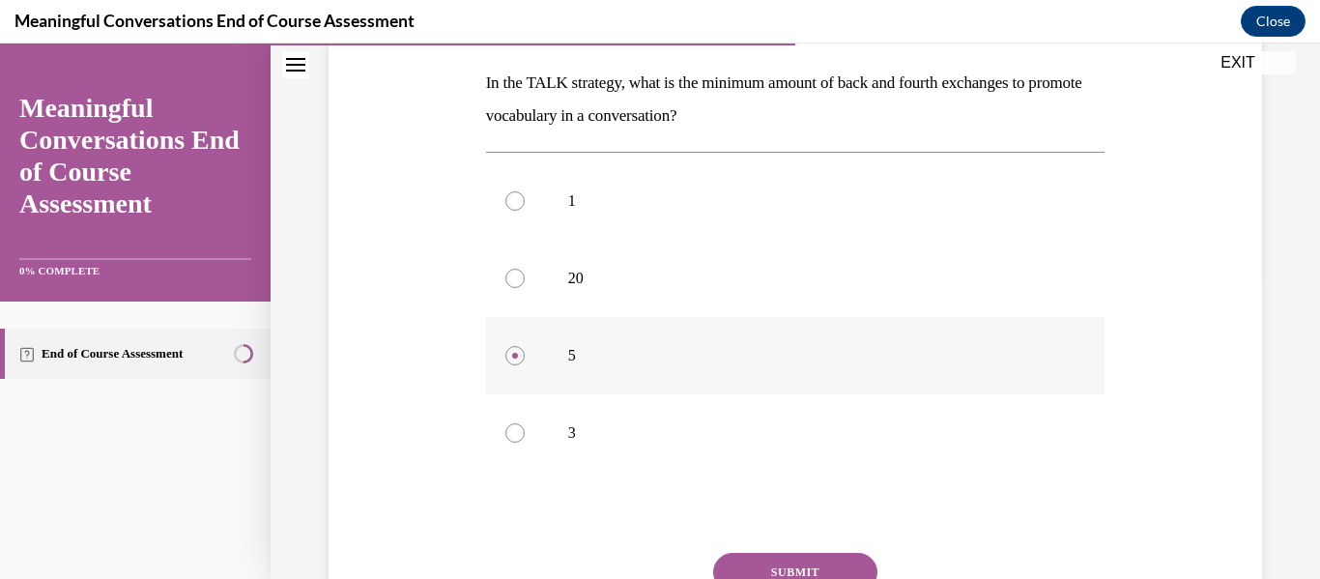
click at [515, 352] on div at bounding box center [514, 355] width 19 height 19
click at [515, 352] on input "5" at bounding box center [514, 355] width 19 height 19
click at [515, 352] on div at bounding box center [514, 355] width 19 height 19
click at [515, 352] on input "5" at bounding box center [514, 355] width 19 height 19
click at [515, 352] on div at bounding box center [514, 355] width 19 height 19
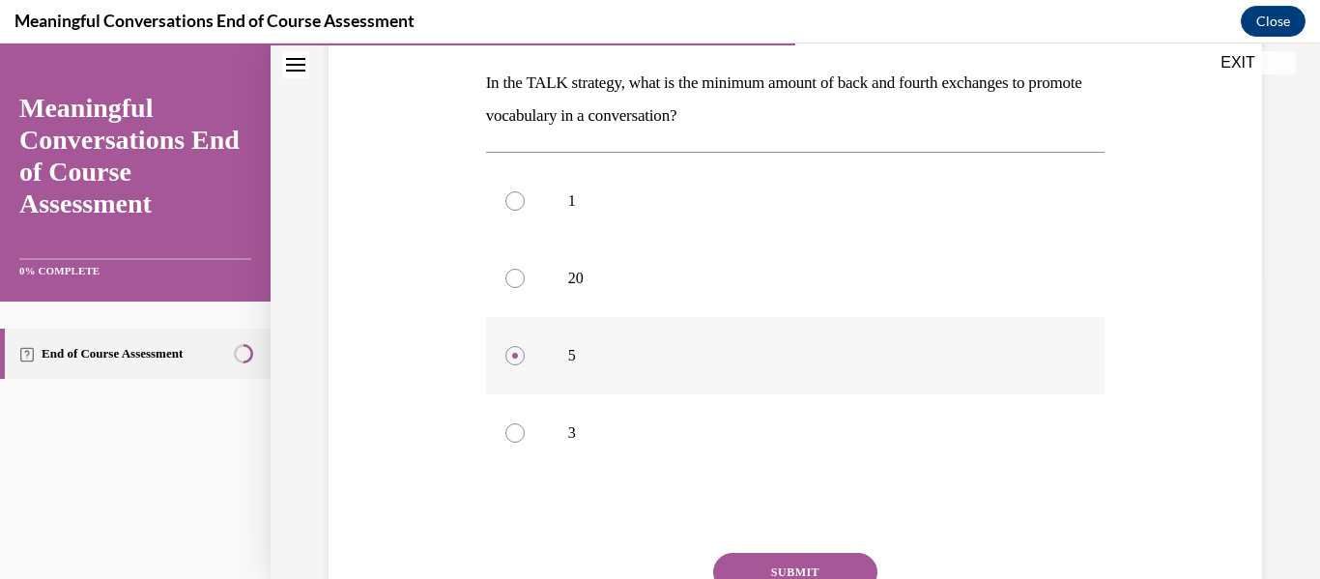
click at [515, 352] on input "5" at bounding box center [514, 355] width 19 height 19
click at [514, 350] on div at bounding box center [514, 355] width 19 height 19
click at [514, 350] on input "5" at bounding box center [514, 355] width 19 height 19
click at [514, 350] on div at bounding box center [514, 355] width 19 height 19
click at [514, 350] on input "5" at bounding box center [514, 355] width 19 height 19
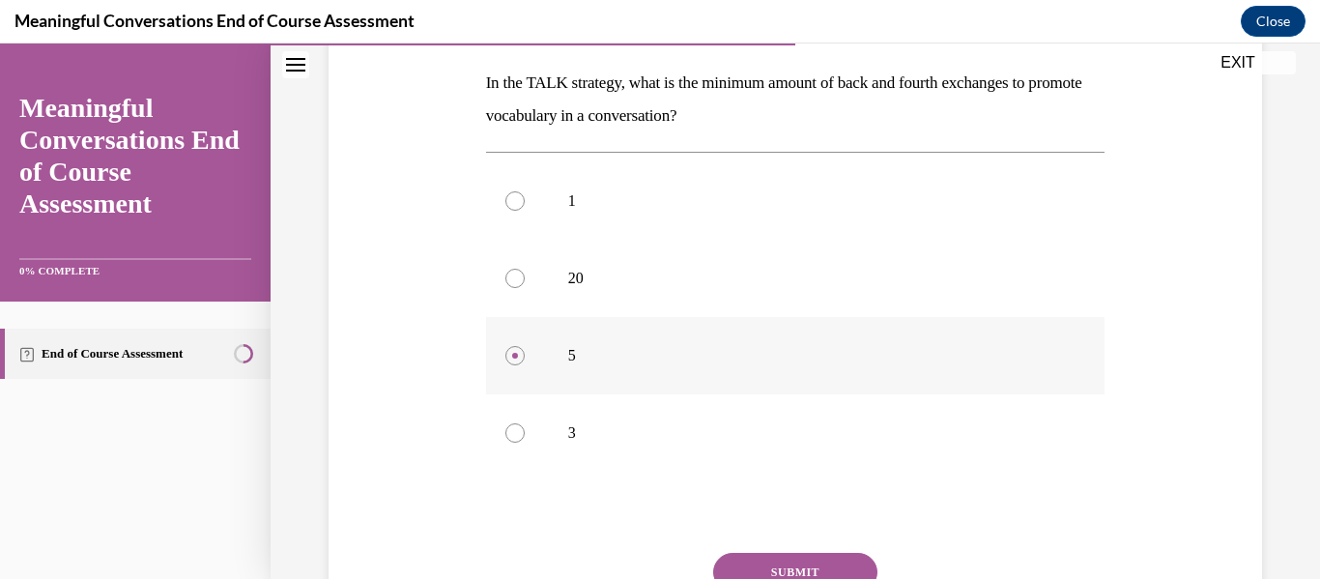
click at [606, 343] on label "5" at bounding box center [795, 355] width 619 height 77
click at [525, 346] on input "5" at bounding box center [514, 355] width 19 height 19
click at [495, 358] on label "5" at bounding box center [795, 355] width 619 height 77
click at [505, 358] on input "5" at bounding box center [514, 355] width 19 height 19
click at [495, 358] on label "5" at bounding box center [795, 355] width 619 height 77
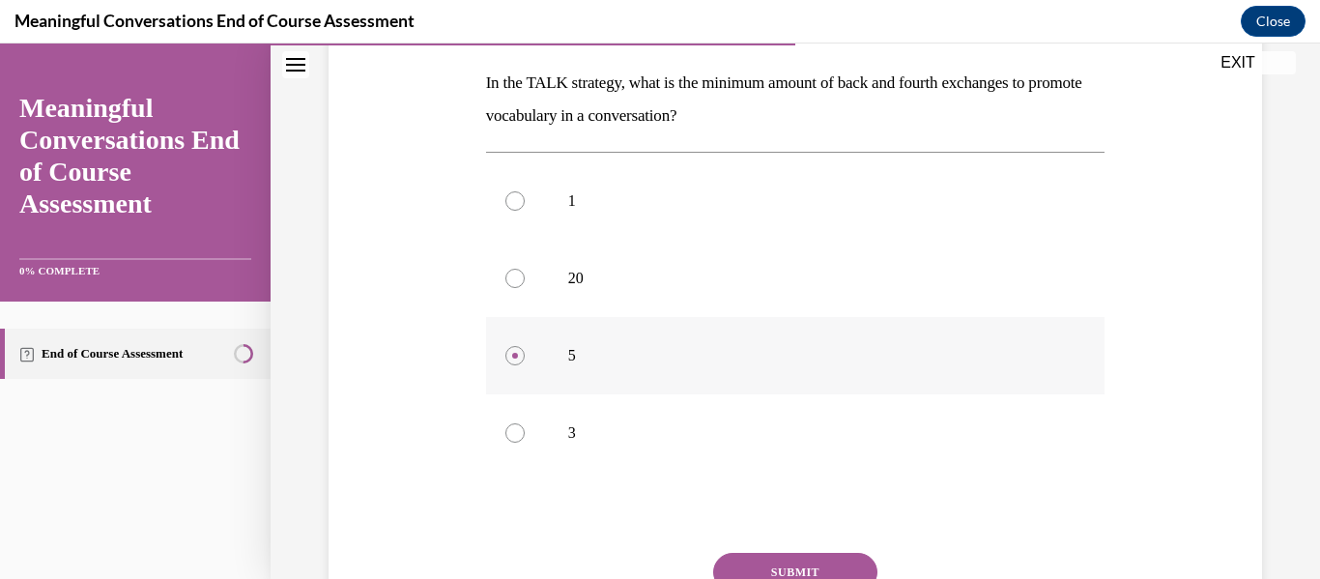
click at [505, 358] on input "5" at bounding box center [514, 355] width 19 height 19
click at [495, 358] on label "5" at bounding box center [795, 355] width 619 height 77
click at [505, 358] on input "5" at bounding box center [514, 355] width 19 height 19
click at [508, 359] on div at bounding box center [514, 355] width 19 height 19
click at [508, 359] on input "5" at bounding box center [514, 355] width 19 height 19
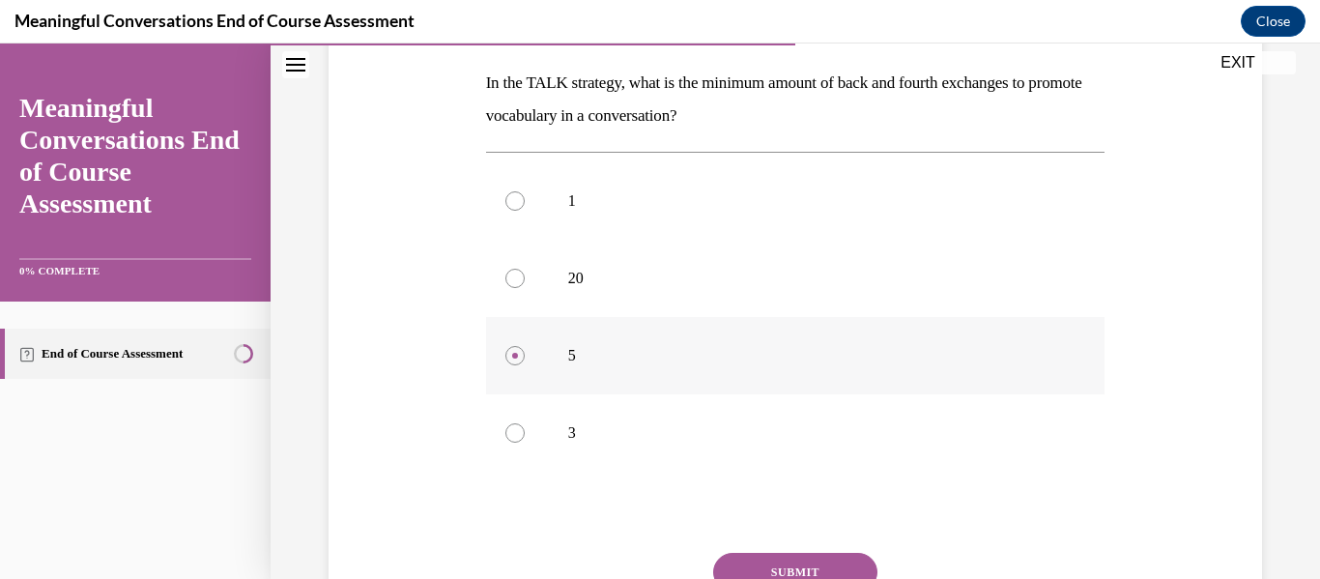
click at [508, 359] on div at bounding box center [514, 355] width 19 height 19
click at [508, 359] on input "5" at bounding box center [514, 355] width 19 height 19
click at [508, 359] on div at bounding box center [514, 355] width 19 height 19
click at [508, 359] on input "5" at bounding box center [514, 355] width 19 height 19
click at [631, 561] on button "SUBMIT" at bounding box center [795, 572] width 164 height 39
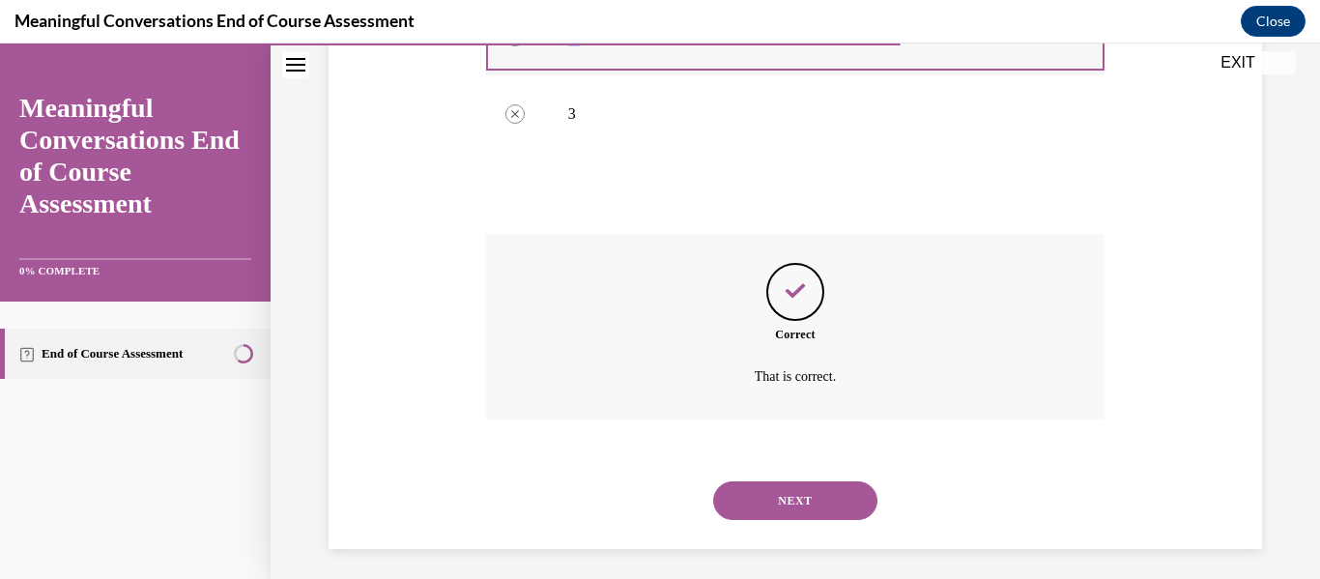
scroll to position [629, 0]
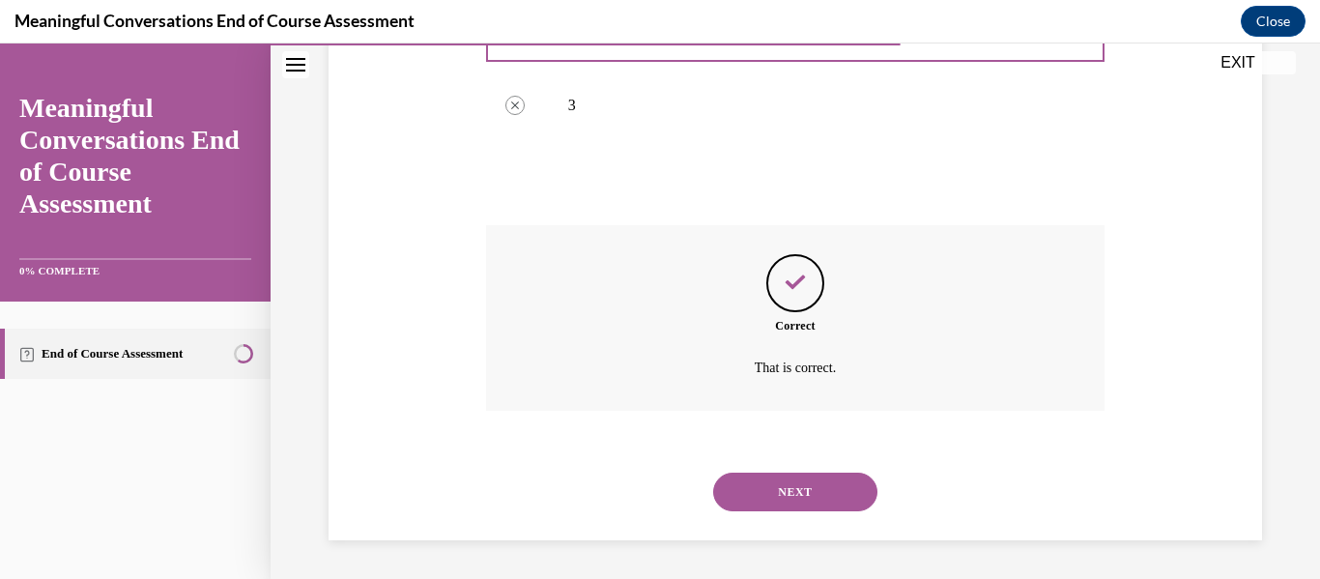
click at [631, 488] on button "NEXT" at bounding box center [795, 492] width 164 height 39
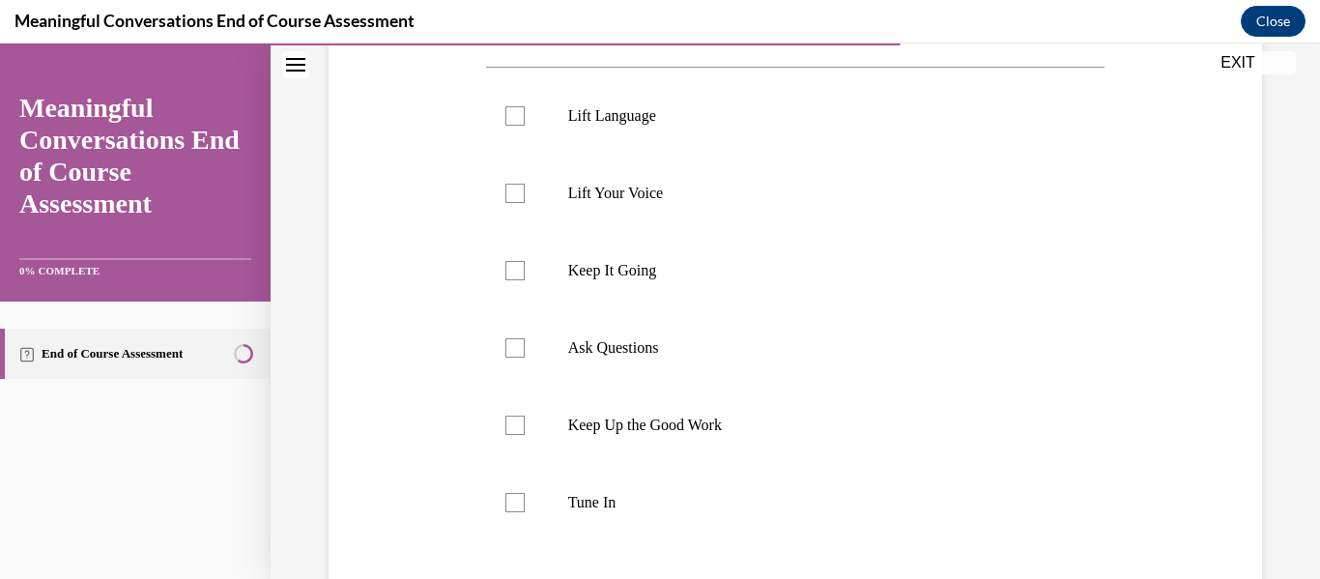
scroll to position [358, 0]
click at [623, 115] on p "Lift Language" at bounding box center [812, 111] width 489 height 19
click at [525, 115] on input "Lift Language" at bounding box center [514, 111] width 19 height 19
checkbox input "true"
click at [631, 182] on p "Lift Your Voice" at bounding box center [812, 189] width 489 height 19
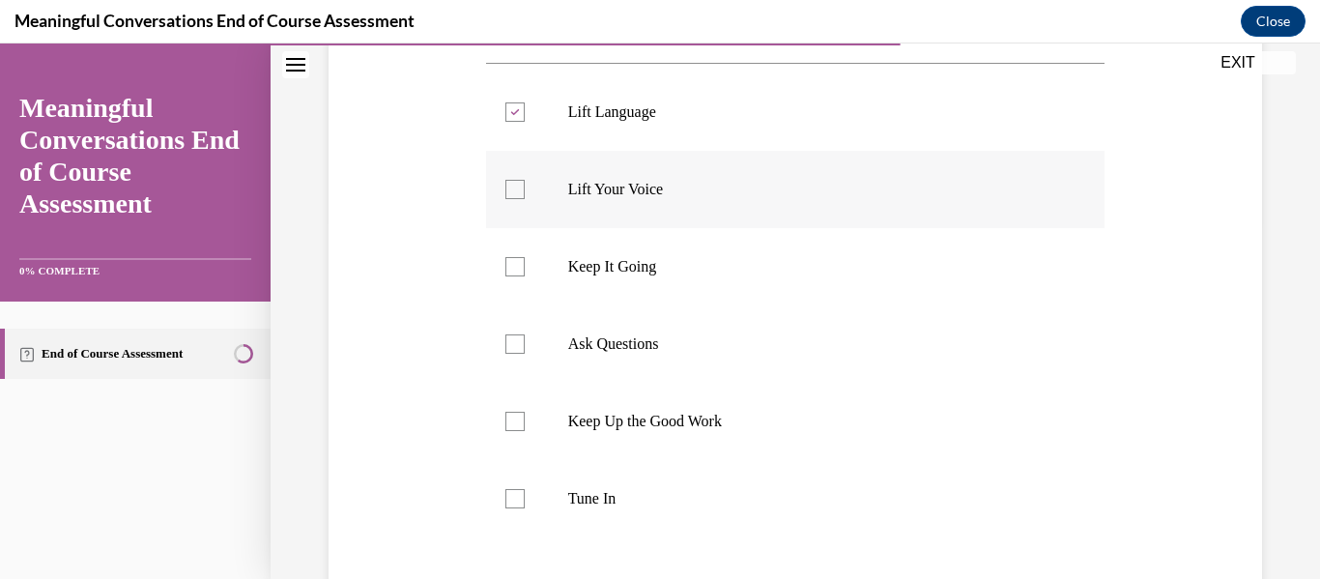
click at [525, 182] on input "Lift Your Voice" at bounding box center [514, 189] width 19 height 19
click at [631, 182] on p "Lift Your Voice" at bounding box center [812, 189] width 489 height 19
click at [525, 182] on input "Lift Your Voice" at bounding box center [514, 189] width 19 height 19
checkbox input "false"
click at [631, 341] on p "Ask Questions" at bounding box center [812, 343] width 489 height 19
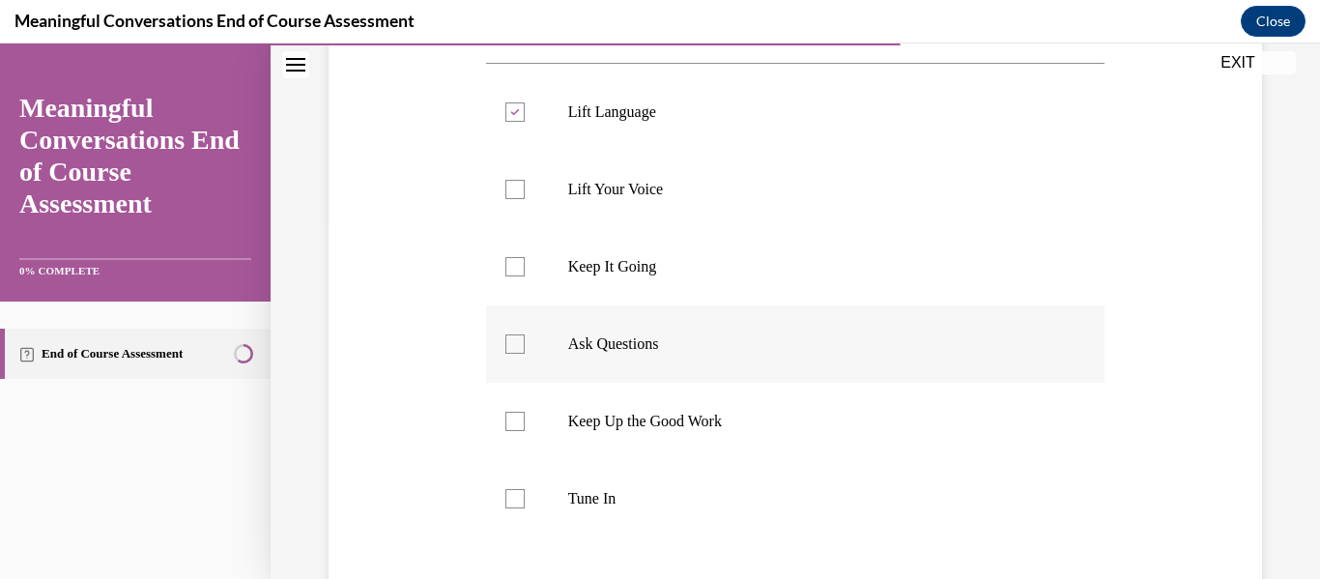
click at [525, 341] on input "Ask Questions" at bounding box center [514, 343] width 19 height 19
checkbox input "true"
click at [631, 296] on label "Keep It Going" at bounding box center [795, 266] width 619 height 77
click at [525, 276] on input "Keep It Going" at bounding box center [514, 266] width 19 height 19
checkbox input "true"
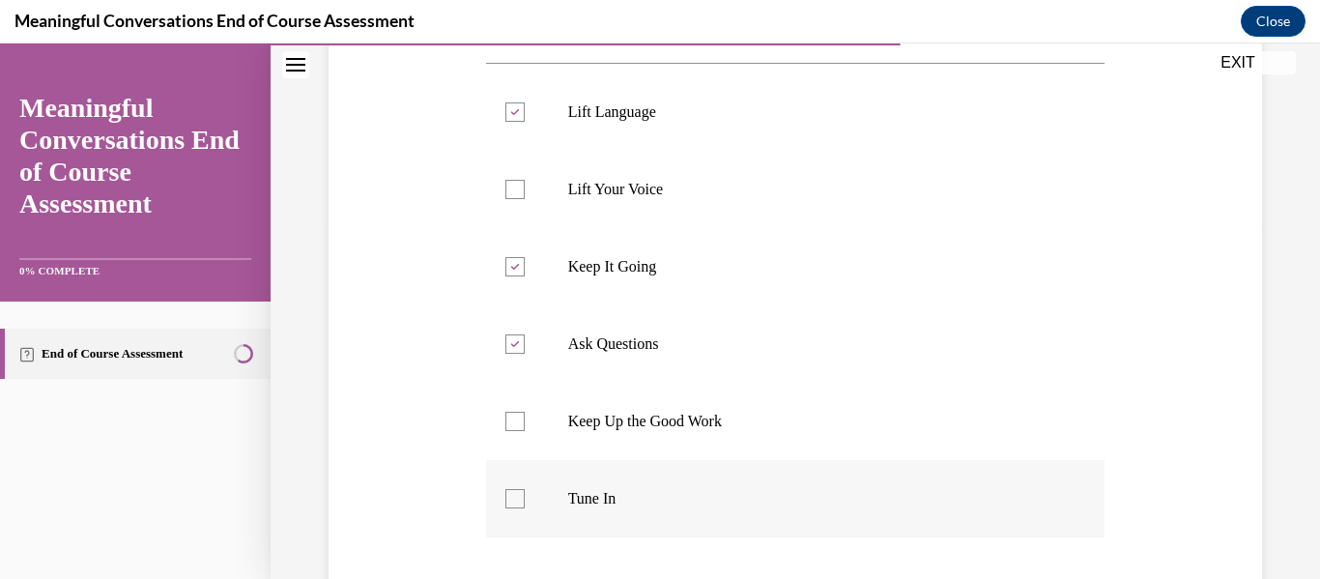
click at [610, 483] on label "Tune In" at bounding box center [795, 498] width 619 height 77
click at [525, 489] on input "Tune In" at bounding box center [514, 498] width 19 height 19
checkbox input "true"
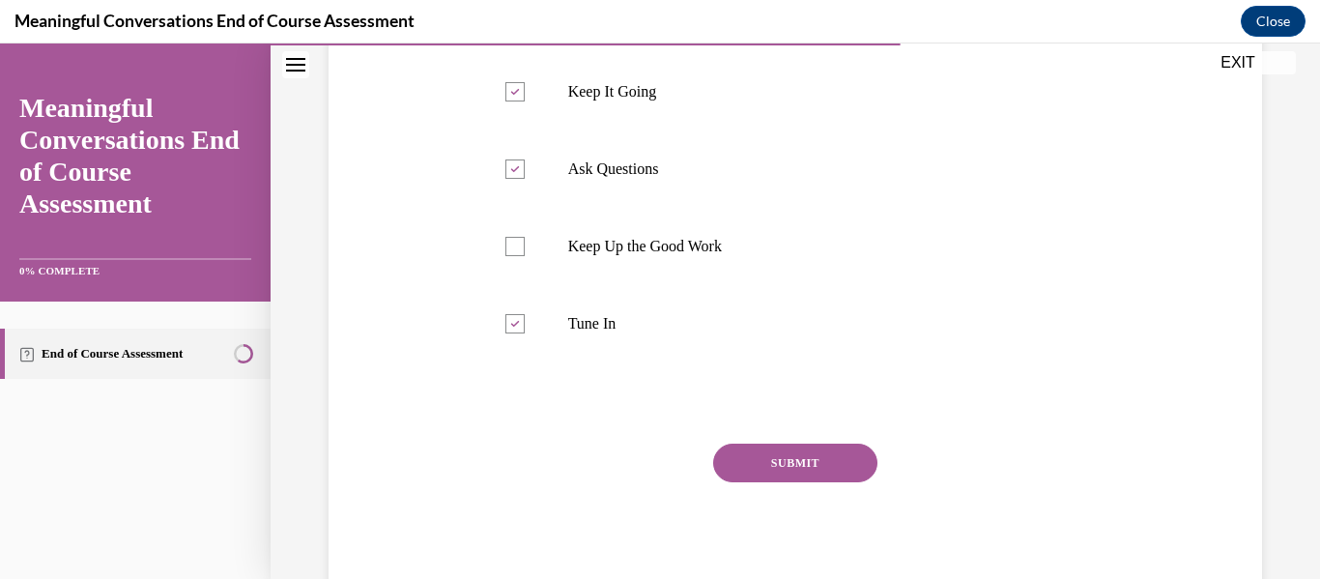
click at [631, 460] on button "SUBMIT" at bounding box center [795, 463] width 164 height 39
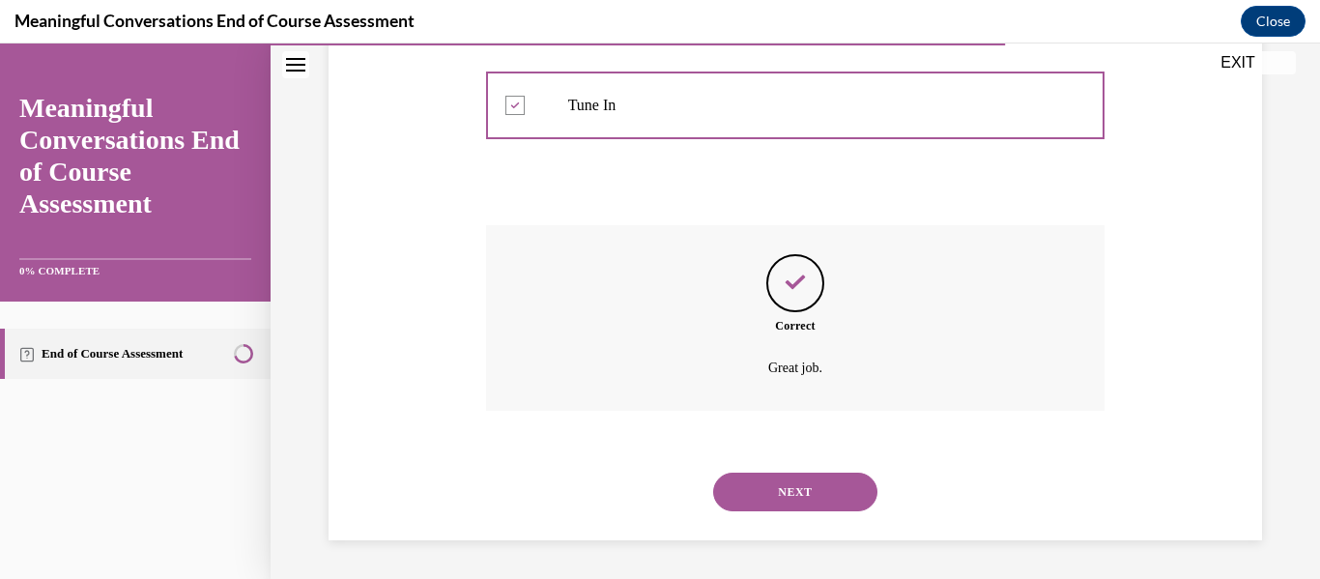
scroll to position [750, 0]
click at [631, 496] on button "NEXT" at bounding box center [795, 492] width 164 height 39
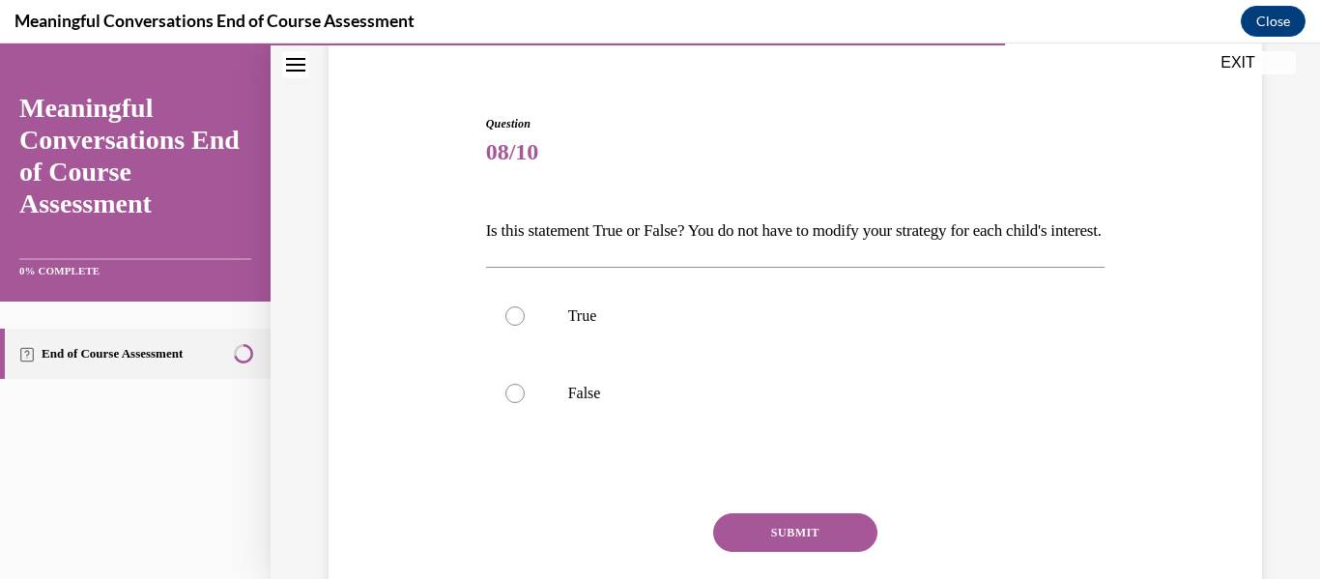
scroll to position [157, 0]
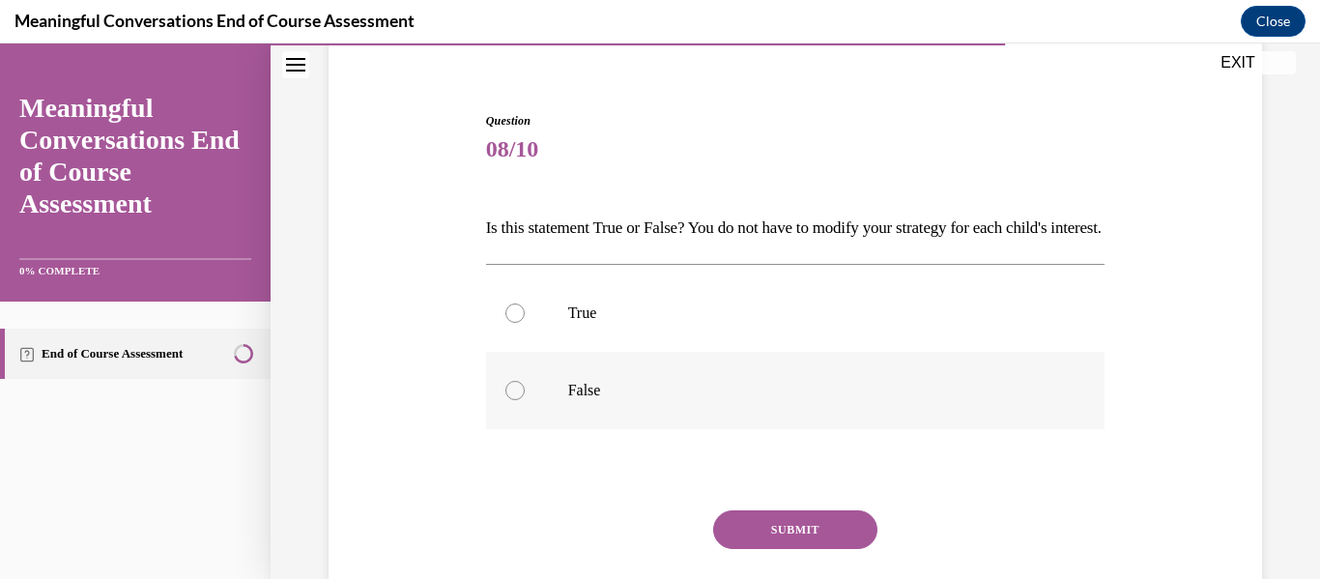
click at [557, 427] on label "False" at bounding box center [795, 390] width 619 height 77
click at [525, 400] on input "False" at bounding box center [514, 390] width 19 height 19
radio input "true"
click at [631, 549] on button "SUBMIT" at bounding box center [795, 529] width 164 height 39
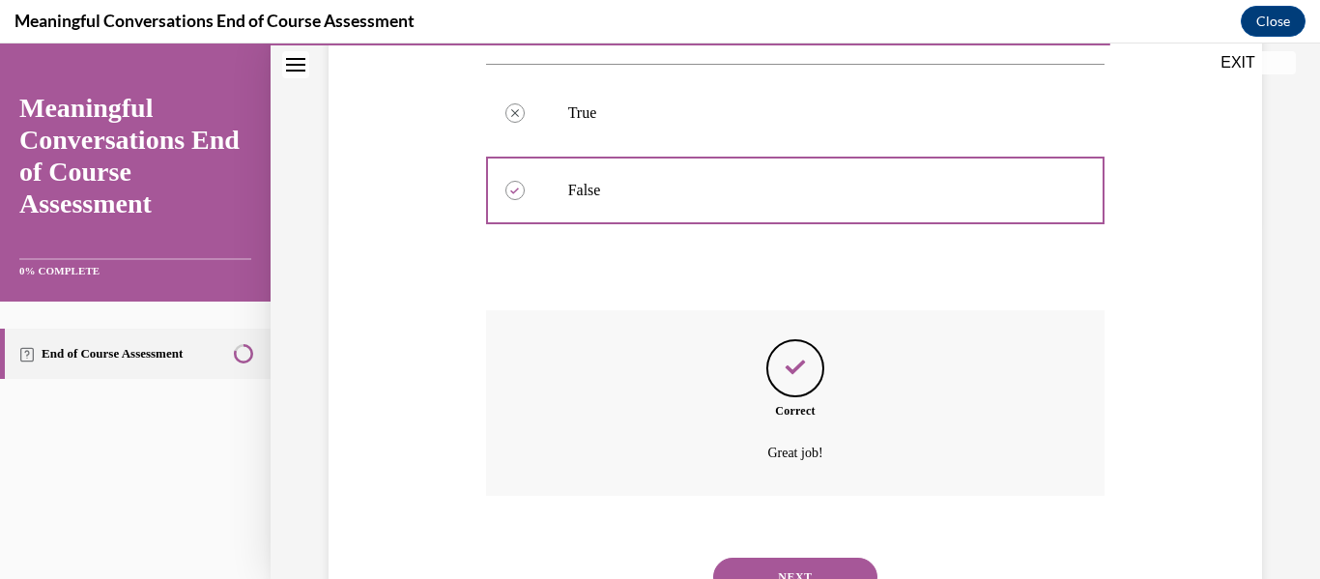
scroll to position [474, 0]
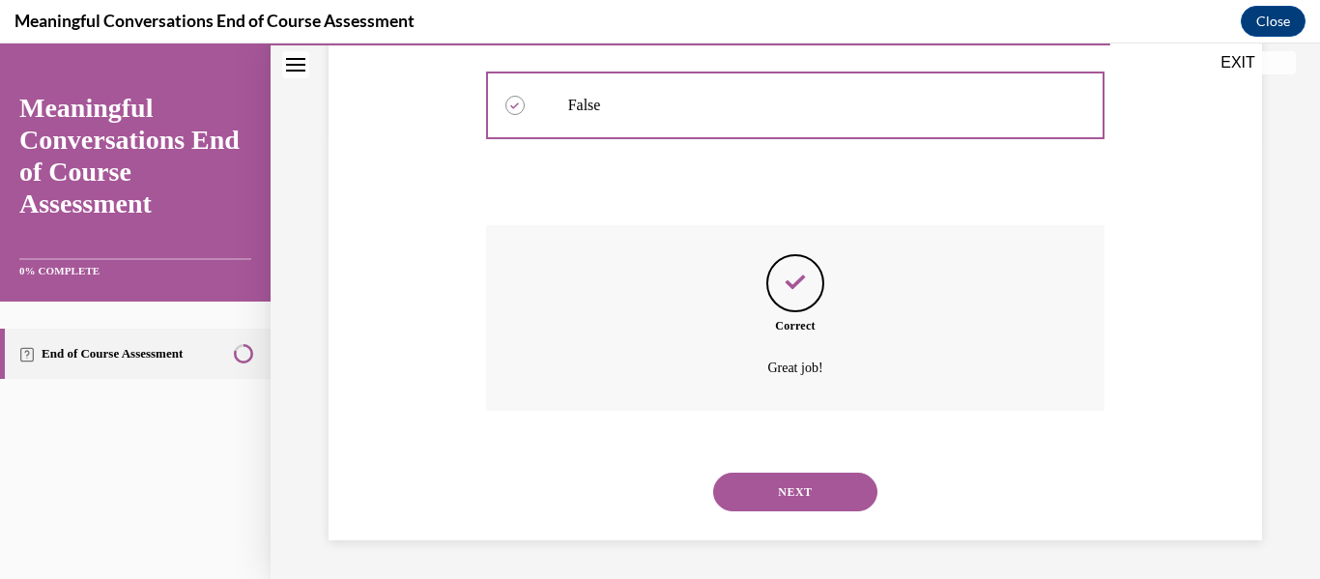
click at [631, 490] on button "NEXT" at bounding box center [795, 492] width 164 height 39
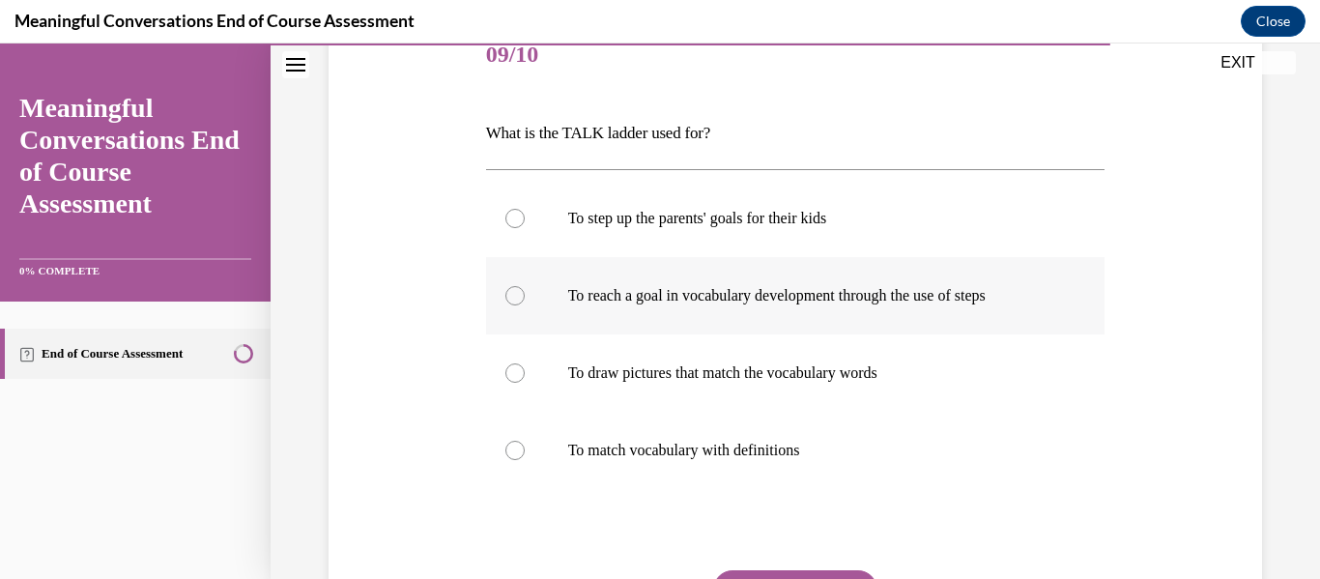
scroll to position [267, 0]
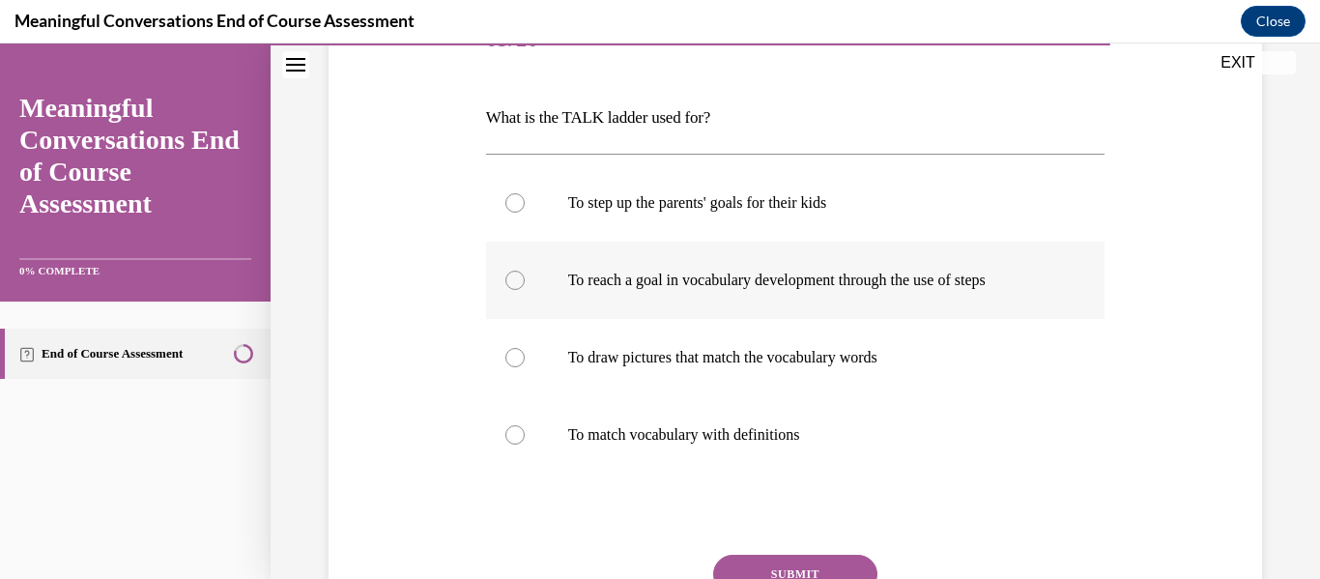
click at [631, 265] on label "To reach a goal in vocabulary development through the use of steps" at bounding box center [795, 280] width 619 height 77
click at [525, 271] on input "To reach a goal in vocabulary development through the use of steps" at bounding box center [514, 280] width 19 height 19
radio input "true"
click at [631, 561] on button "SUBMIT" at bounding box center [795, 574] width 164 height 39
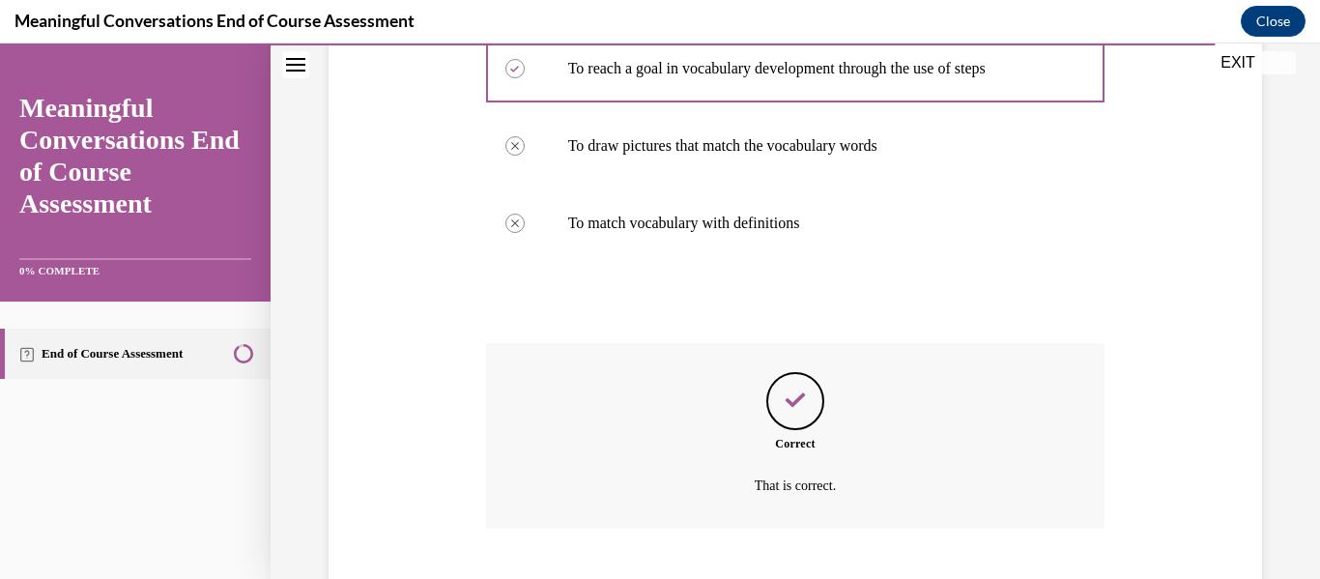
scroll to position [596, 0]
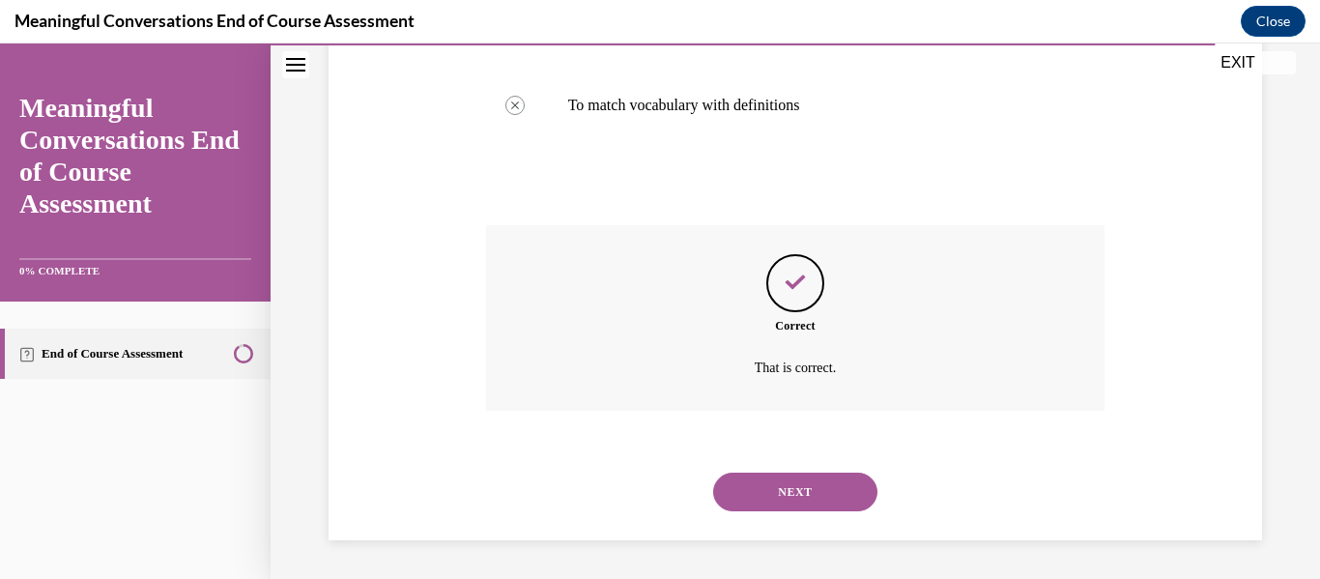
click at [631, 488] on button "NEXT" at bounding box center [795, 492] width 164 height 39
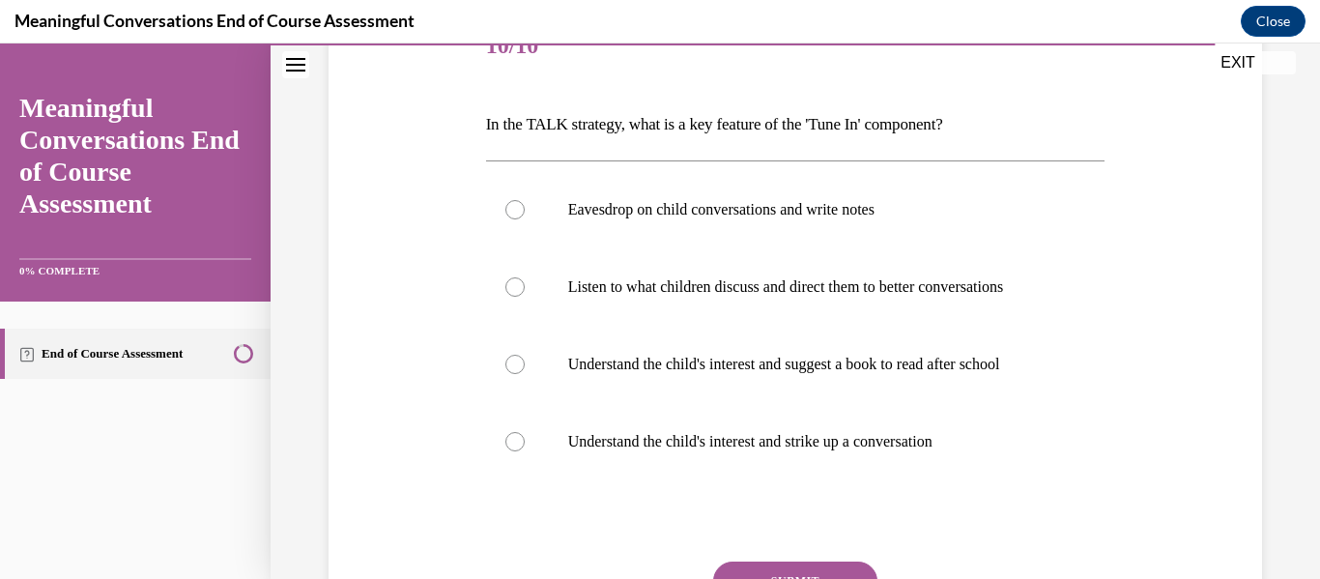
scroll to position [262, 0]
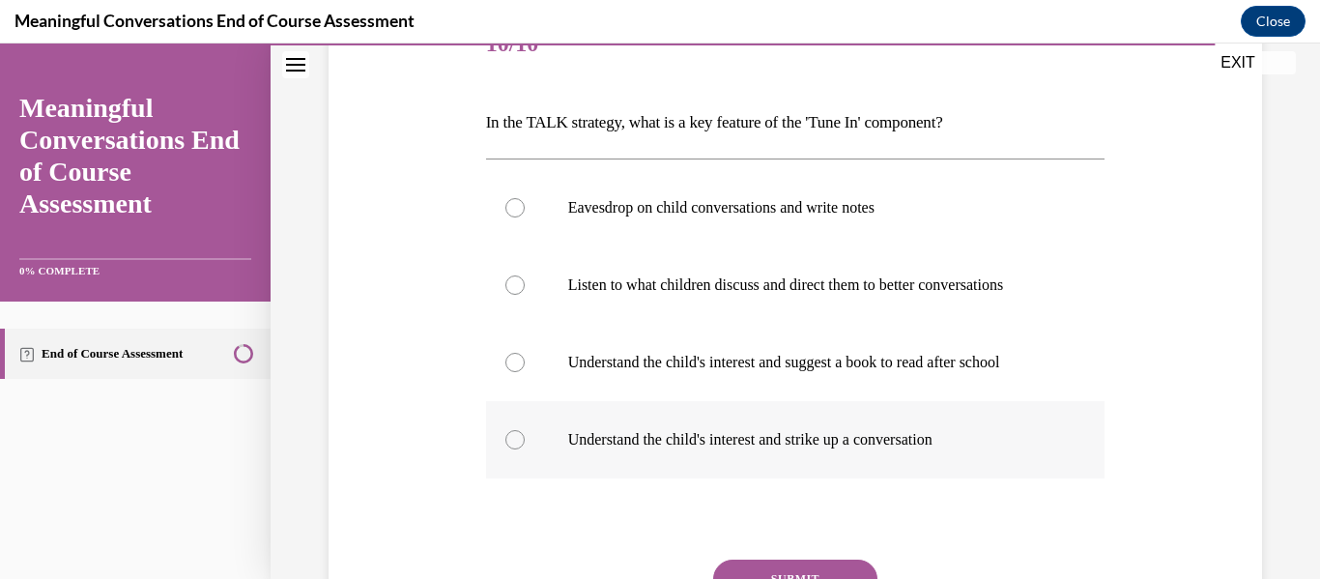
click at [631, 437] on p "Understand the child's interest and strike up a conversation" at bounding box center [812, 439] width 489 height 19
click at [525, 437] on input "Understand the child's interest and strike up a conversation" at bounding box center [514, 439] width 19 height 19
radio input "true"
click at [631, 562] on button "SUBMIT" at bounding box center [795, 578] width 164 height 39
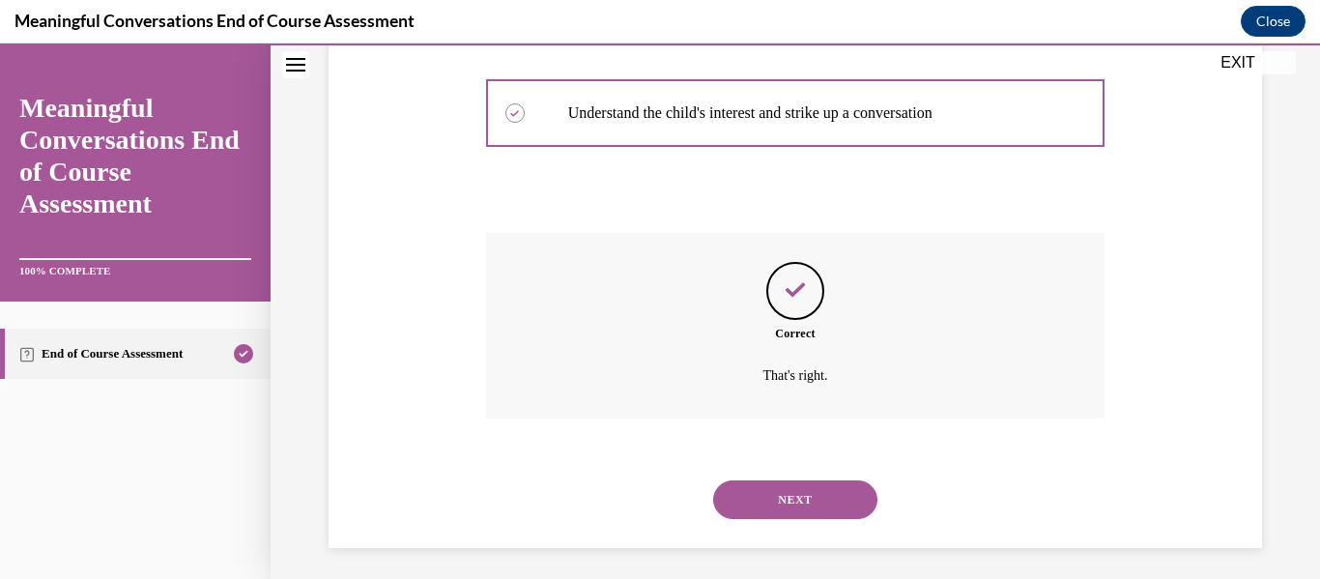
scroll to position [596, 0]
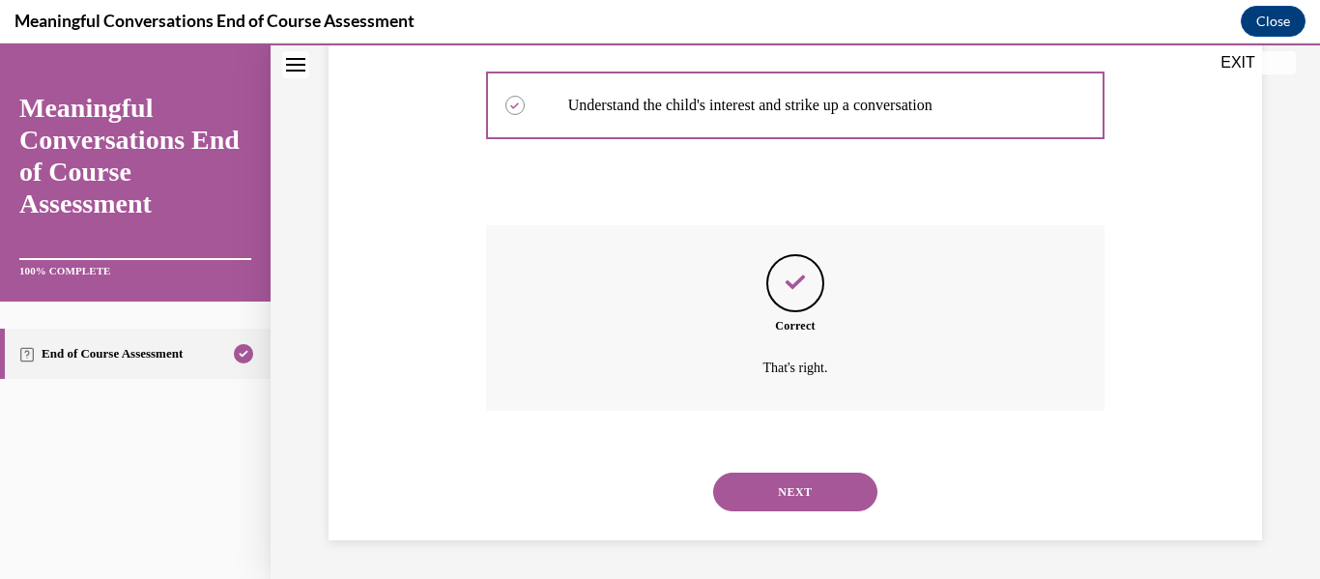
click at [631, 491] on button "NEXT" at bounding box center [795, 492] width 164 height 39
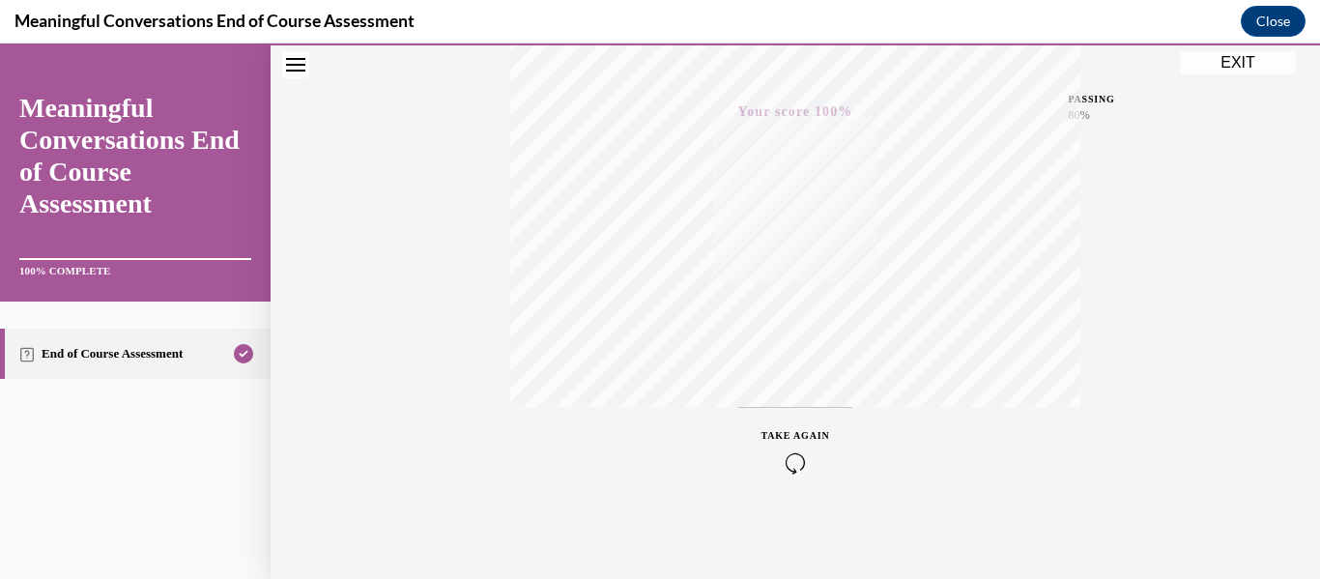
scroll to position [455, 0]
click at [631, 54] on button "EXIT" at bounding box center [1238, 62] width 116 height 23
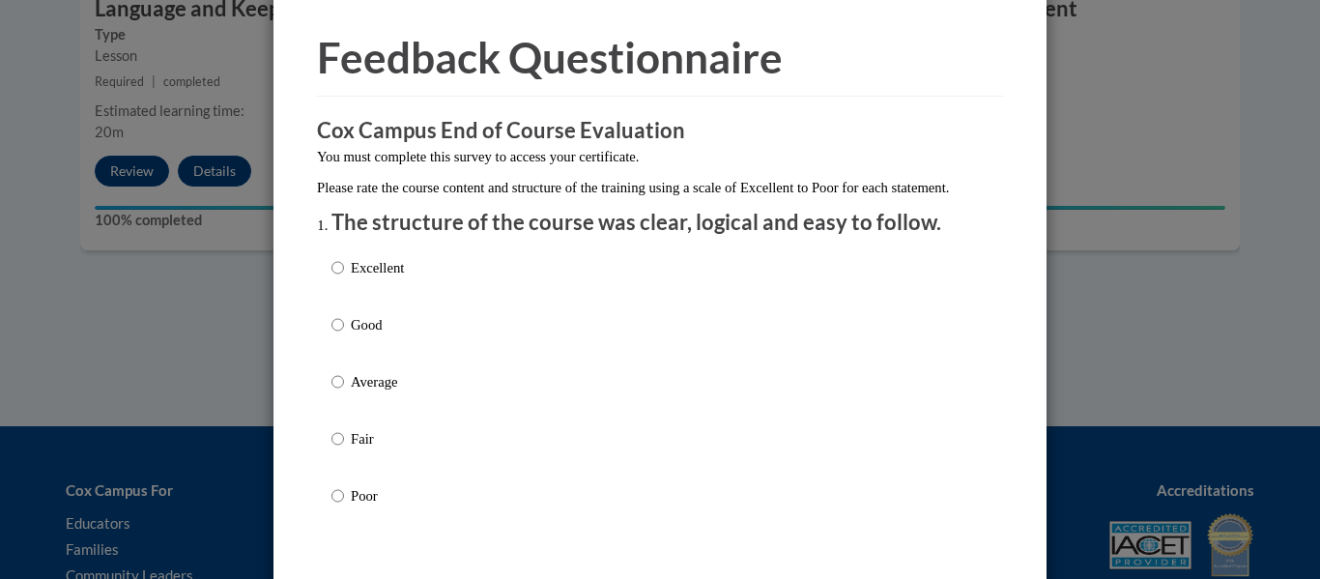
scroll to position [66, 0]
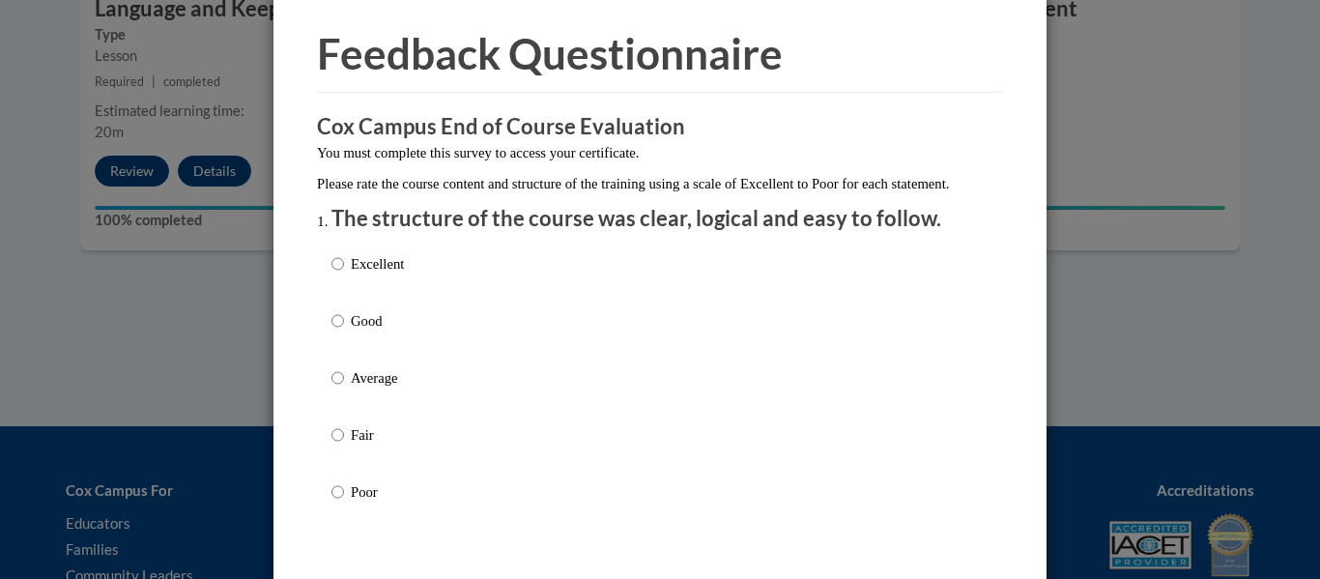
click at [404, 274] on p "Excellent" at bounding box center [377, 263] width 53 height 21
click at [344, 274] on input "Excellent" at bounding box center [337, 263] width 13 height 21
radio input "true"
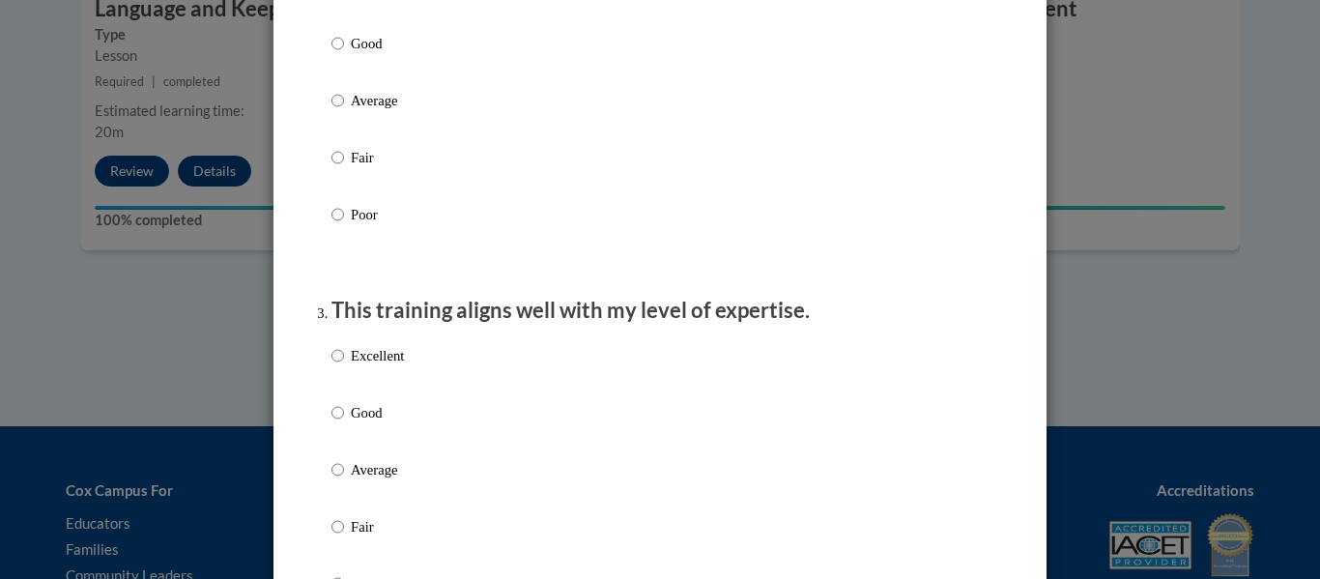
scroll to position [3436, 0]
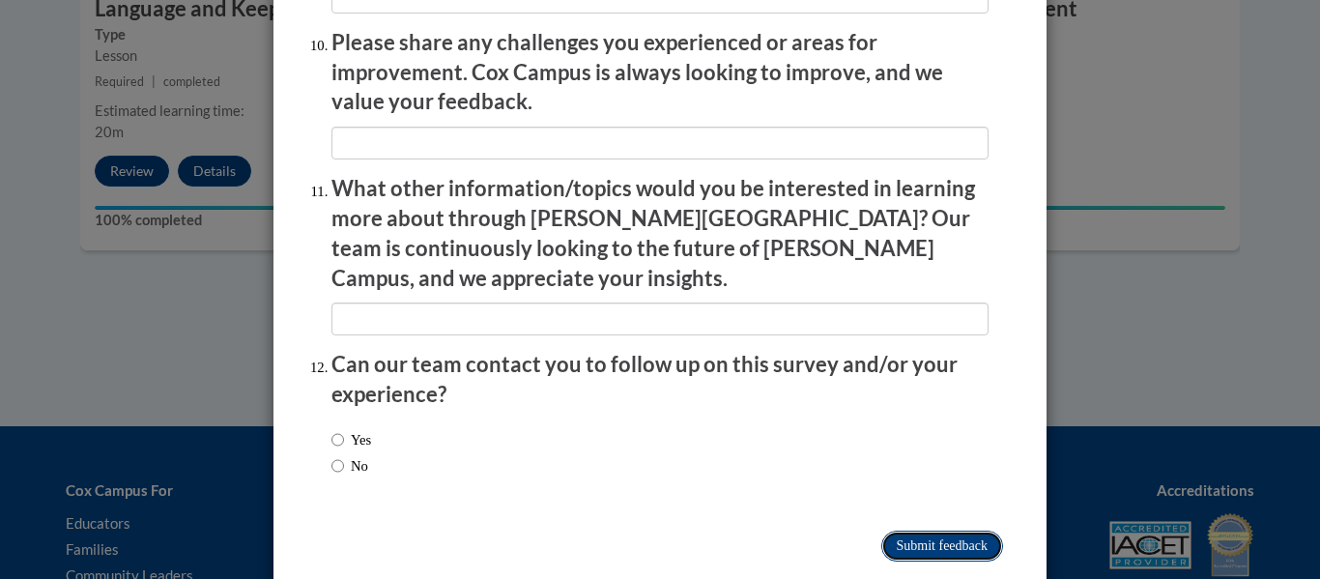
click at [631, 530] on input "Submit feedback" at bounding box center [942, 545] width 122 height 31
